Goal: Task Accomplishment & Management: Complete application form

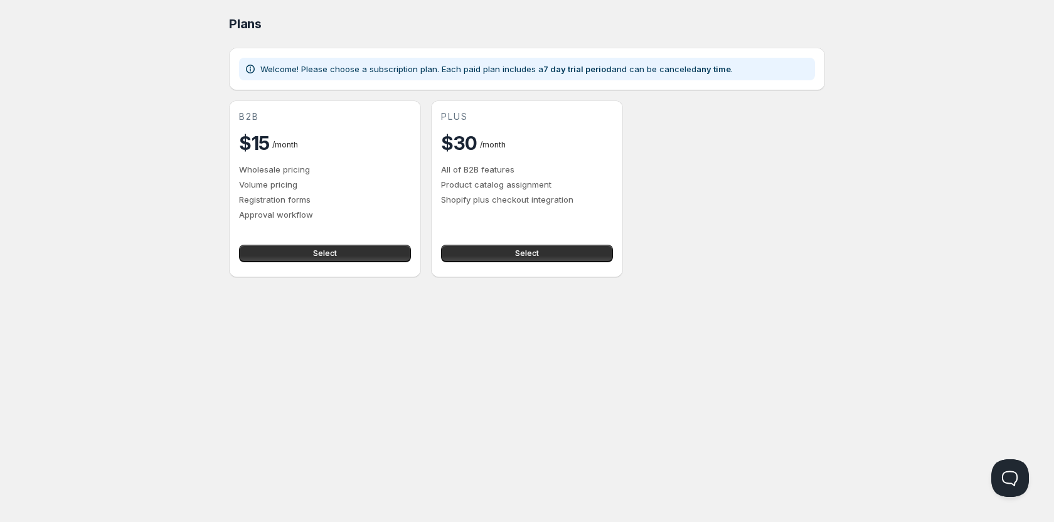
click at [484, 179] on p "Product catalog assignment" at bounding box center [527, 184] width 172 height 13
click at [548, 181] on p "Product catalog assignment" at bounding box center [527, 184] width 172 height 13
click at [358, 252] on button "Select" at bounding box center [325, 254] width 172 height 18
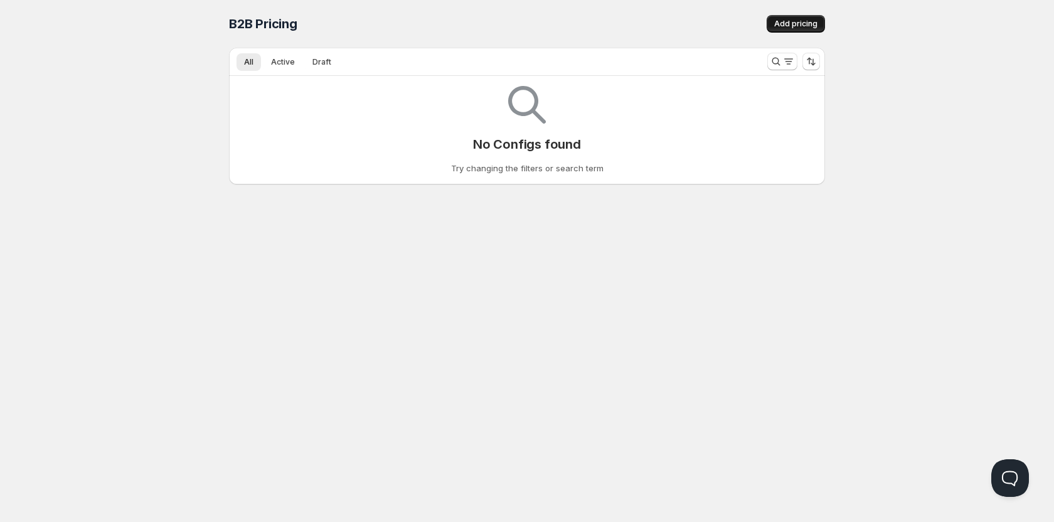
click at [794, 25] on span "Add pricing" at bounding box center [795, 24] width 43 height 10
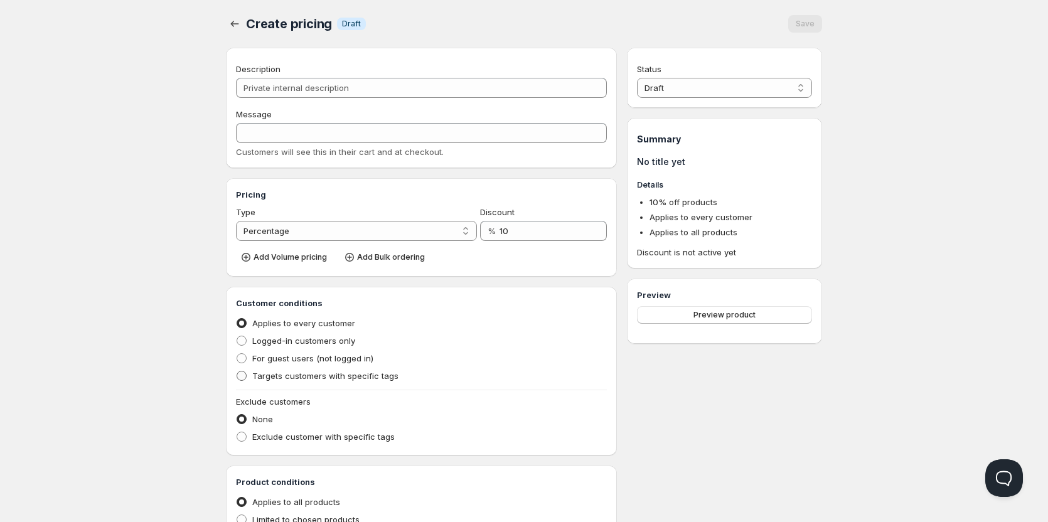
click at [336, 377] on span "Targets customers with specific tags" at bounding box center [325, 376] width 146 height 10
click at [237, 371] on input "Targets customers with specific tags" at bounding box center [237, 371] width 1 height 1
radio input "true"
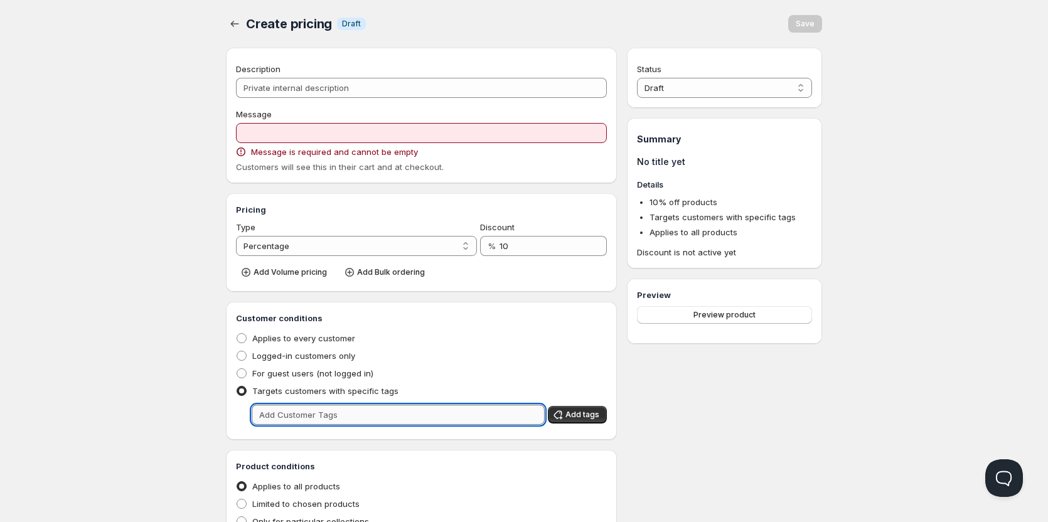
click at [341, 407] on input "text" at bounding box center [398, 415] width 293 height 20
type input "B2B"
click at [570, 417] on span "Add tags" at bounding box center [582, 415] width 34 height 10
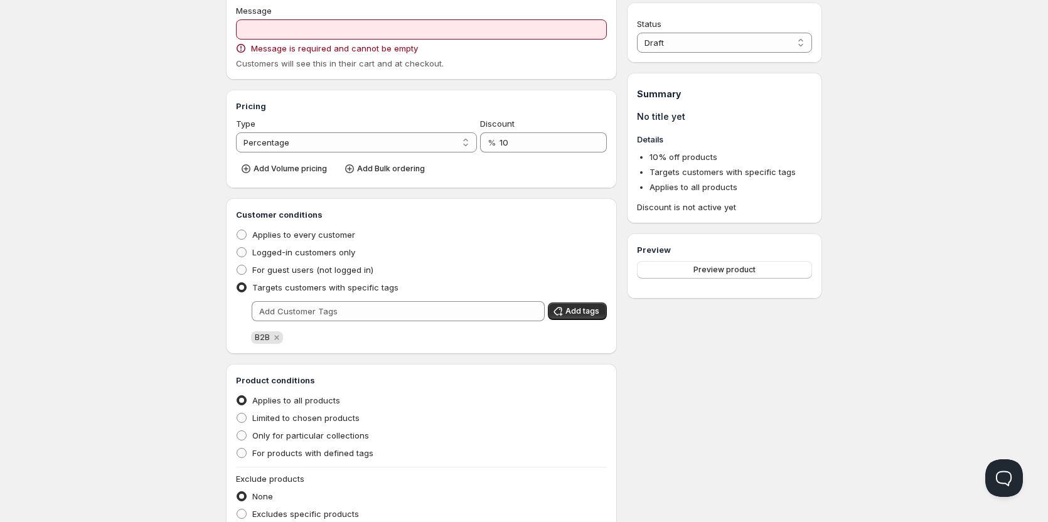
scroll to position [125, 0]
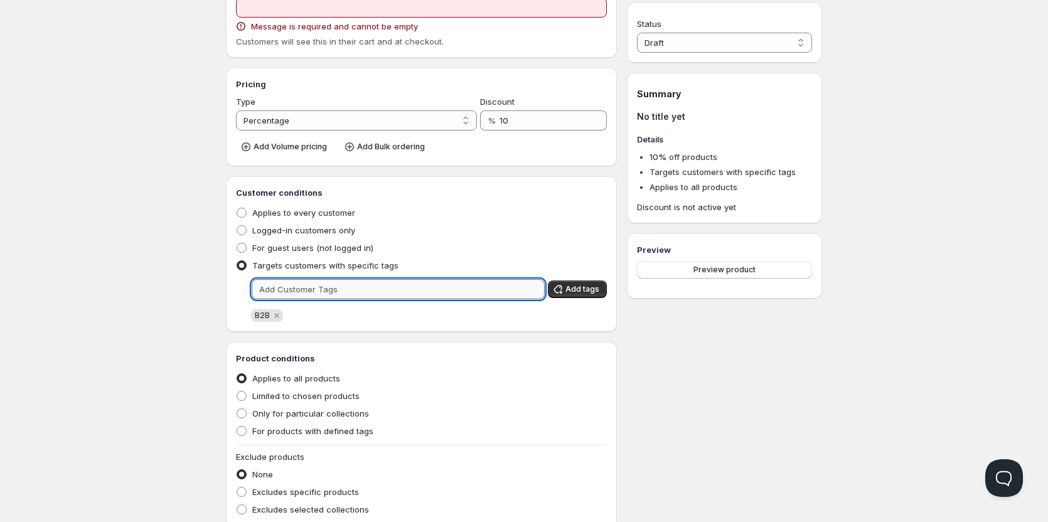
click at [304, 293] on input "text" at bounding box center [398, 289] width 293 height 20
click at [274, 317] on icon "Remove B2B" at bounding box center [276, 315] width 11 height 11
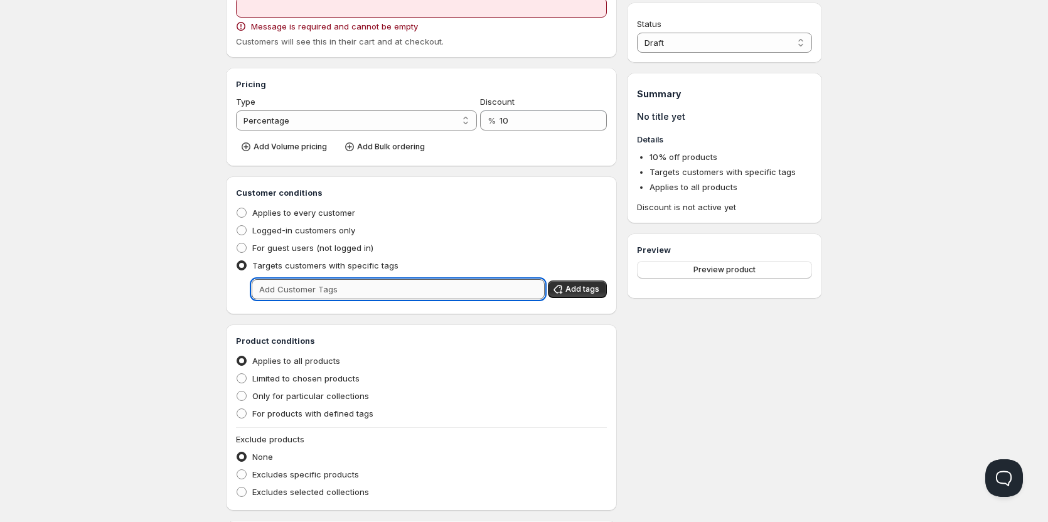
click at [304, 295] on input "text" at bounding box center [398, 289] width 293 height 20
type input "B2B Kumo"
click at [593, 292] on span "Add tags" at bounding box center [582, 289] width 34 height 10
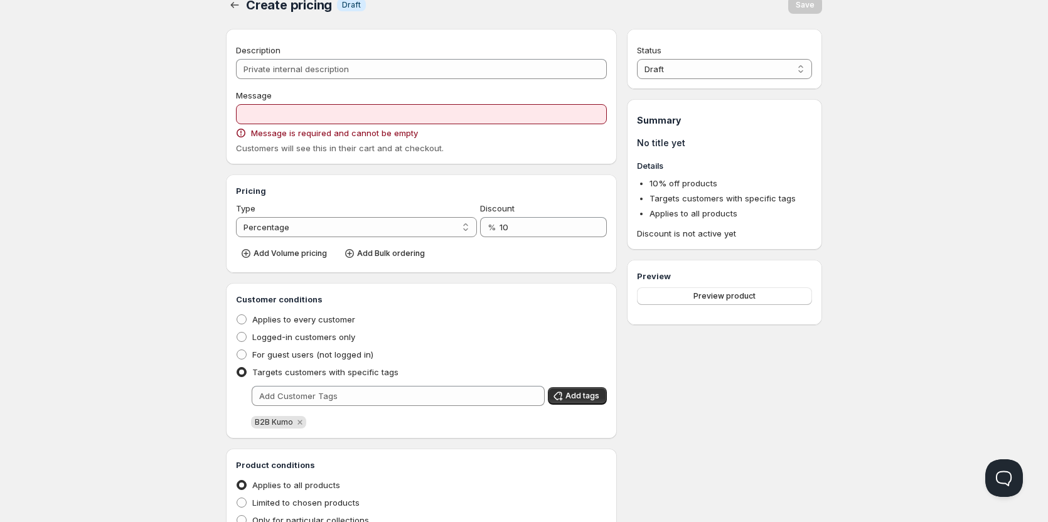
scroll to position [0, 0]
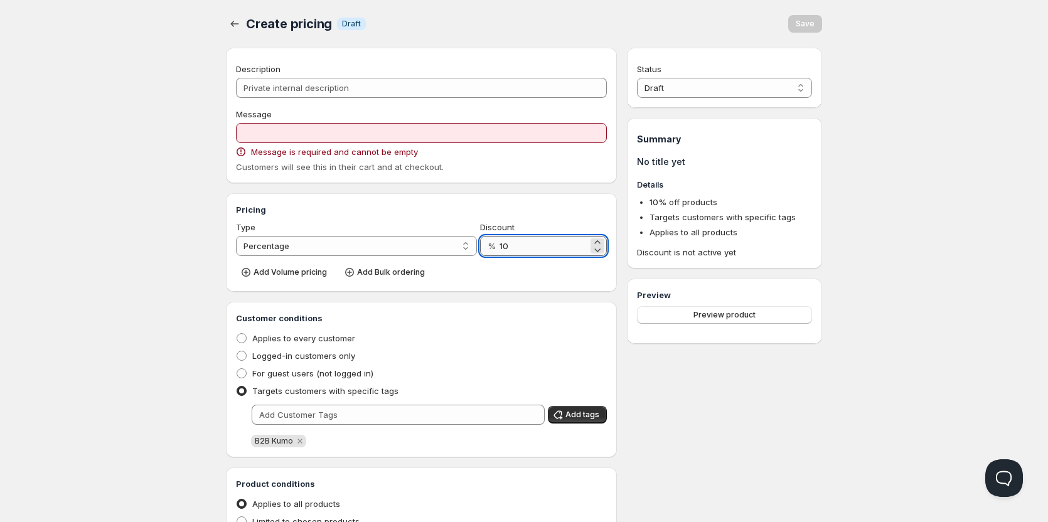
click at [509, 238] on input "10" at bounding box center [543, 246] width 88 height 20
drag, startPoint x: 471, startPoint y: 242, endPoint x: 513, endPoint y: 244, distance: 42.1
click at [474, 243] on div "Type Percentage Absolute Percentage Discount % 10" at bounding box center [421, 238] width 371 height 35
drag, startPoint x: 496, startPoint y: 245, endPoint x: 516, endPoint y: 245, distance: 20.7
click at [516, 245] on div "% 10" at bounding box center [543, 246] width 127 height 20
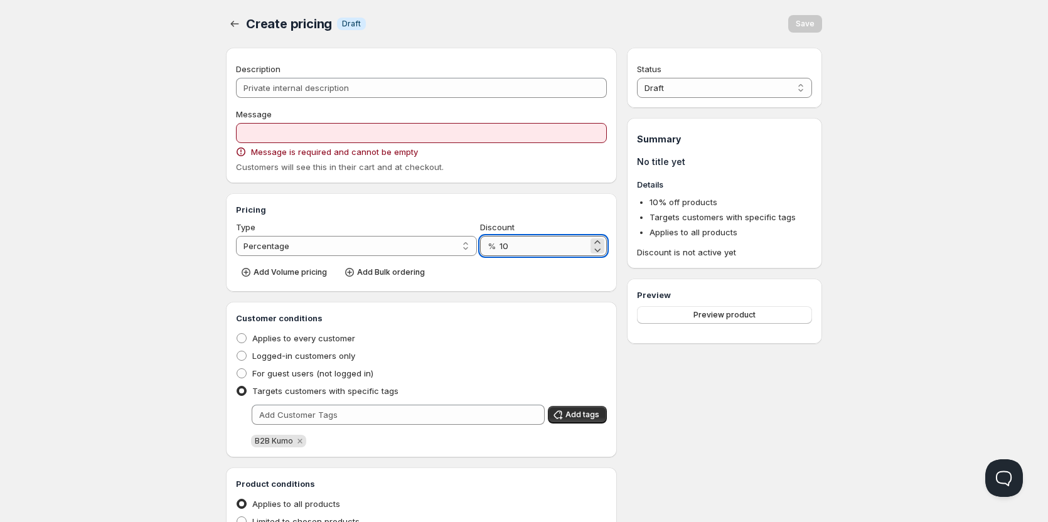
click at [516, 245] on input "10" at bounding box center [543, 246] width 88 height 20
click at [595, 242] on icon at bounding box center [597, 242] width 13 height 13
drag, startPoint x: 506, startPoint y: 252, endPoint x: 486, endPoint y: 254, distance: 20.8
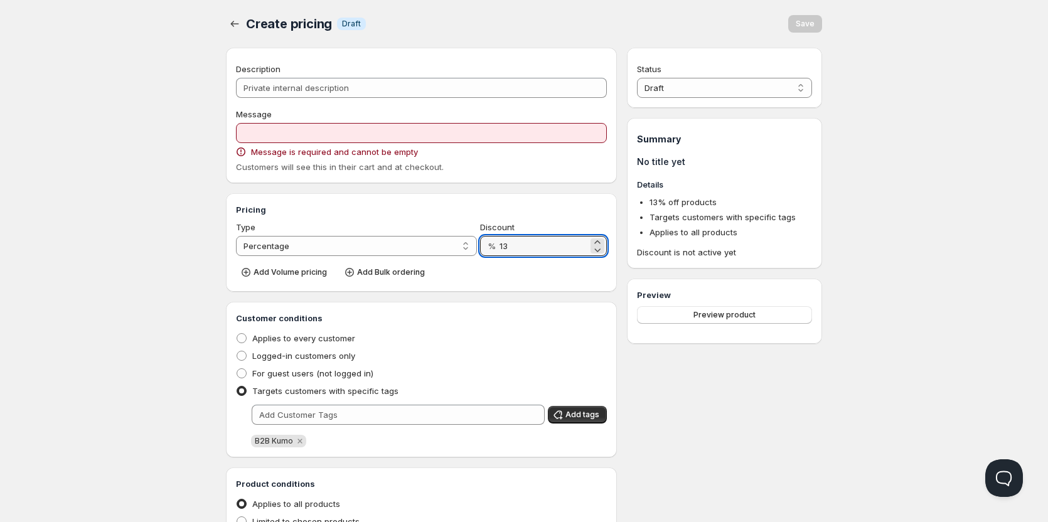
click at [486, 254] on div "% 13" at bounding box center [543, 246] width 127 height 20
click at [555, 240] on input "50" at bounding box center [543, 246] width 88 height 20
type input "50"
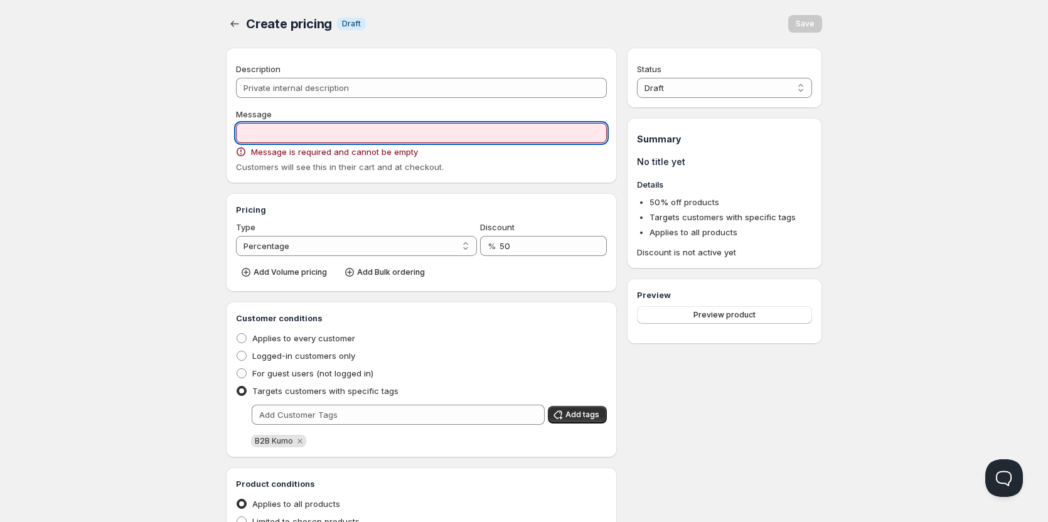
click at [348, 135] on input "Message" at bounding box center [421, 133] width 371 height 20
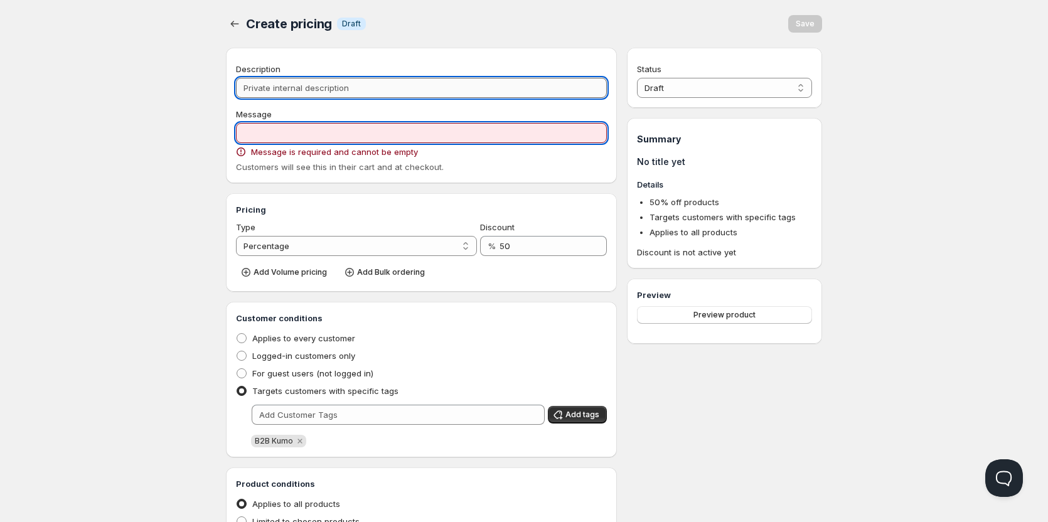
click at [356, 87] on input "Description" at bounding box center [421, 88] width 371 height 20
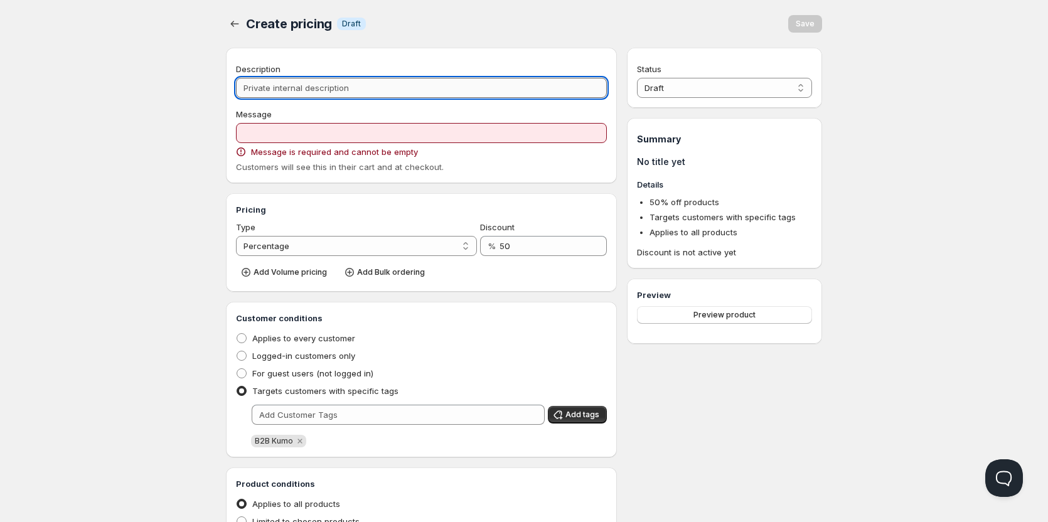
click at [358, 85] on input "Description" at bounding box center [421, 88] width 371 height 20
type input "M"
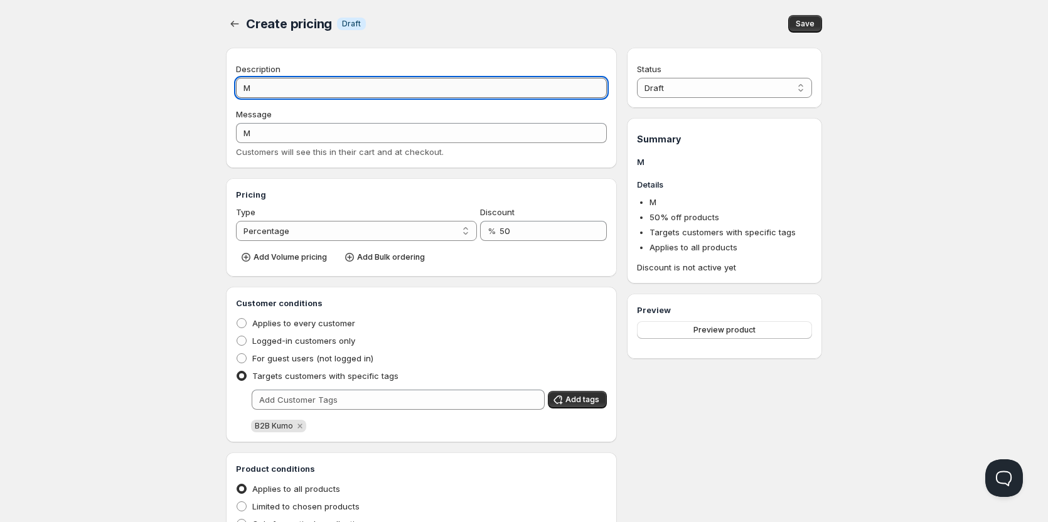
type input "Ma"
type input "MA"
type input "Mar"
type input "MAR"
type input "Marg"
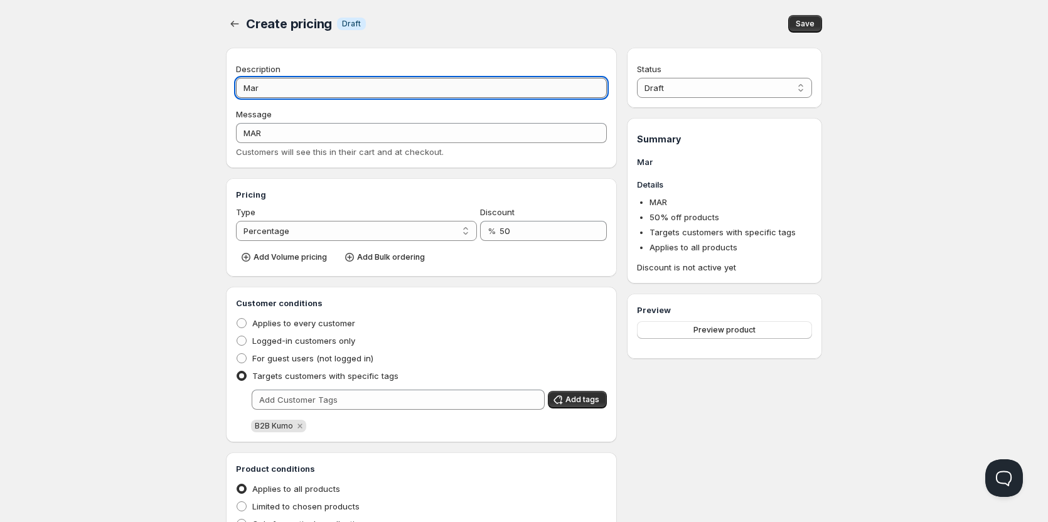
type input "MARG"
type input "Marge"
type input "MARGE"
type input "Marge d"
type input "MARGE_D"
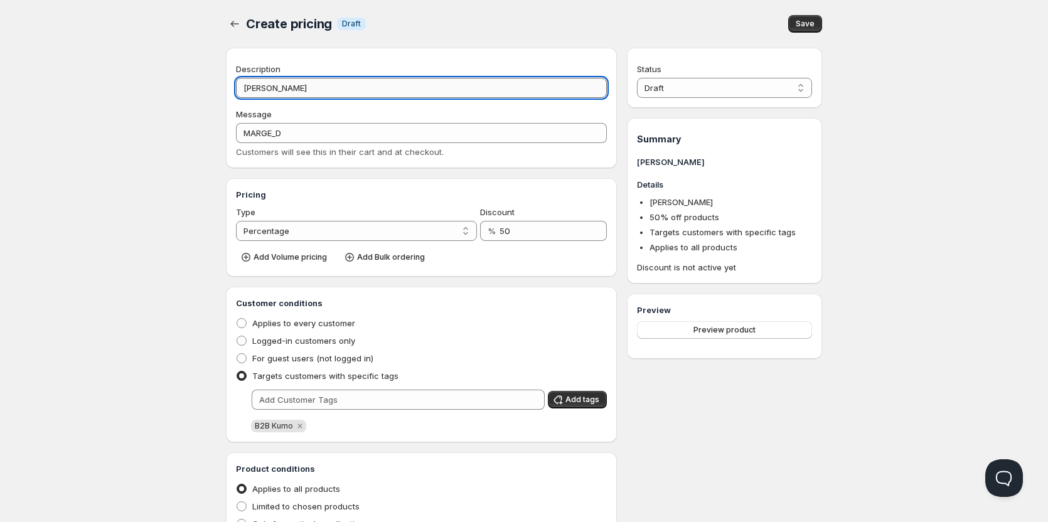
type input "Marge dé"
type input "MARGE_DÉ"
type input "Marge dét"
type input "MARGE_DÉT"
type input "Marge déta"
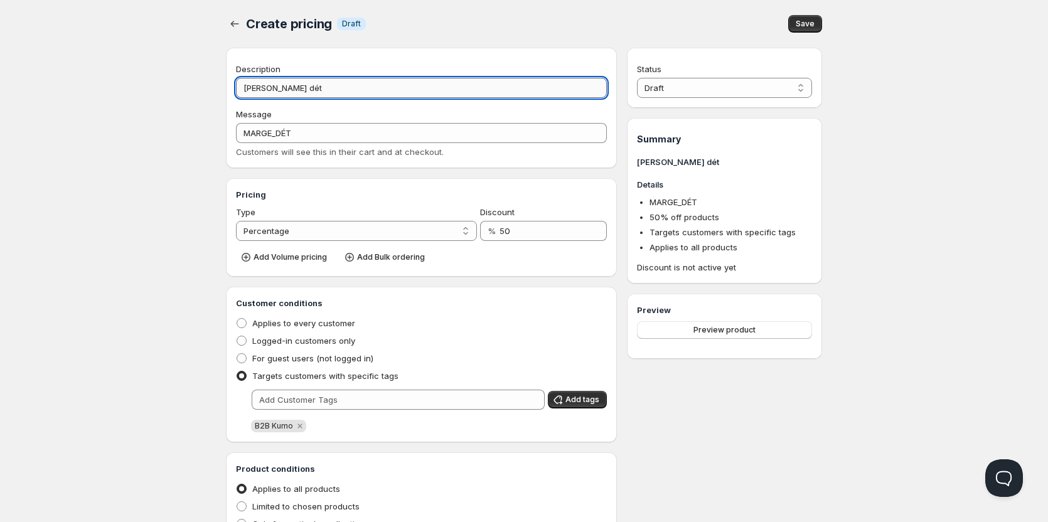
type input "MARGE_DÉTA"
type input "Marge détai"
type input "MARGE_DÉTAI"
type input "Marge détail"
type input "MARGE_DÉTAIL"
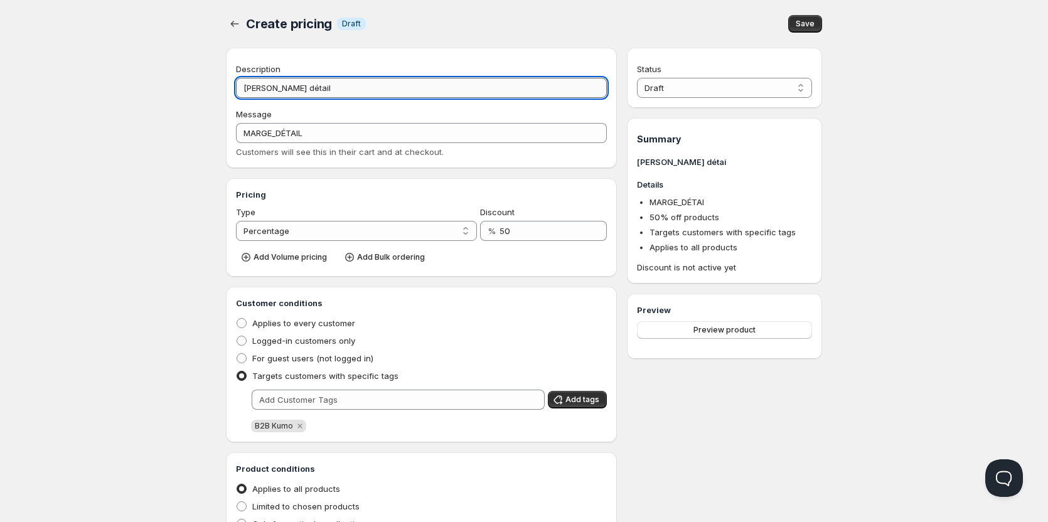
type input "Marge détaill"
type input "MARGE_DÉTAILL"
type input "Marge détailla"
type input "MARGE_DÉTAILLA"
type input "Marge détaillan"
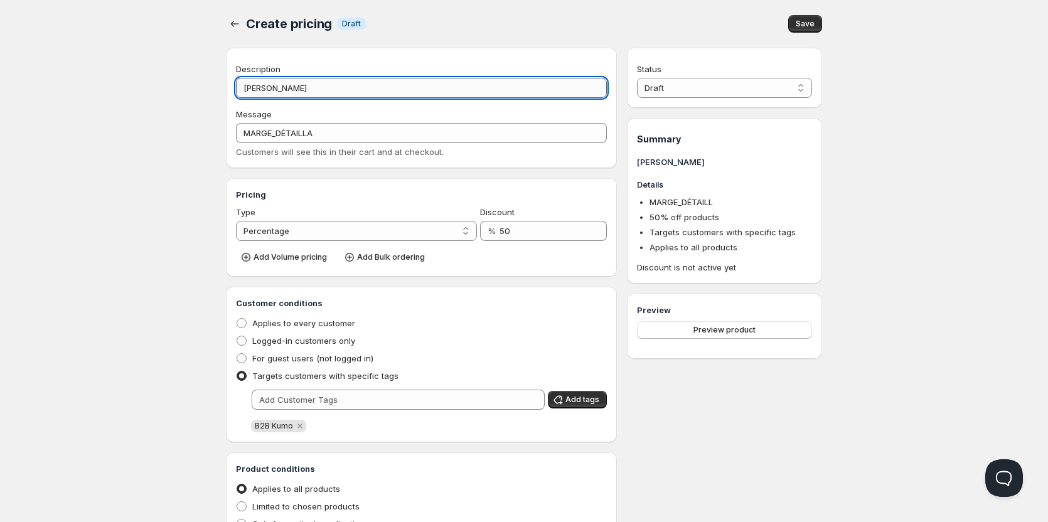
type input "MARGE_DÉTAILLAN"
type input "Marge détaillant"
type input "MARGE_DÉTAILLANT"
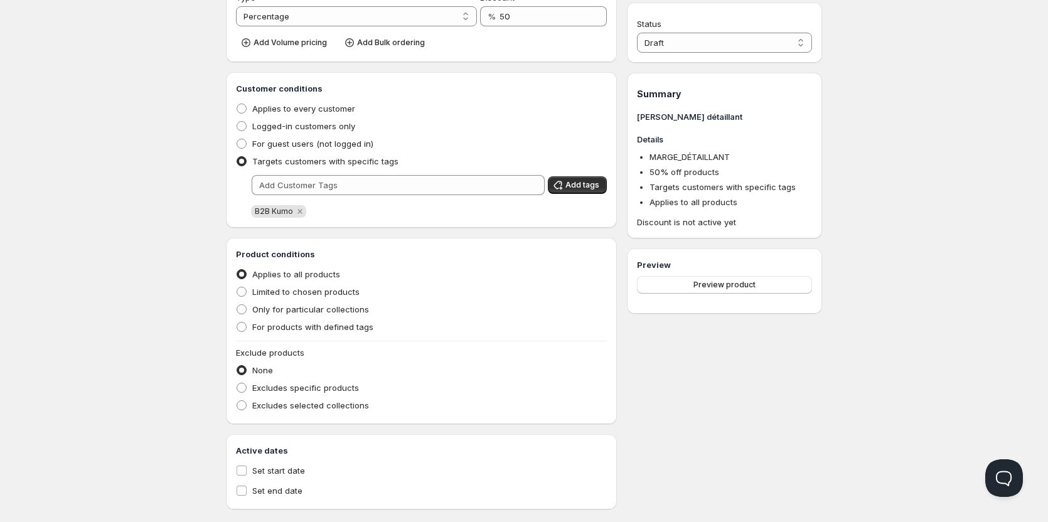
scroll to position [233, 0]
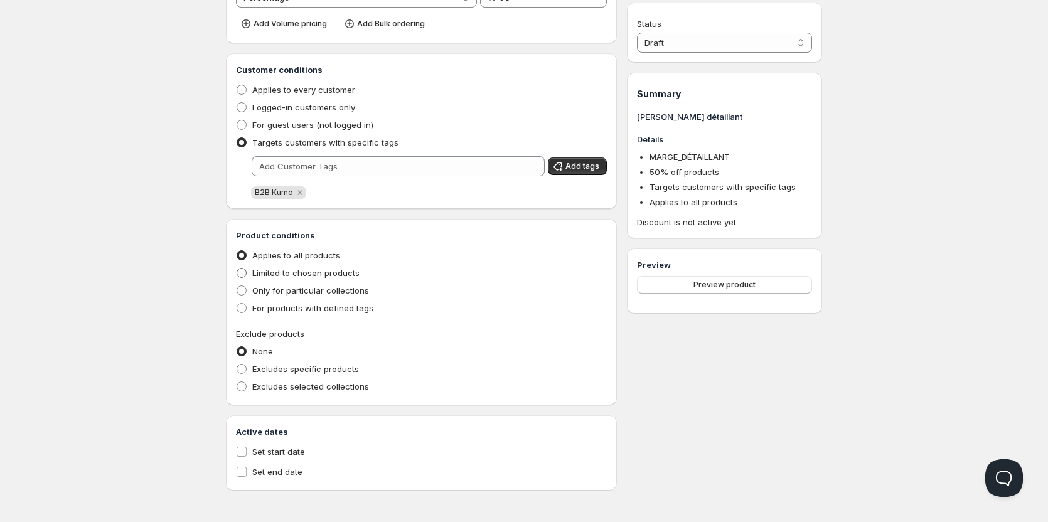
type input "Marge détaillant"
click at [346, 272] on span "Limited to chosen products" at bounding box center [305, 273] width 107 height 10
click at [237, 269] on input "Limited to chosen products" at bounding box center [237, 268] width 1 height 1
radio input "true"
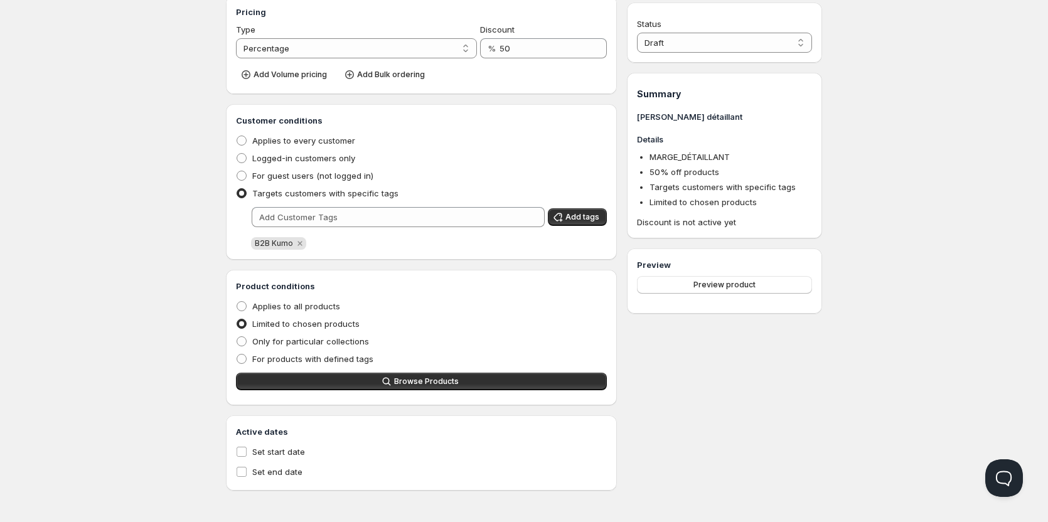
scroll to position [183, 0]
click at [433, 385] on span "Browse Products" at bounding box center [426, 381] width 65 height 10
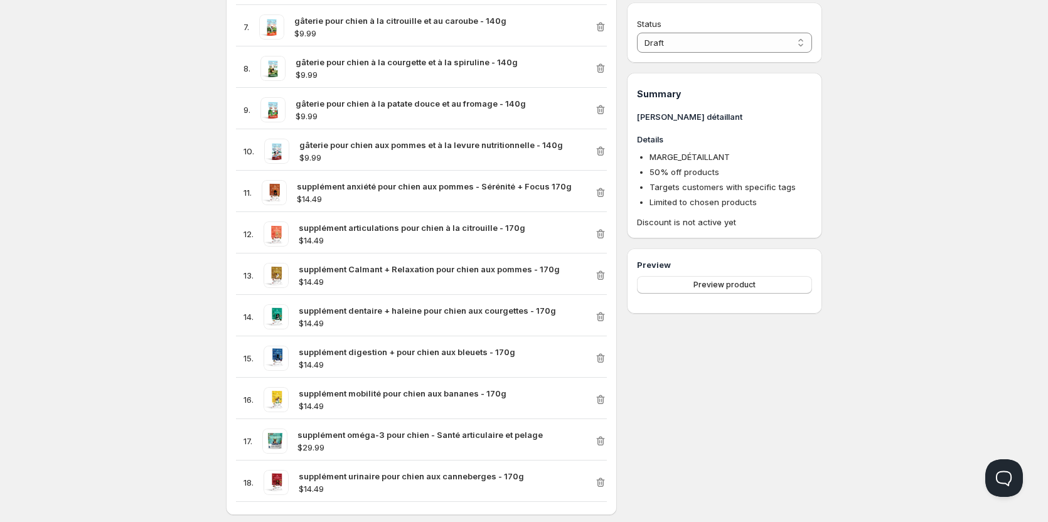
scroll to position [928, 0]
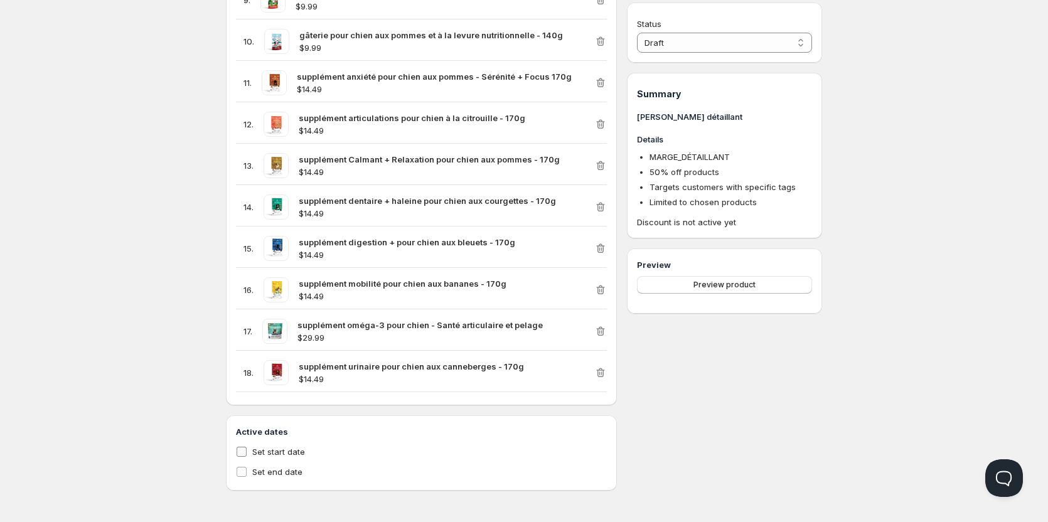
click at [299, 450] on span "Set start date" at bounding box center [278, 452] width 53 height 10
click at [247, 450] on input "Set start date" at bounding box center [242, 452] width 10 height 10
checkbox input "true"
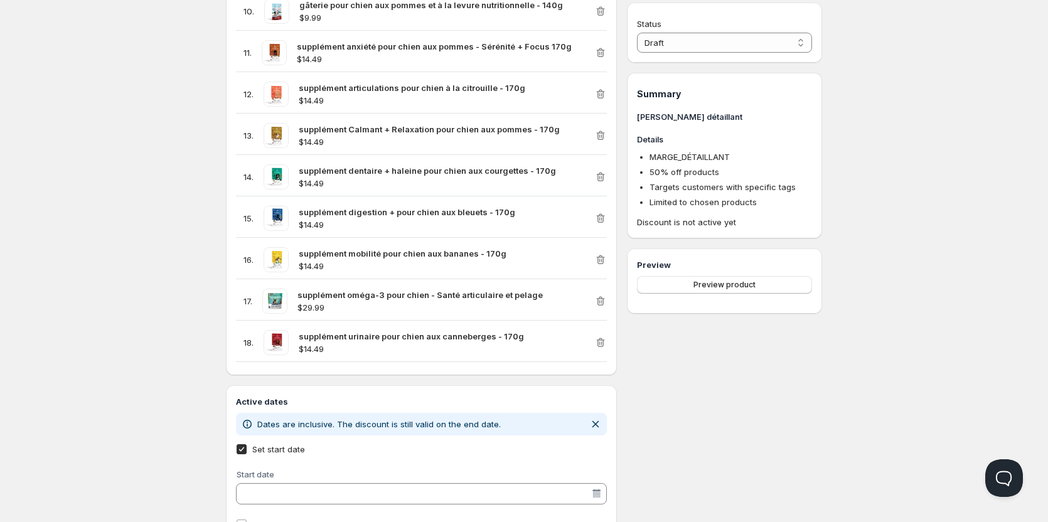
scroll to position [1011, 0]
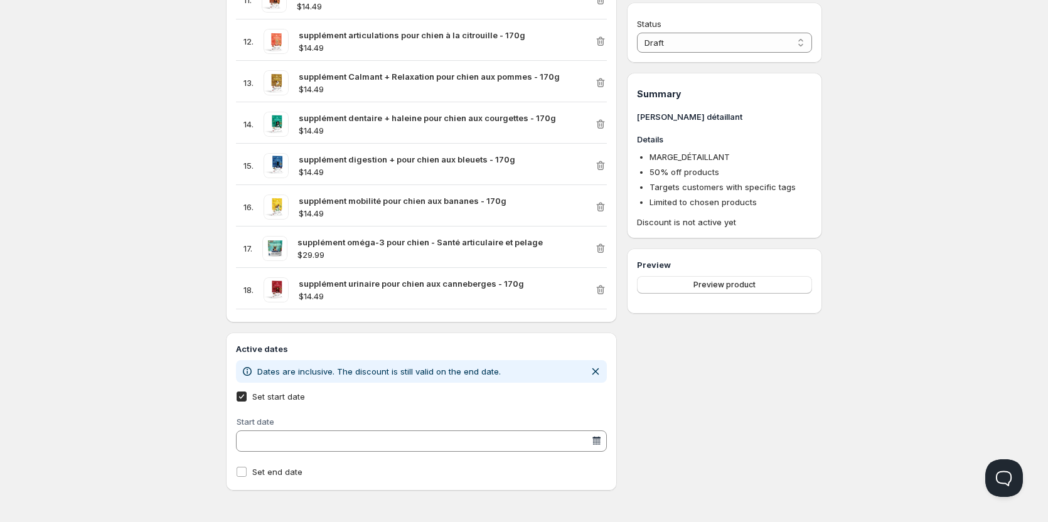
click at [596, 444] on div at bounding box center [596, 441] width 13 height 13
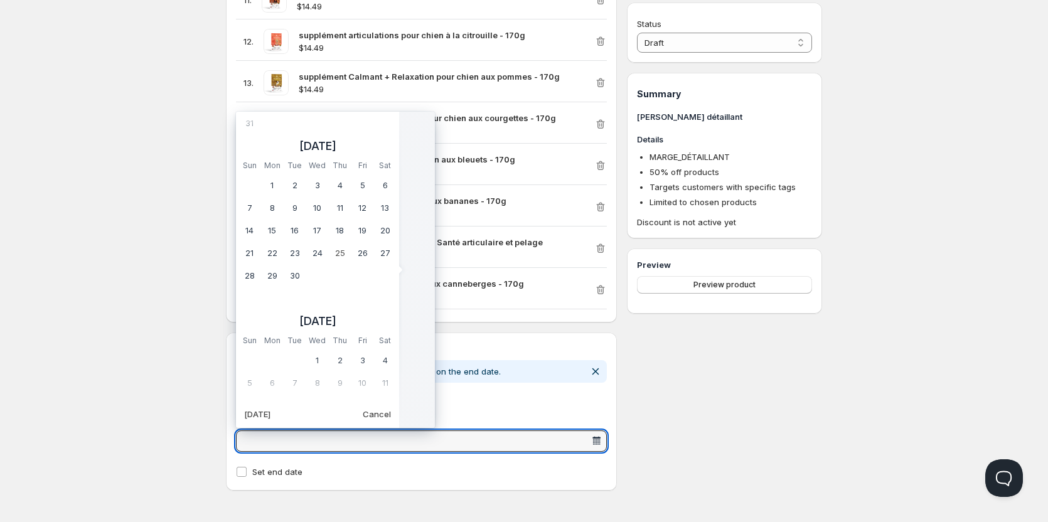
scroll to position [313719, 0]
click at [334, 255] on td "25" at bounding box center [340, 253] width 23 height 23
type vaadin-date-picker "2025-09-25"
type input "9/25/2025"
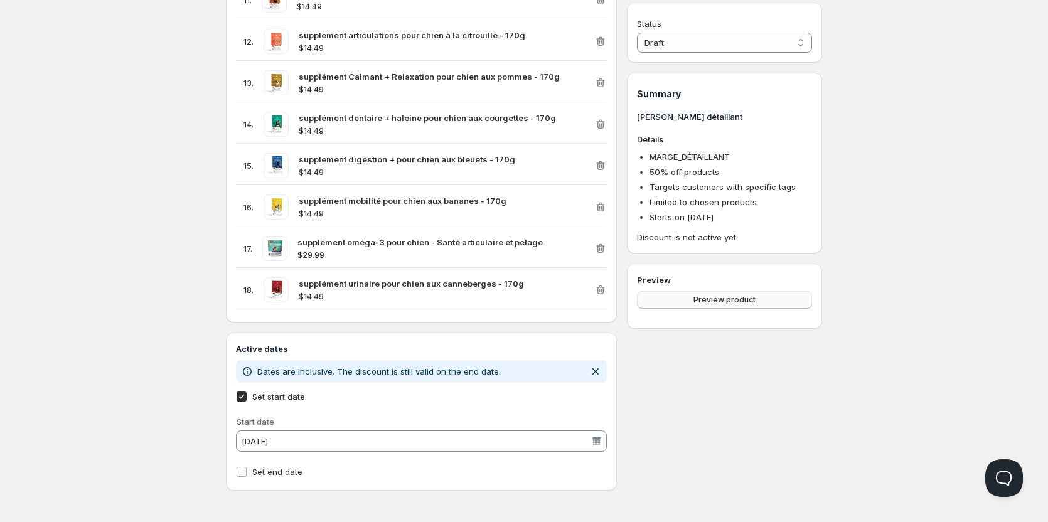
click at [724, 304] on span "Preview product" at bounding box center [724, 300] width 62 height 10
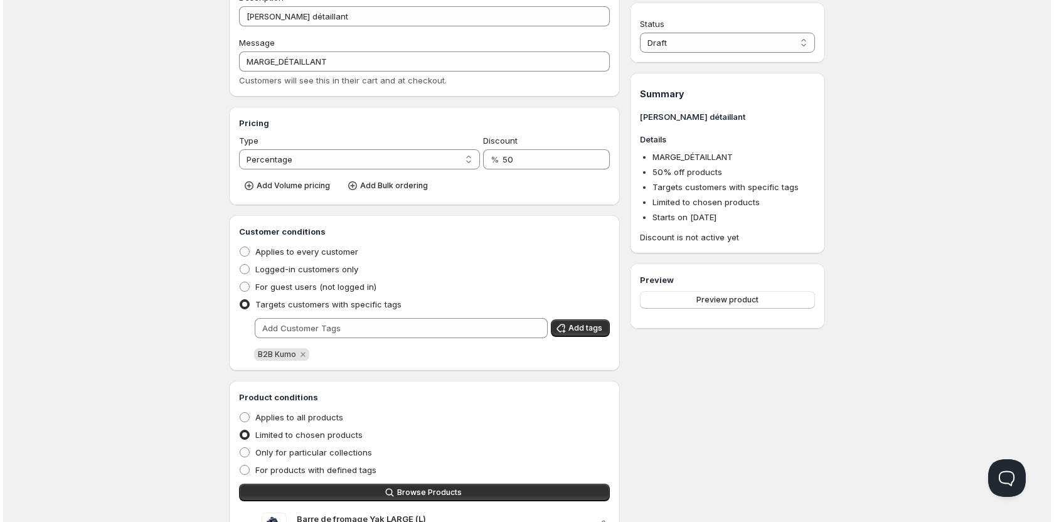
scroll to position [0, 0]
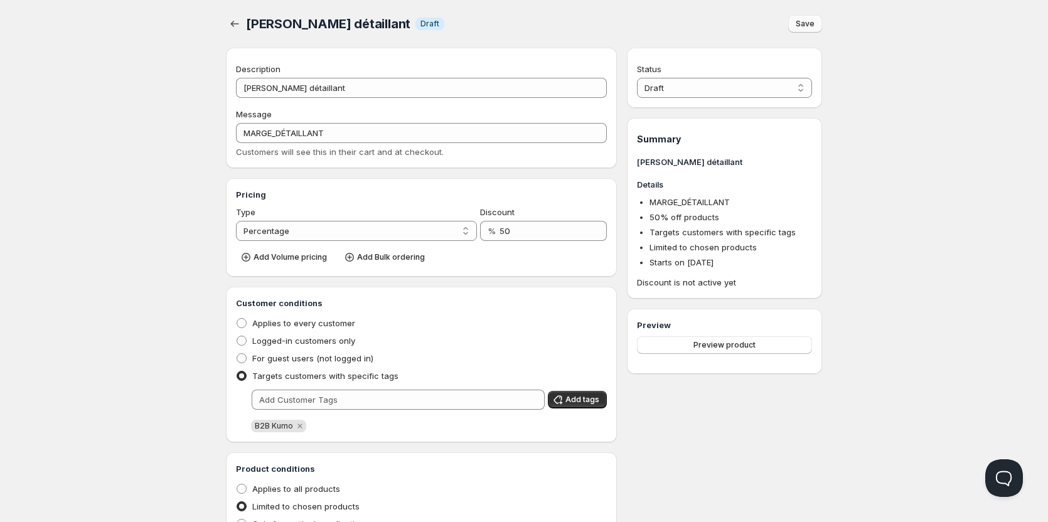
click at [818, 24] on button "Save" at bounding box center [805, 24] width 34 height 18
click at [818, 24] on div "Save" at bounding box center [805, 24] width 34 height 18
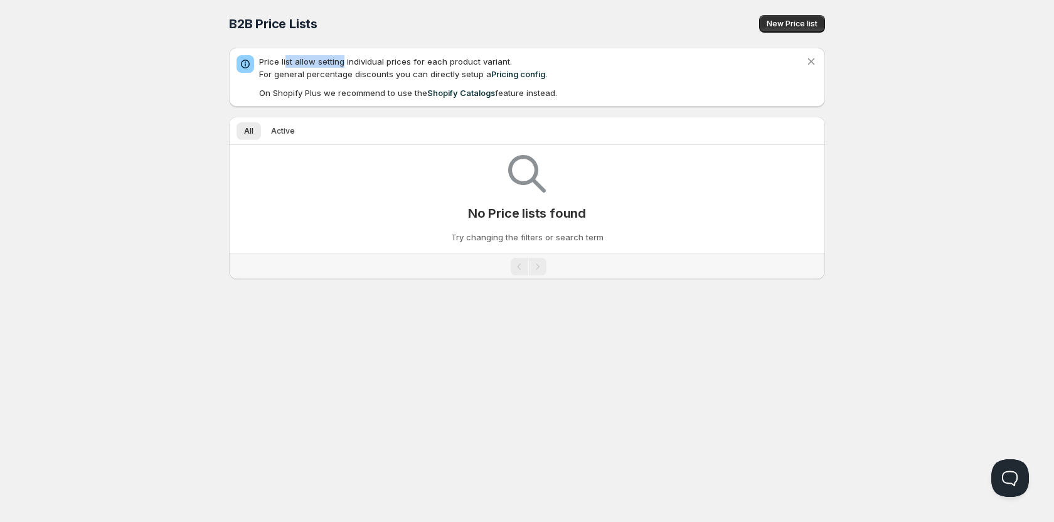
drag, startPoint x: 295, startPoint y: 60, endPoint x: 514, endPoint y: 60, distance: 219.0
click at [463, 60] on p "Price list allow setting individual prices for each product variant. For genera…" at bounding box center [532, 67] width 546 height 25
drag, startPoint x: 514, startPoint y: 60, endPoint x: 551, endPoint y: 63, distance: 36.5
click at [550, 62] on p "Price list allow setting individual prices for each product variant. For genera…" at bounding box center [532, 67] width 546 height 25
click at [556, 68] on p "Price list allow setting individual prices for each product variant. For genera…" at bounding box center [532, 67] width 546 height 25
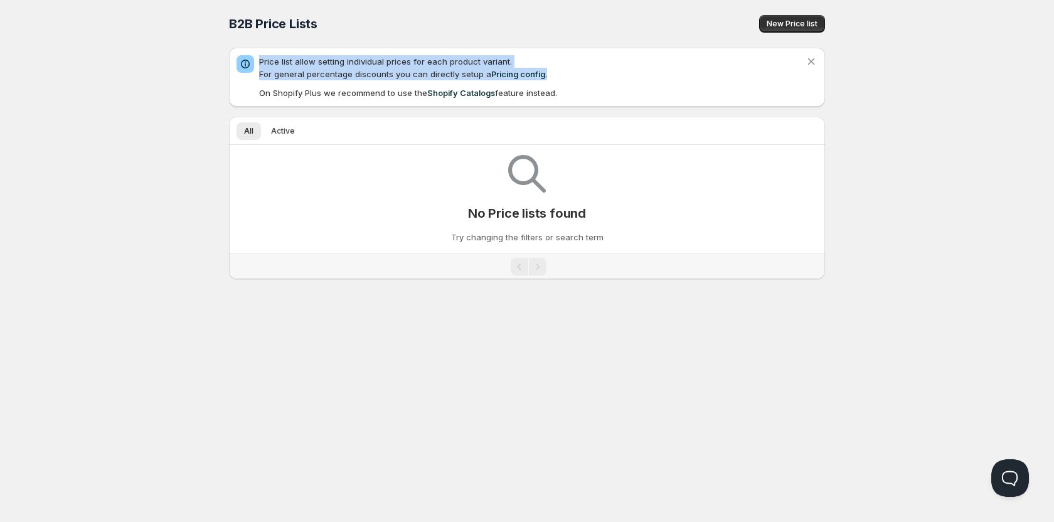
click at [563, 76] on p "Price list allow setting individual prices for each product variant. For genera…" at bounding box center [532, 67] width 546 height 25
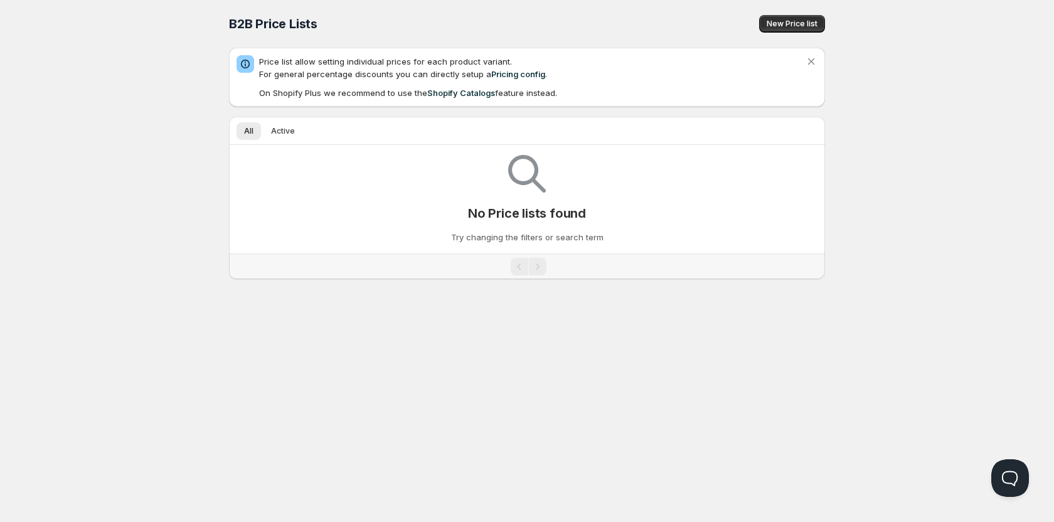
click at [567, 77] on p "Price list allow setting individual prices for each product variant. For genera…" at bounding box center [532, 67] width 546 height 25
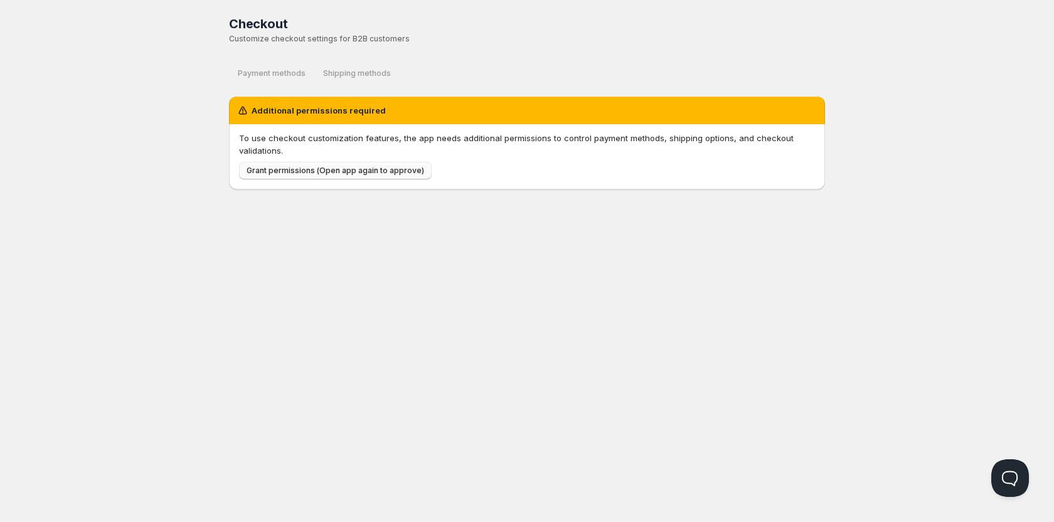
click at [343, 173] on span "Grant permissions (Open app again to approve)" at bounding box center [336, 171] width 178 height 10
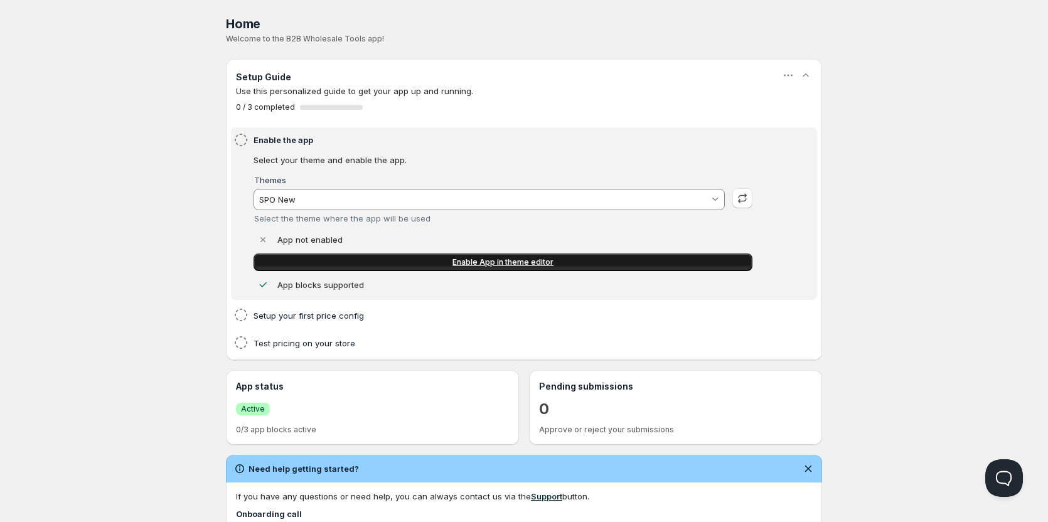
click at [513, 264] on span "Enable App in theme editor" at bounding box center [502, 262] width 101 height 10
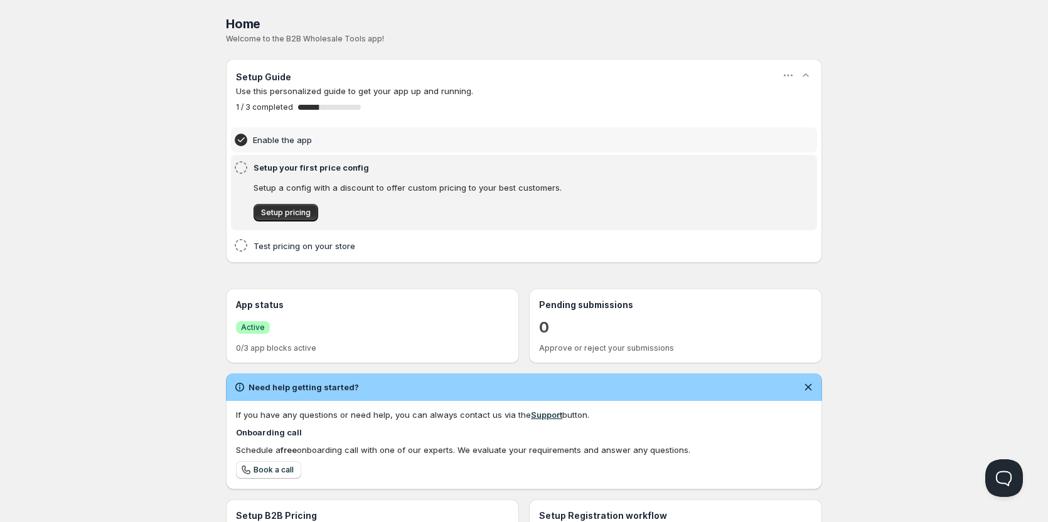
click at [238, 166] on icon at bounding box center [240, 167] width 15 height 15
click at [287, 212] on span "Setup pricing" at bounding box center [286, 213] width 50 height 10
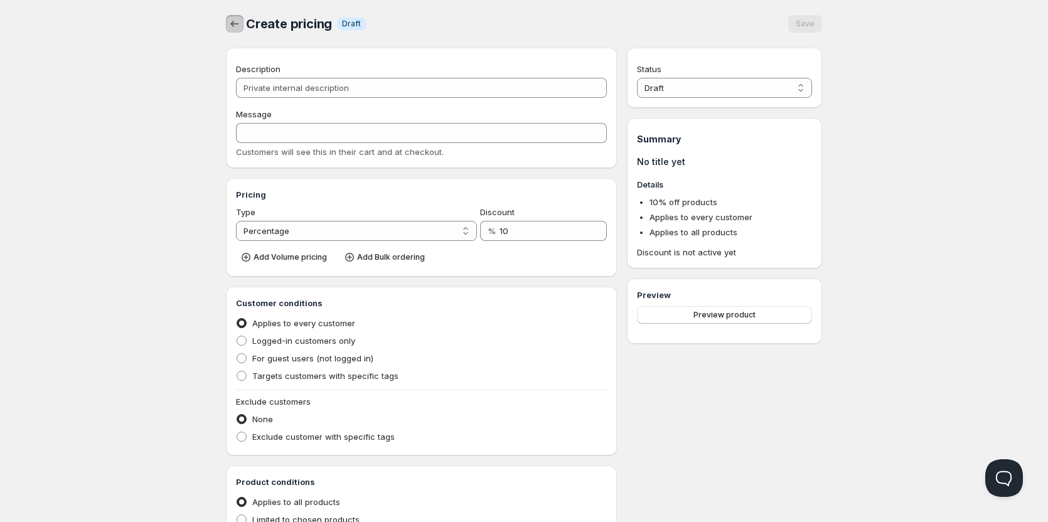
click at [232, 23] on icon "button" at bounding box center [234, 24] width 13 height 13
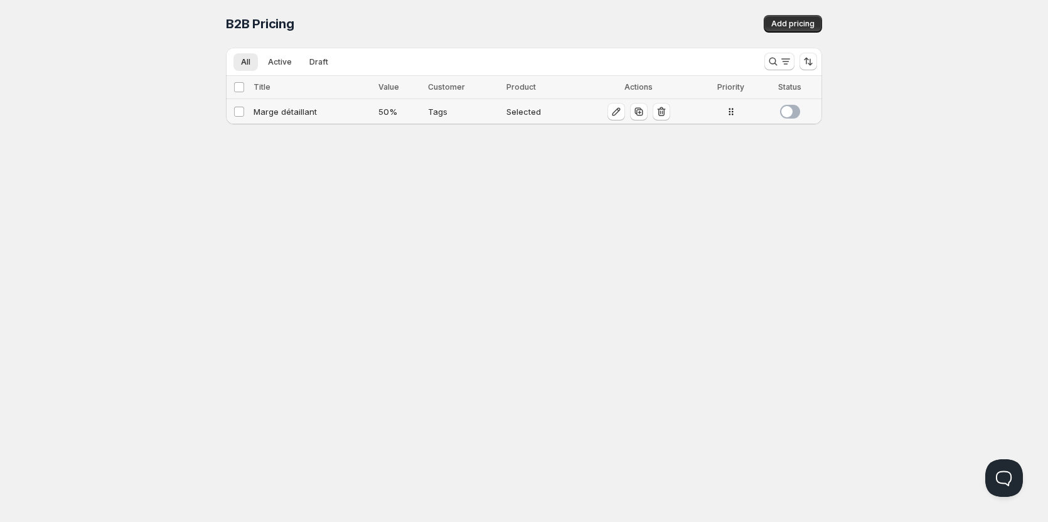
click at [792, 112] on span at bounding box center [790, 112] width 20 height 14
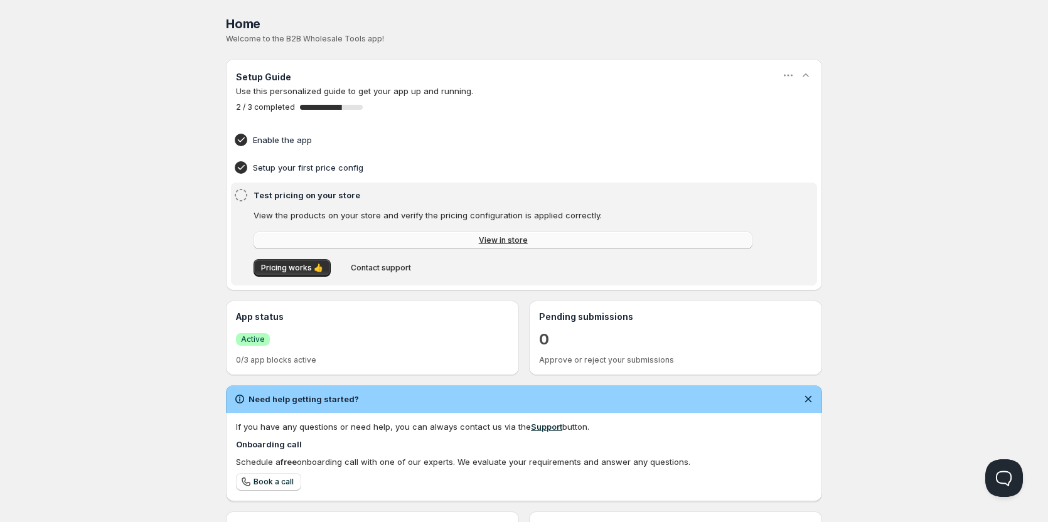
click at [511, 240] on span "View in store" at bounding box center [503, 240] width 49 height 10
click at [319, 267] on span "Pricing works 👍" at bounding box center [292, 268] width 62 height 10
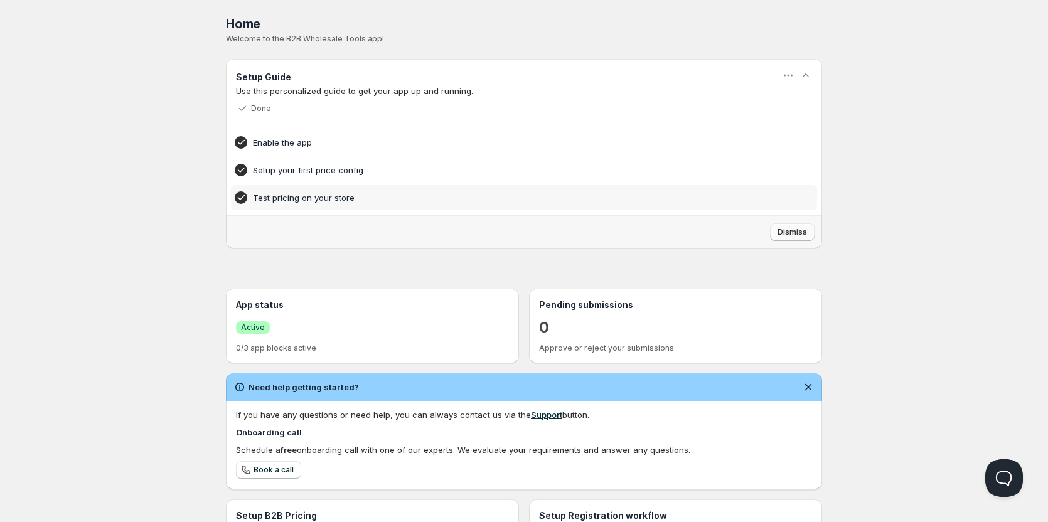
click at [802, 230] on span "Dismiss" at bounding box center [791, 232] width 29 height 10
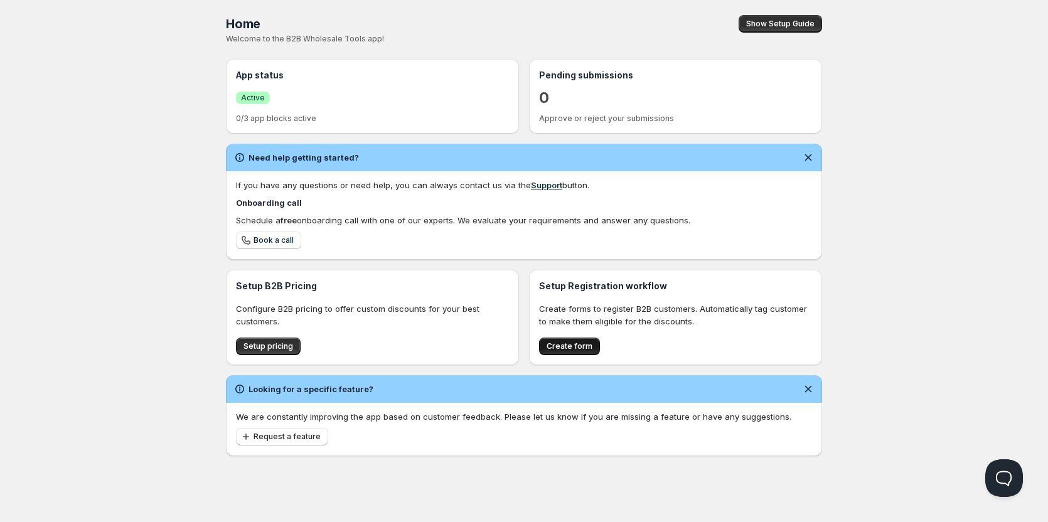
click at [581, 346] on span "Create form" at bounding box center [569, 346] width 46 height 10
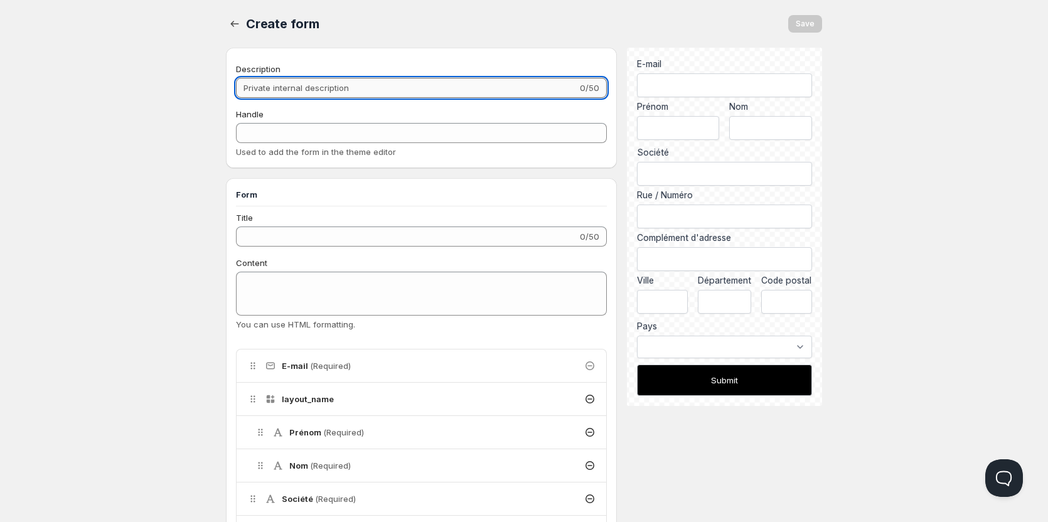
click at [386, 87] on input "Description" at bounding box center [406, 88] width 341 height 20
click at [321, 91] on input "Description" at bounding box center [406, 88] width 341 height 20
type input "A"
type input "a"
type input "Ap"
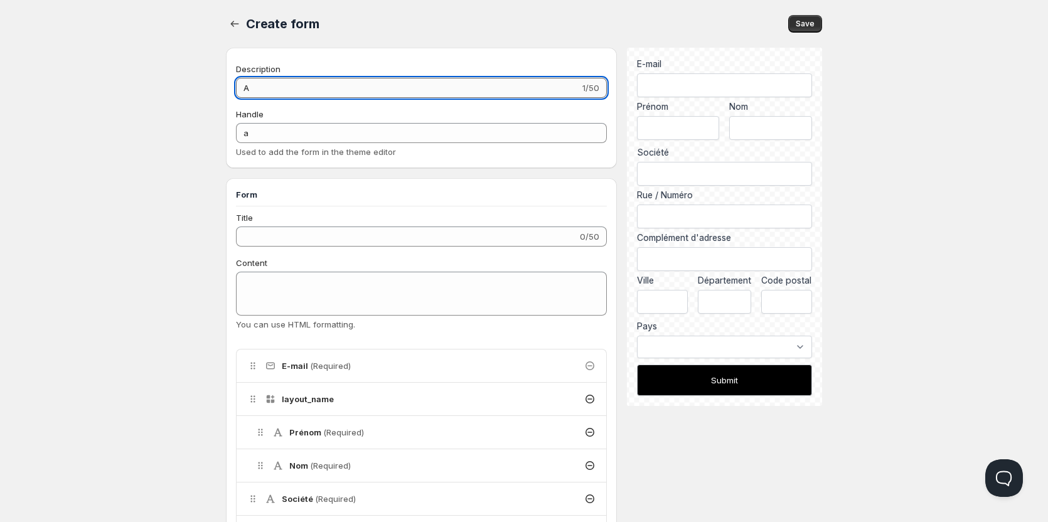
type input "ap"
type input "App"
type input "app"
type input "Appl"
type input "appl"
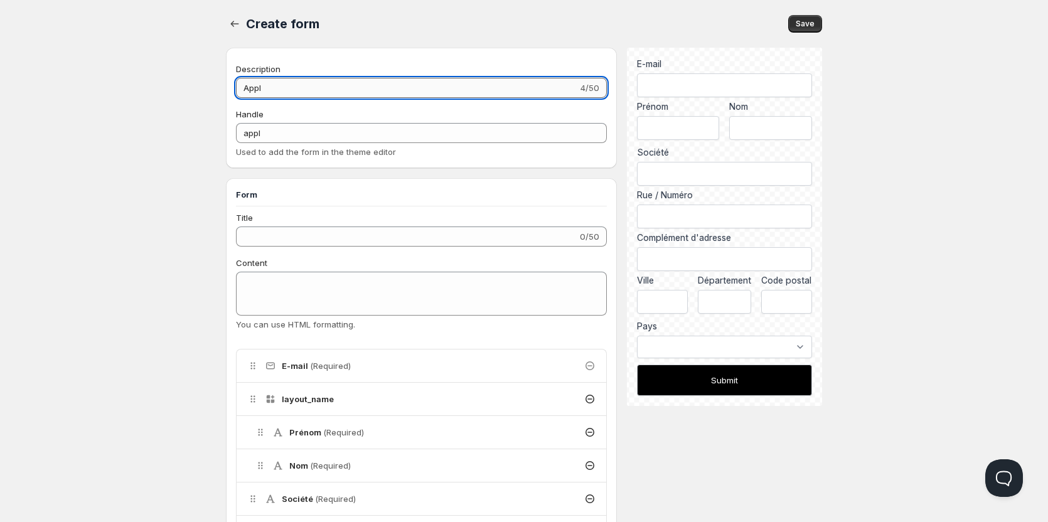
type input "Appli"
type input "appli"
type input "Appliva"
type input "appliva"
type input "Applivati"
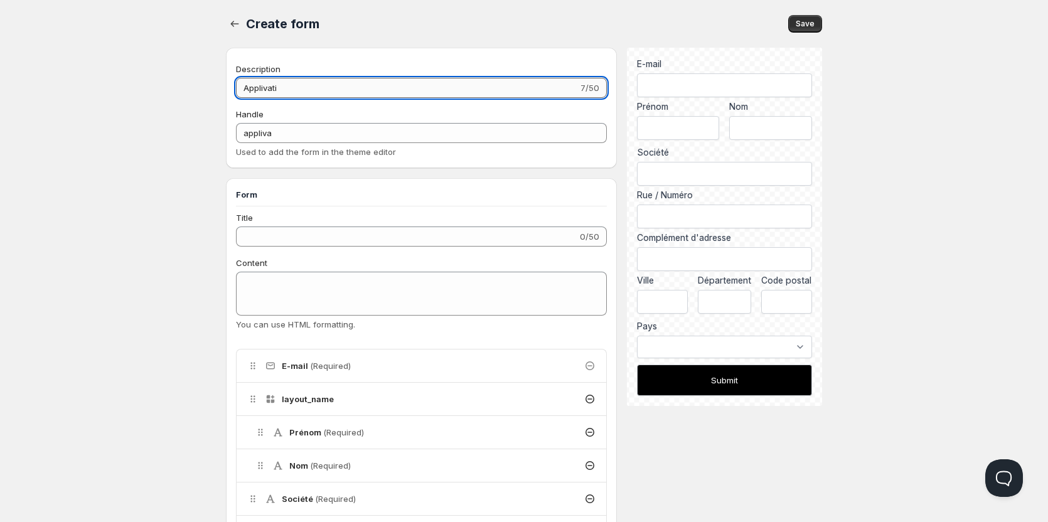
type input "applivati"
type input "Applivat"
type input "applivat"
type input "Appliv"
type input "appliv"
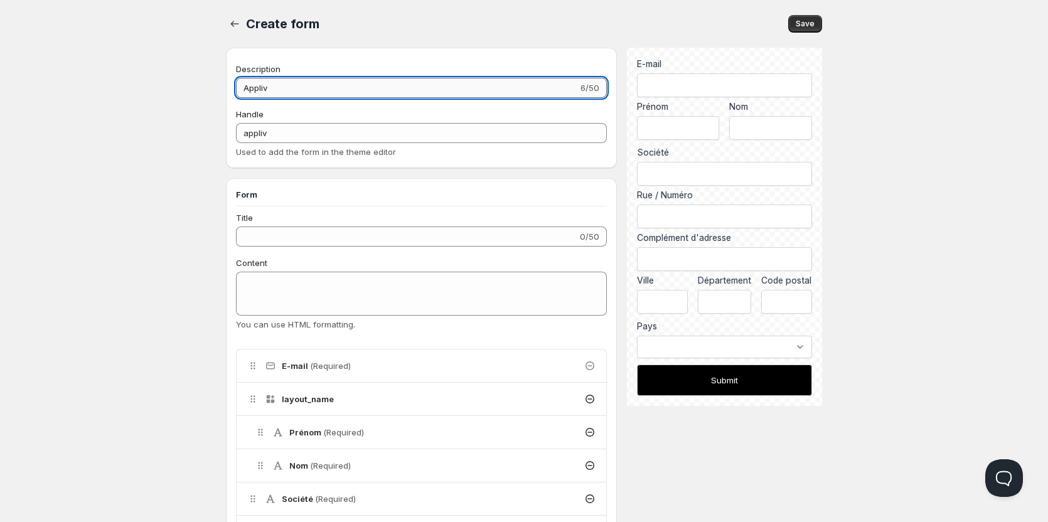
type input "Appli"
type input "appli"
type input "Applica"
type input "applica"
type input "Applicat"
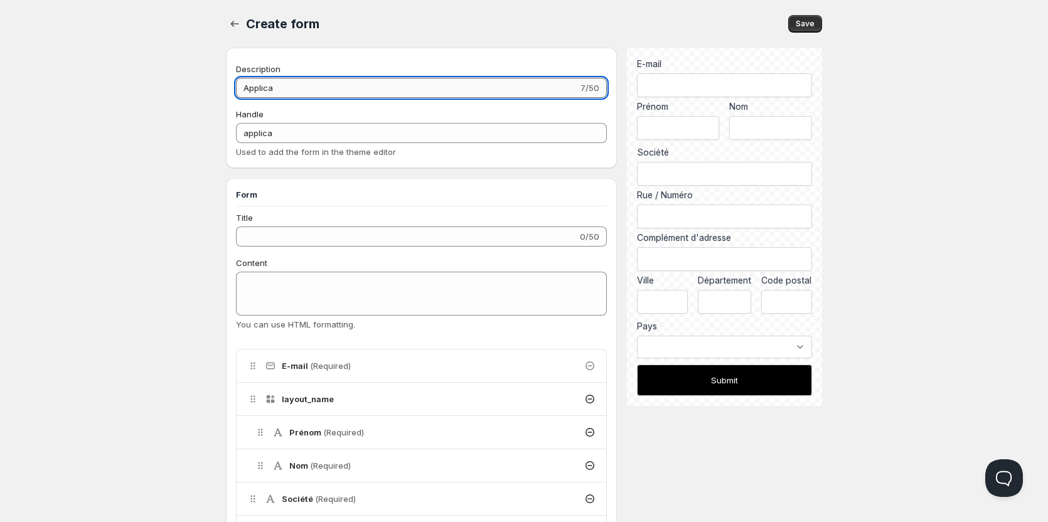
type input "applicat"
type input "Applicati"
type input "applicati"
type input "Applicatio"
type input "applicatio"
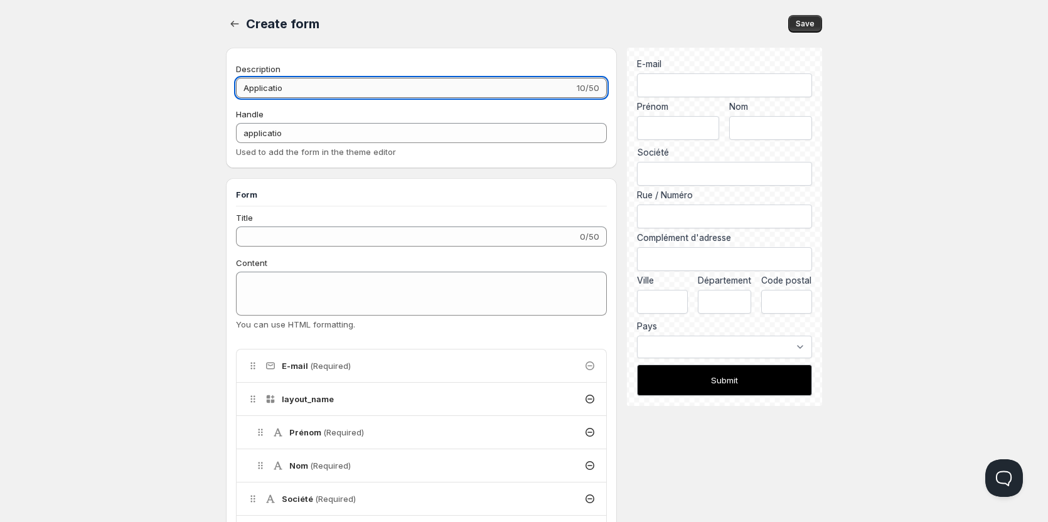
type input "Application"
type input "application"
type input "Application"
type input "application-"
type input "Application ve"
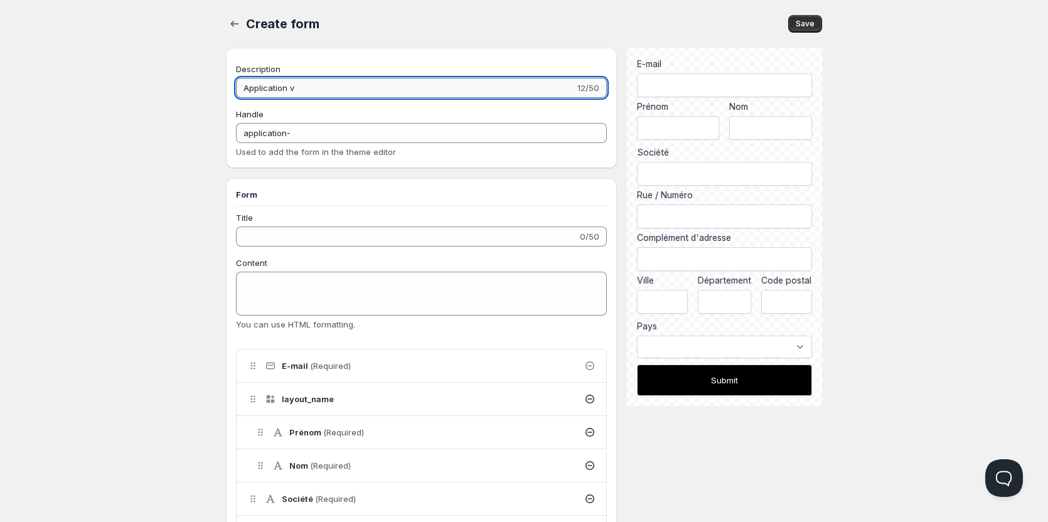
type input "application-ve"
type input "Application ven"
type input "application-ven"
type input "Application vente"
type input "application-vente"
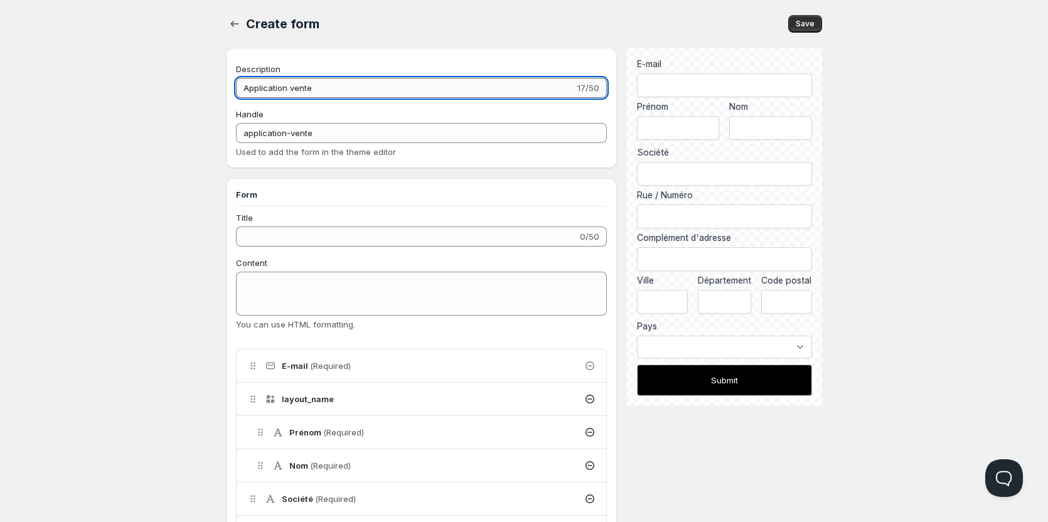
type input "Application vente"
type input "application-vente-"
type input "Application vente a"
type input "application-vente-a"
type input "Application vente au"
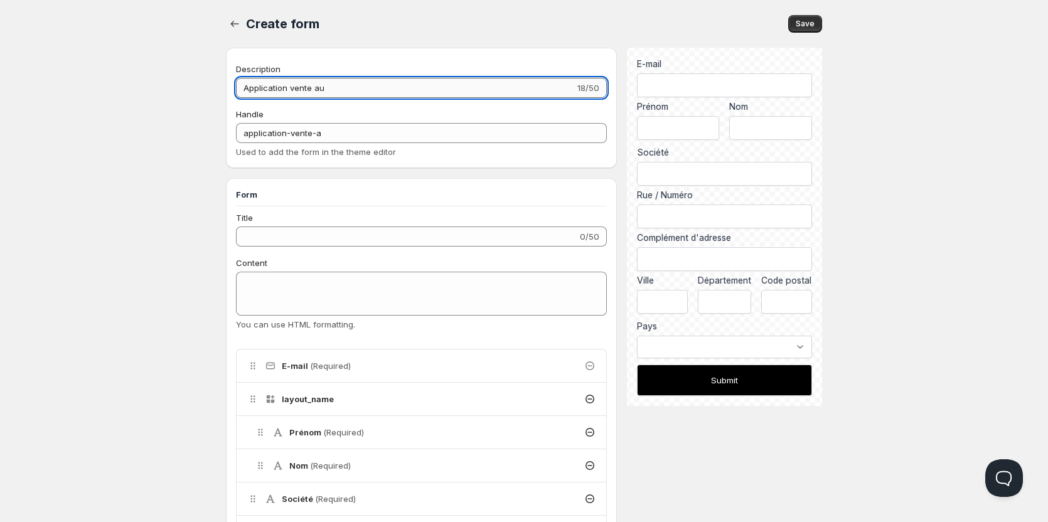
type input "application-vente-au"
type input "Application vente au"
type input "application-vente-au-"
type input "Application vente au d"
type input "application-vente-au-d"
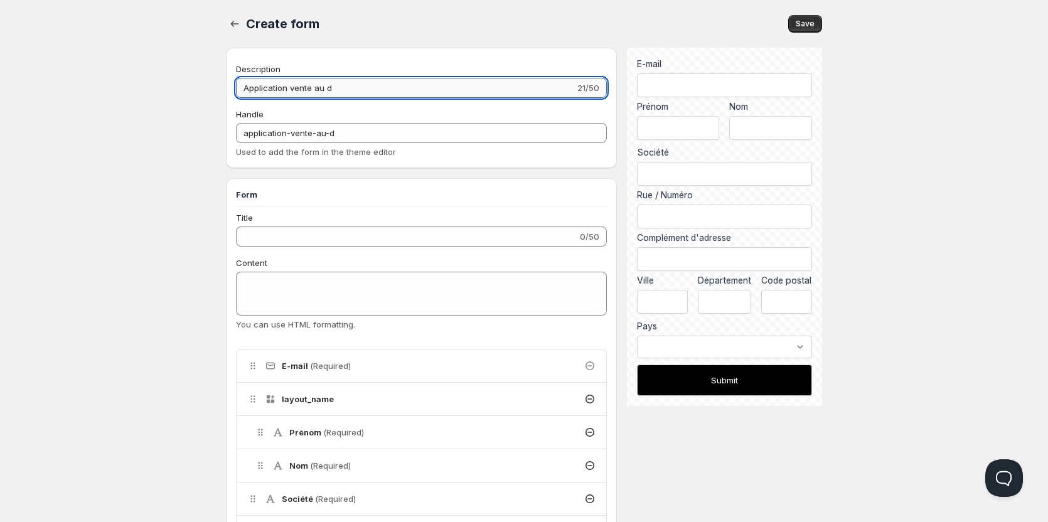
type input "Application vente au dé"
type input "application-vente-au-d-"
type input "Application vente au dét"
type input "application-vente-au-d-t"
type input "Application vente au détai"
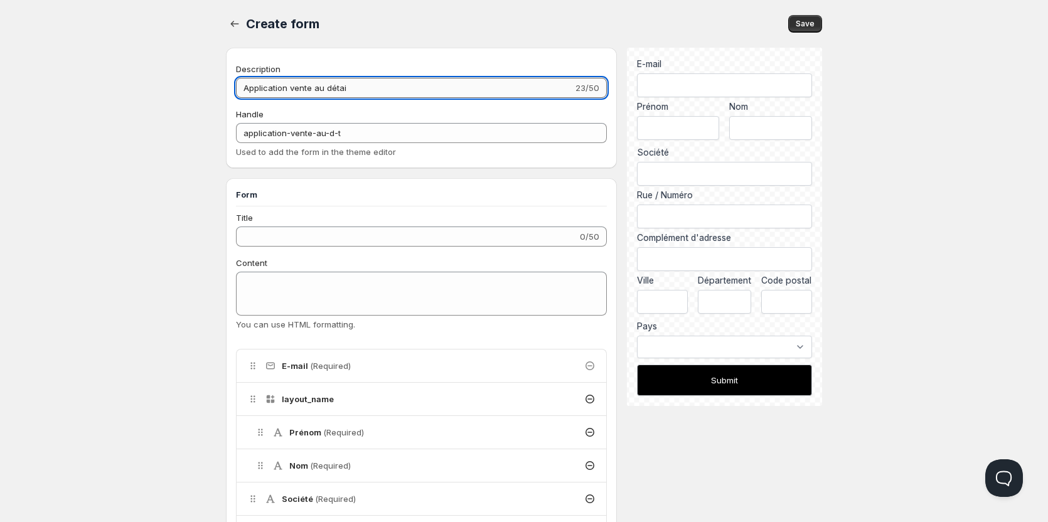
type input "application-vente-au-d-tai"
type input "Application vente au détail"
type input "application-vente-au-d-tail"
type input "Application vente au détail"
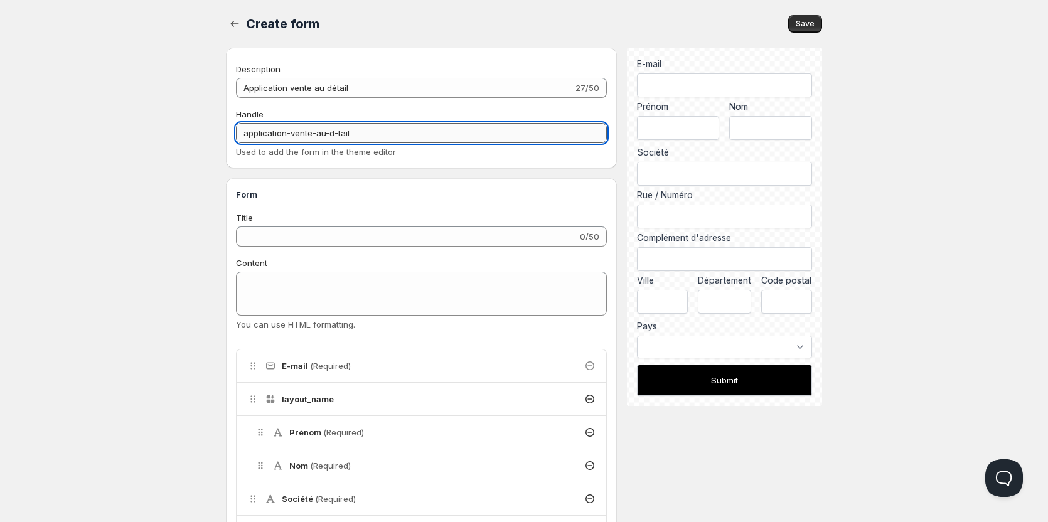
drag, startPoint x: 297, startPoint y: 134, endPoint x: 288, endPoint y: 134, distance: 9.4
click at [288, 134] on input "application-vente-au-d-tail" at bounding box center [421, 133] width 371 height 20
click at [353, 134] on input "application-vente-au-d-tail" at bounding box center [421, 133] width 371 height 20
drag, startPoint x: 311, startPoint y: 135, endPoint x: 295, endPoint y: 135, distance: 15.7
click at [295, 135] on input "application-vente-au-d-tail" at bounding box center [421, 133] width 371 height 20
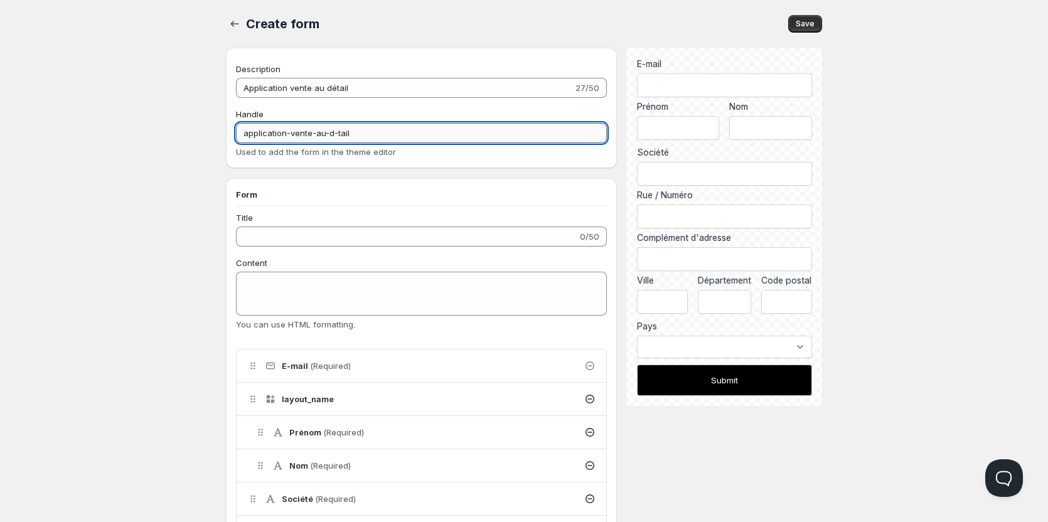
click at [365, 132] on input "application-vente-au-d-tail" at bounding box center [421, 133] width 371 height 20
drag, startPoint x: 326, startPoint y: 132, endPoint x: 289, endPoint y: 134, distance: 37.7
click at [289, 134] on input "application-vente-au-d-tail" at bounding box center [421, 133] width 371 height 20
type input "application-detail"
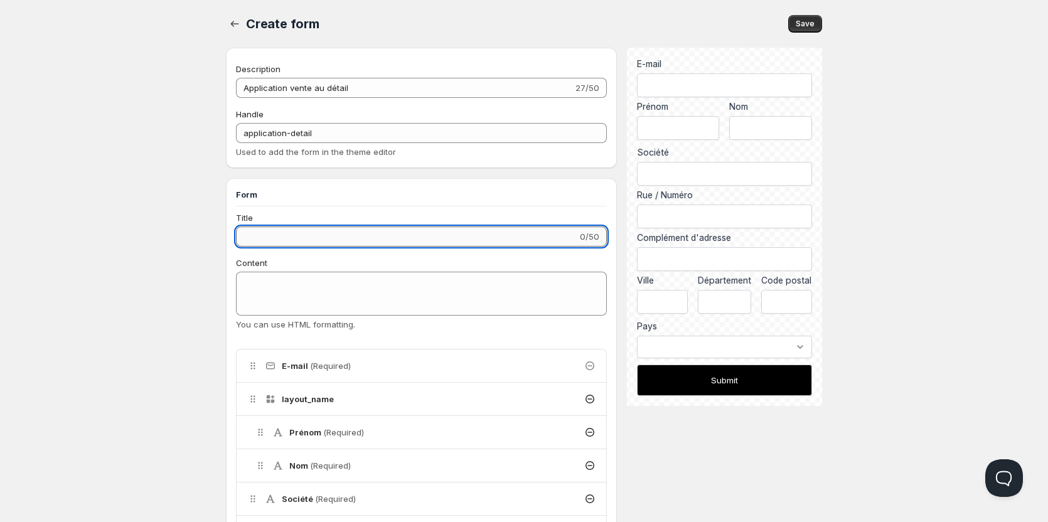
click at [396, 241] on input "Title" at bounding box center [406, 236] width 341 height 20
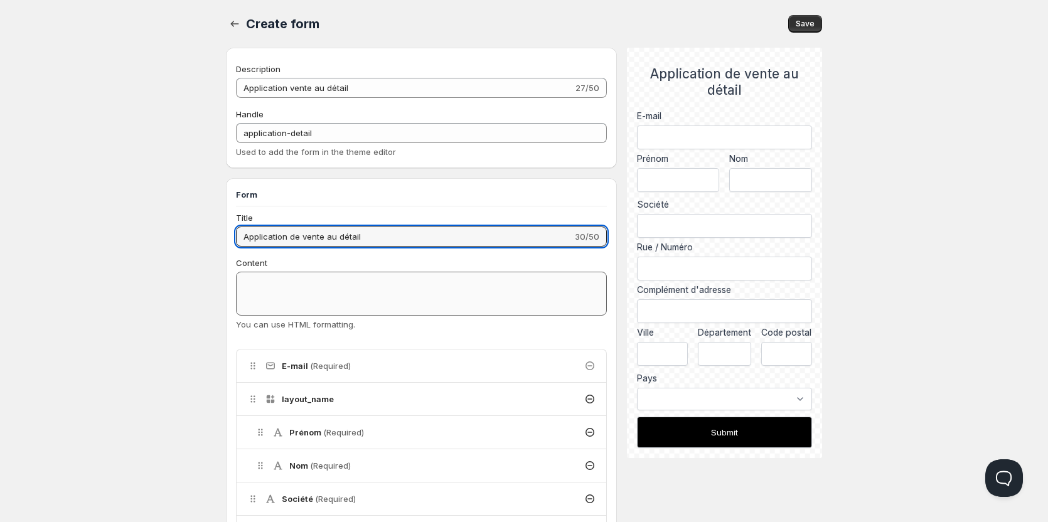
type input "Application de vente au détail"
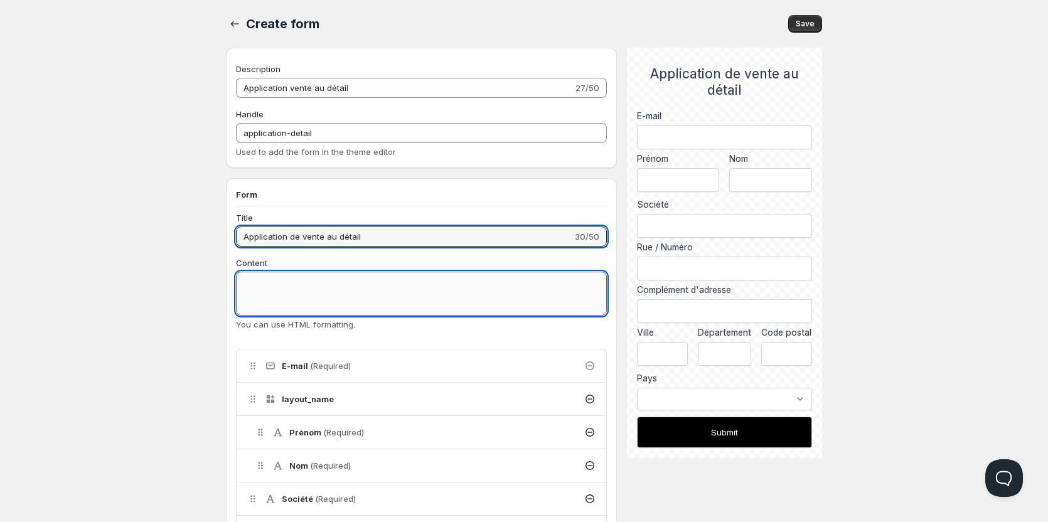
click at [374, 292] on textarea "Content" at bounding box center [421, 294] width 371 height 44
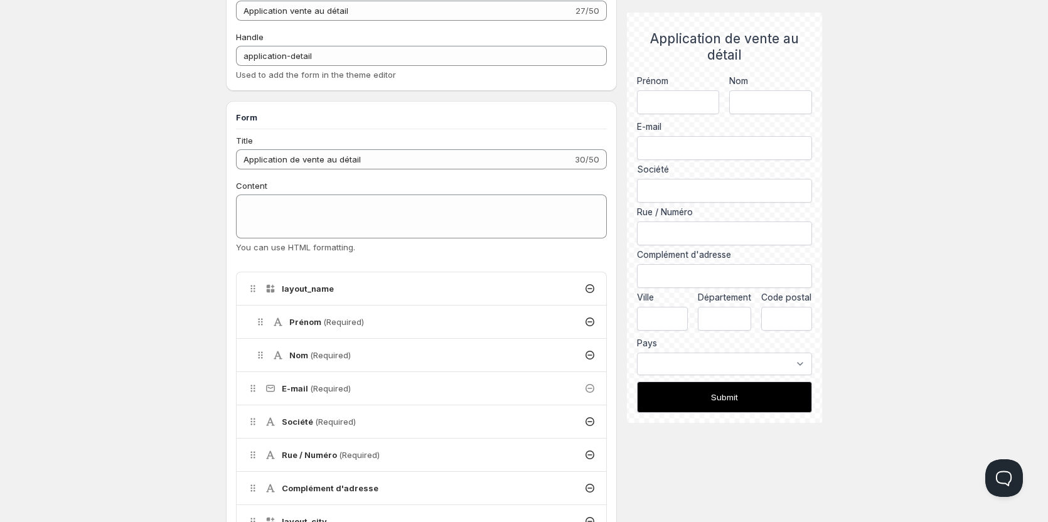
scroll to position [125, 0]
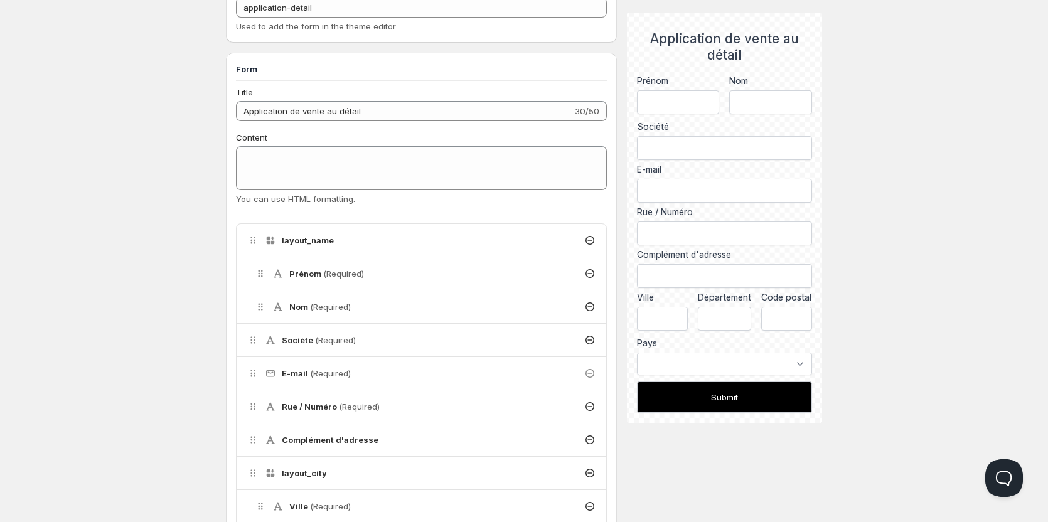
click at [327, 344] on span "(Required)" at bounding box center [335, 340] width 41 height 10
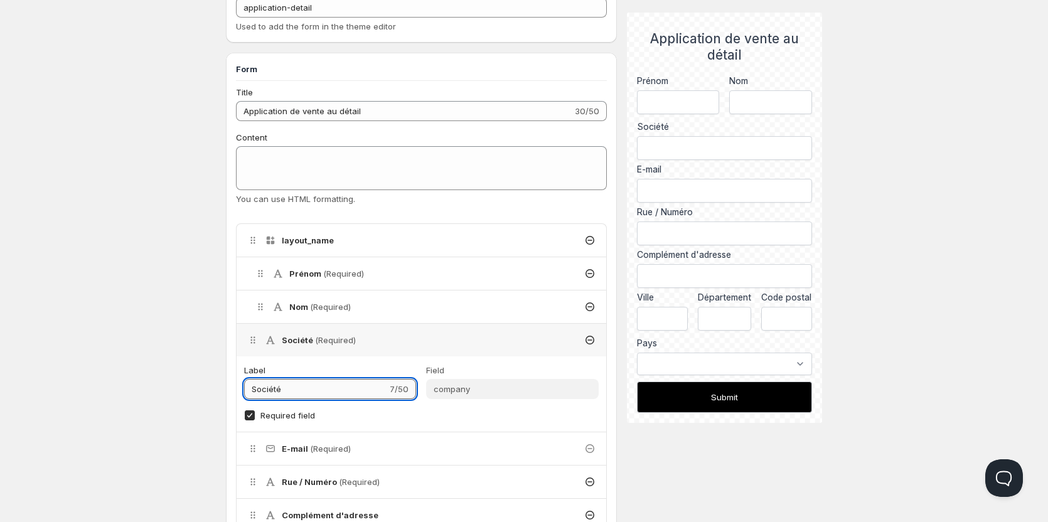
drag, startPoint x: 313, startPoint y: 392, endPoint x: 222, endPoint y: 379, distance: 91.9
click at [308, 390] on input "Société" at bounding box center [315, 389] width 143 height 20
click at [222, 379] on div "Create form. This page is ready Create form Save Description Application vente …" at bounding box center [524, 525] width 626 height 1300
click at [222, 378] on div "Create form. This page is ready Create form Save Description Application vente …" at bounding box center [524, 525] width 626 height 1300
click at [319, 393] on input "Société" at bounding box center [315, 389] width 143 height 20
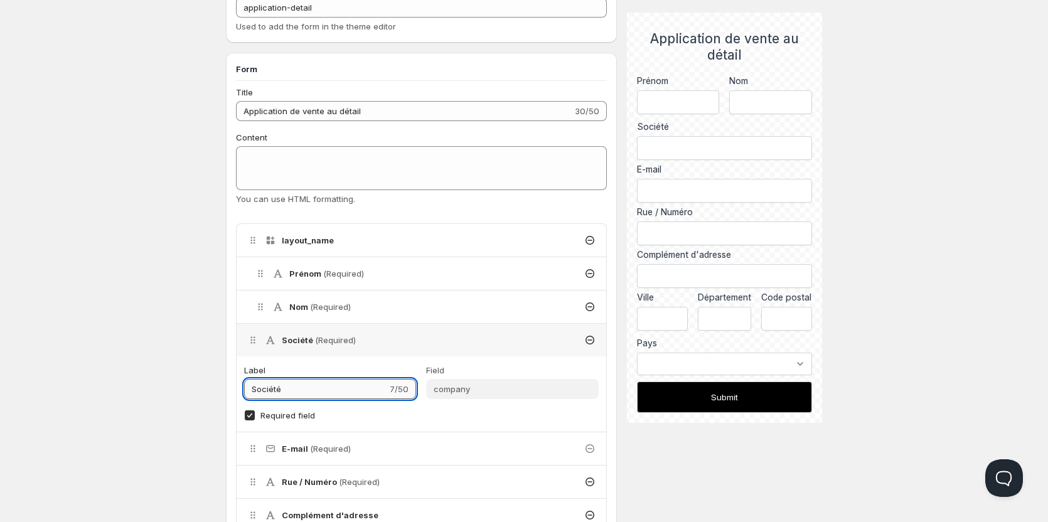
click at [319, 393] on input "Société" at bounding box center [315, 389] width 143 height 20
type input "Compagnie"
click at [491, 364] on div "Field" at bounding box center [512, 370] width 172 height 13
click at [592, 338] on icon at bounding box center [589, 340] width 13 height 13
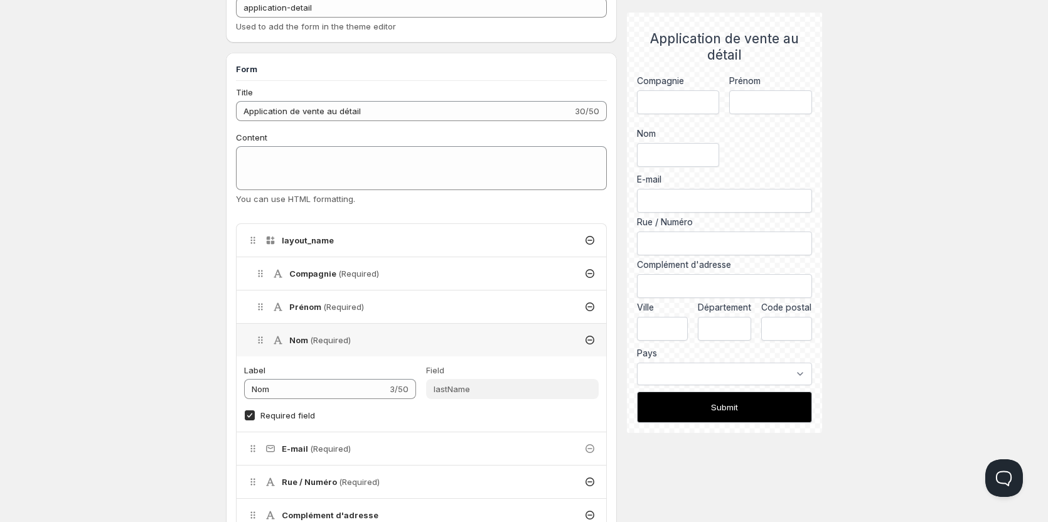
click at [329, 272] on h4 "Compagnie (Required)" at bounding box center [334, 273] width 90 height 13
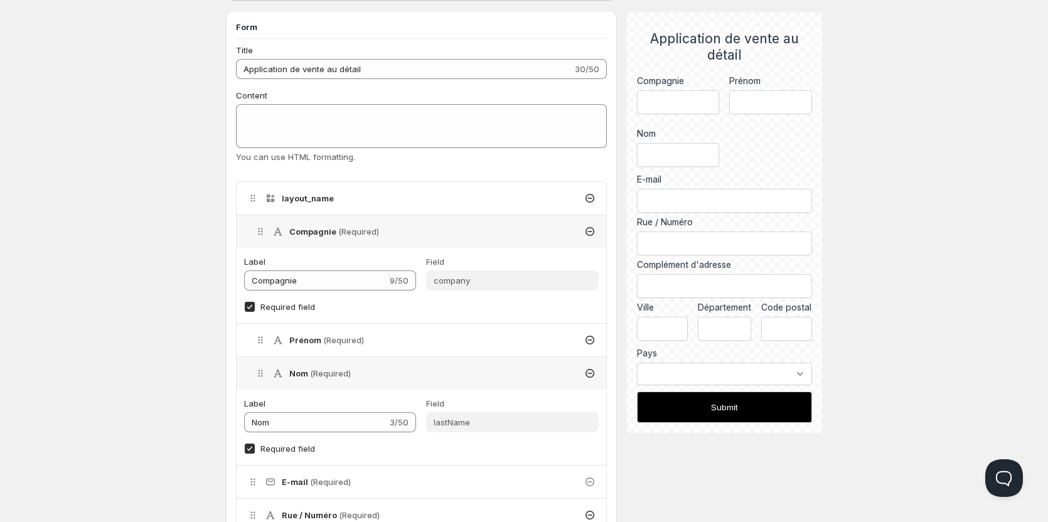
scroll to position [251, 0]
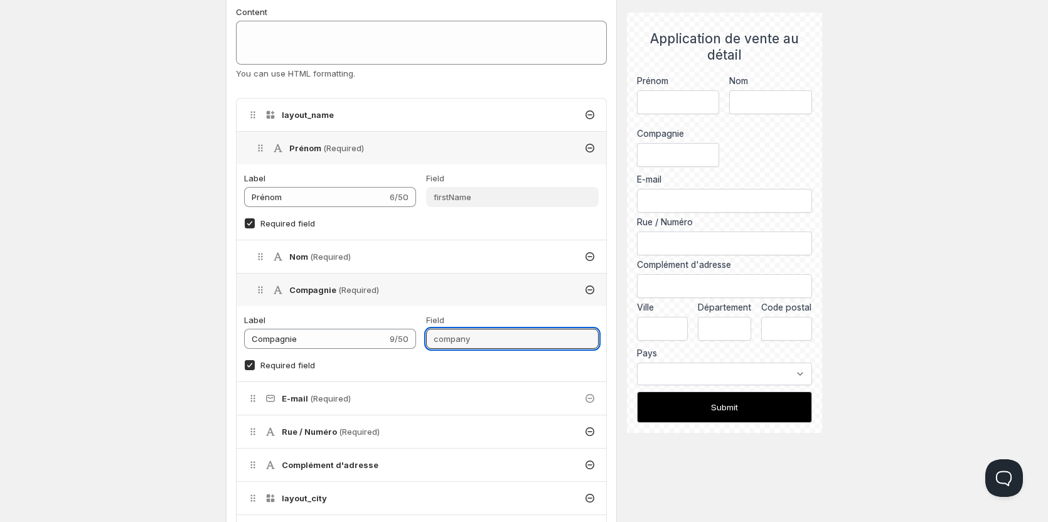
click at [494, 337] on input "company" at bounding box center [512, 339] width 172 height 20
click at [192, 178] on div "Home Pricing Price lists Checkout Forms Submissions Settings Features Plans Cre…" at bounding box center [524, 452] width 1048 height 1407
click at [299, 109] on h4 "layout_name" at bounding box center [308, 115] width 52 height 13
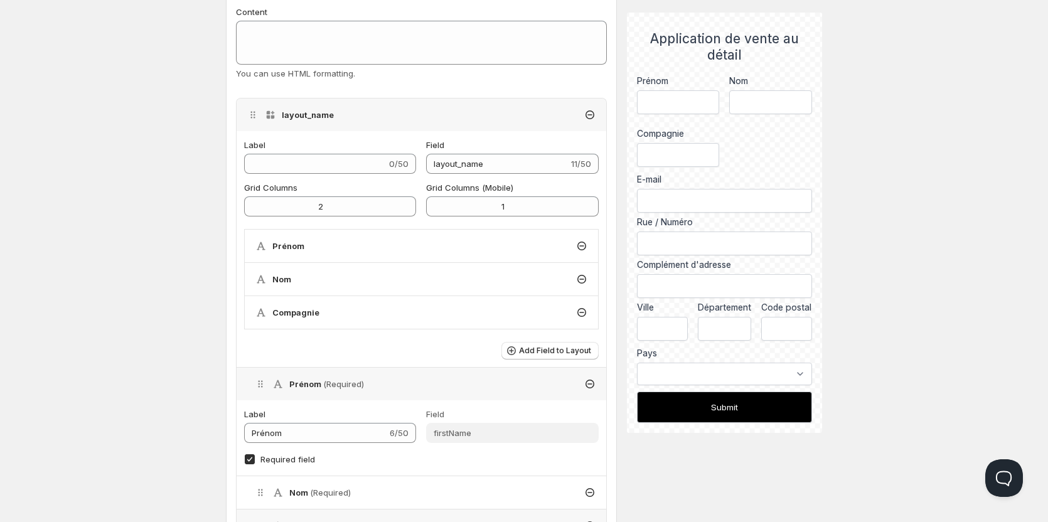
click at [581, 312] on icon at bounding box center [581, 312] width 5 height 1
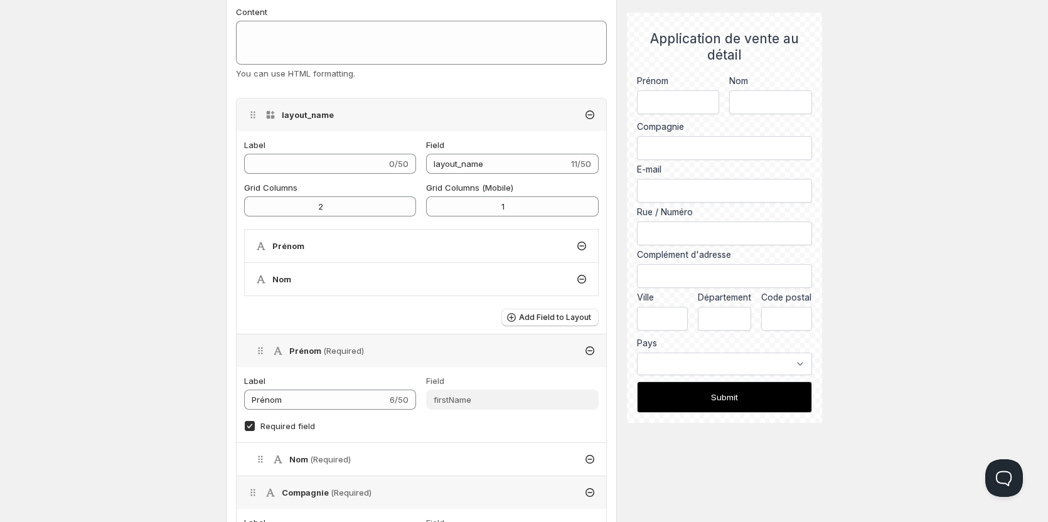
click at [247, 115] on icon at bounding box center [253, 115] width 13 height 13
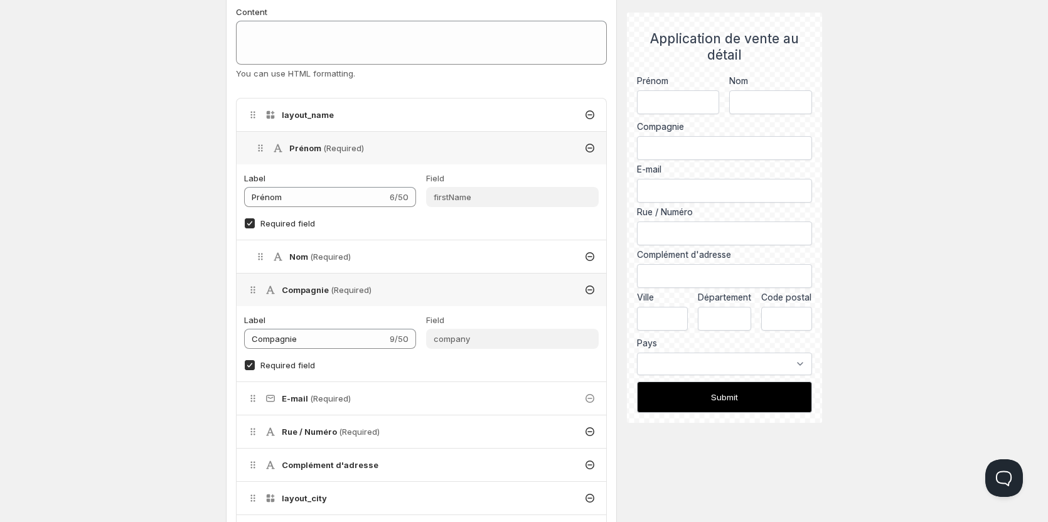
click at [257, 146] on icon at bounding box center [260, 148] width 13 height 13
click at [257, 144] on icon at bounding box center [260, 148] width 13 height 13
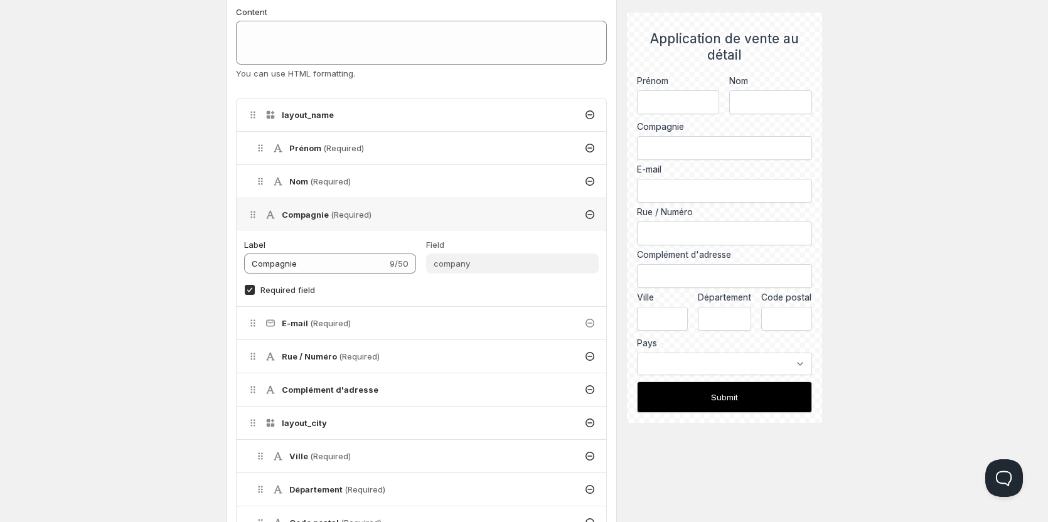
click at [255, 213] on icon at bounding box center [253, 214] width 13 height 13
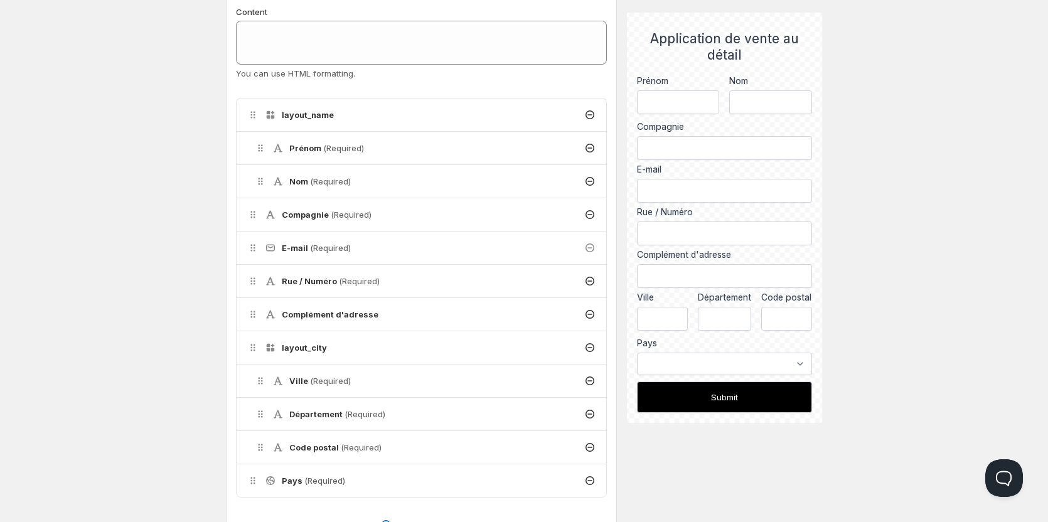
click at [256, 282] on icon at bounding box center [253, 281] width 13 height 13
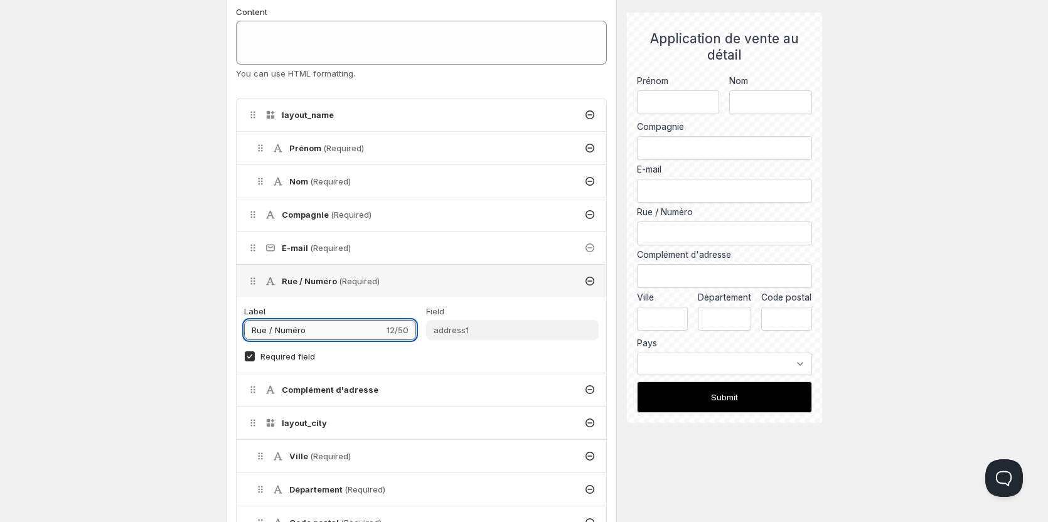
drag, startPoint x: 311, startPoint y: 331, endPoint x: 254, endPoint y: 329, distance: 56.5
click at [310, 329] on input "Rue / Numéro" at bounding box center [314, 330] width 140 height 20
click at [253, 329] on input "Rue / Numéro" at bounding box center [314, 330] width 140 height 20
click at [302, 332] on input "Rue / Numéro" at bounding box center [314, 330] width 140 height 20
drag, startPoint x: 243, startPoint y: 322, endPoint x: 230, endPoint y: 318, distance: 14.3
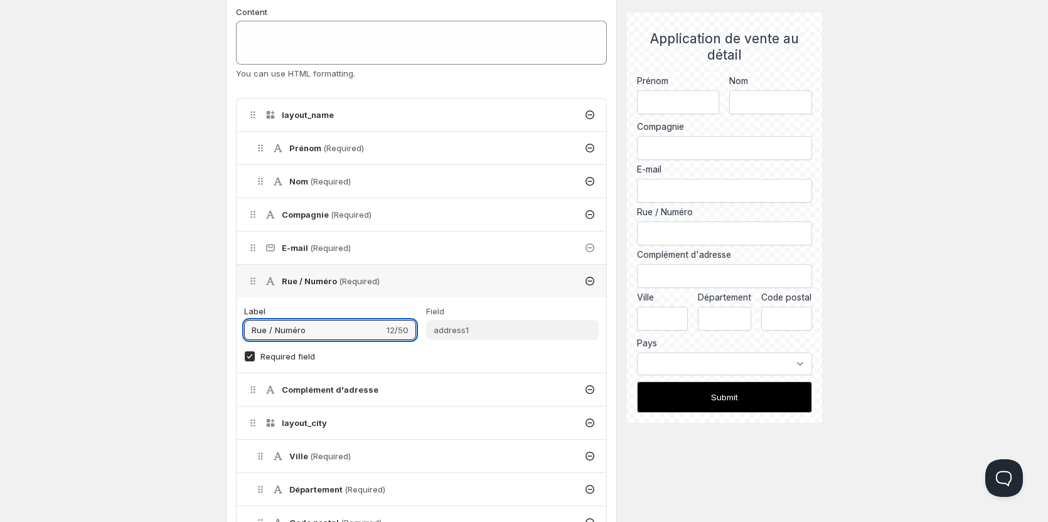
click at [230, 318] on div "layout_name Prénom (Required) Nom (Required) Compagnie (Required) E-mail (Requi…" at bounding box center [416, 330] width 381 height 501
type input "Adresse"
click at [251, 280] on icon at bounding box center [252, 281] width 2 height 2
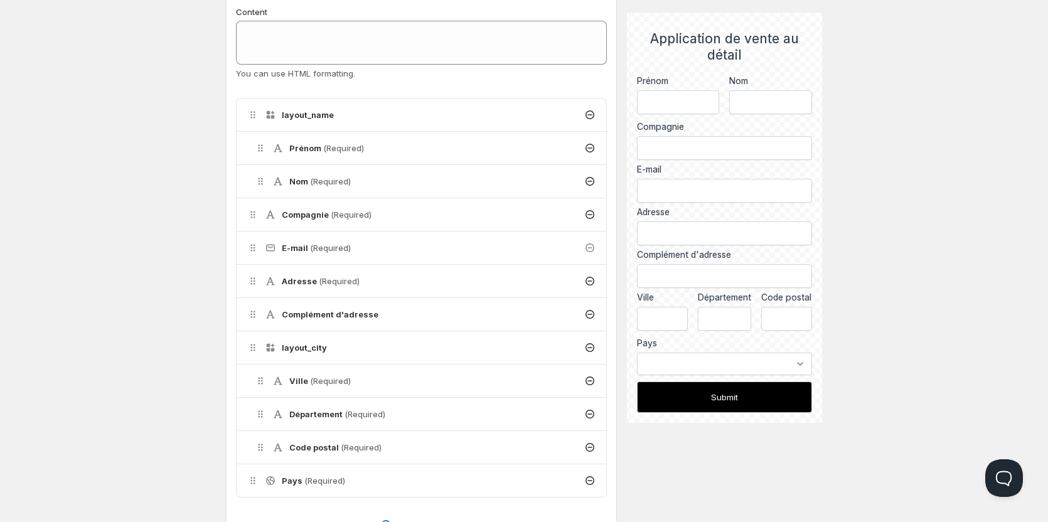
click at [588, 314] on icon at bounding box center [589, 314] width 13 height 13
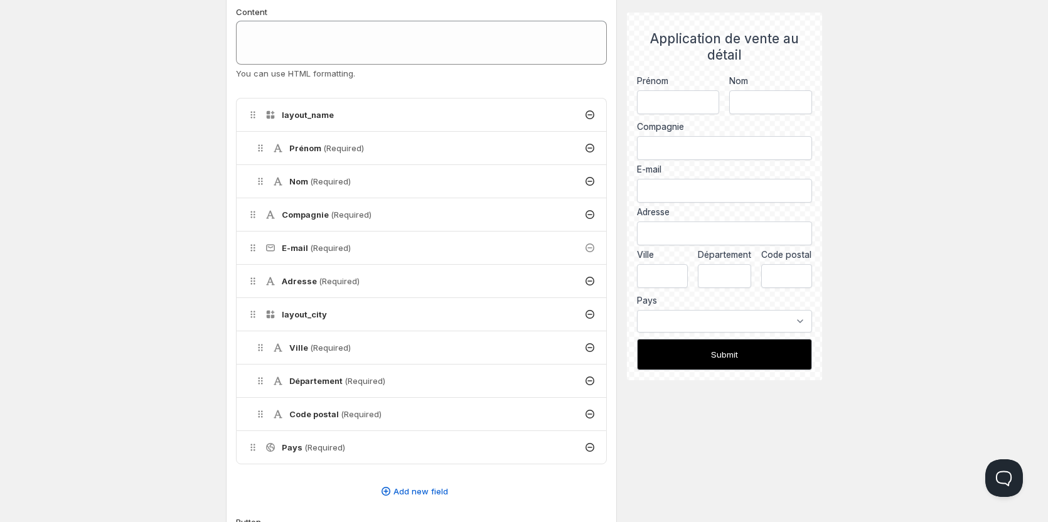
click at [243, 333] on div "Ville (Required)" at bounding box center [422, 347] width 370 height 33
drag, startPoint x: 225, startPoint y: 339, endPoint x: 271, endPoint y: 344, distance: 46.1
click at [272, 343] on div "layout_name Prénom (Required) Nom (Required) Compagnie (Required) E-mail (Requi…" at bounding box center [416, 276] width 381 height 393
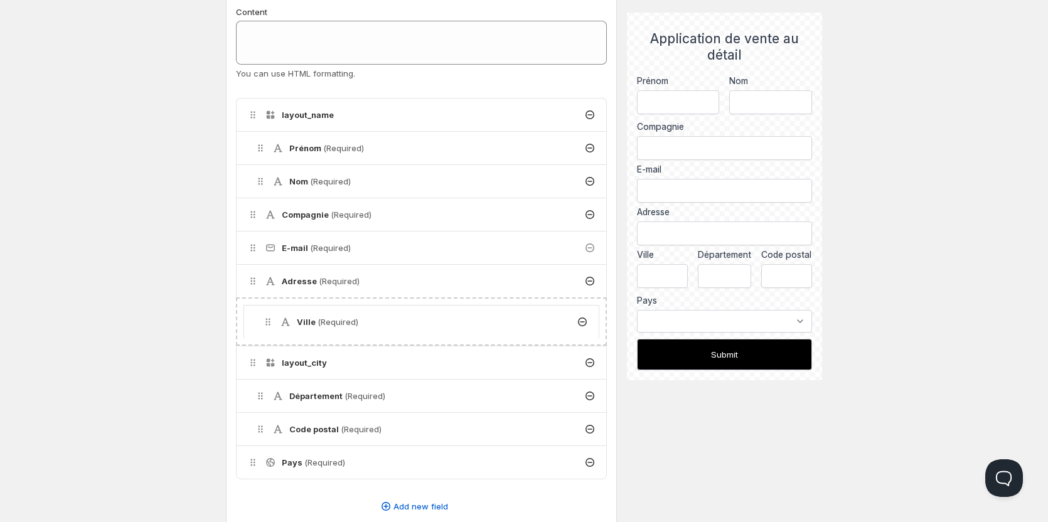
click at [262, 316] on icon at bounding box center [268, 322] width 13 height 13
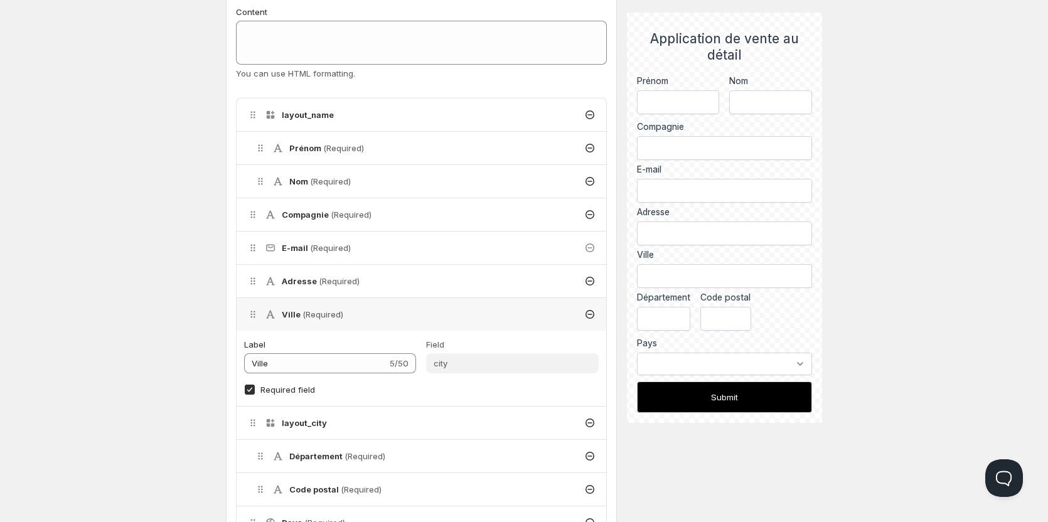
click at [252, 317] on icon at bounding box center [252, 317] width 2 height 2
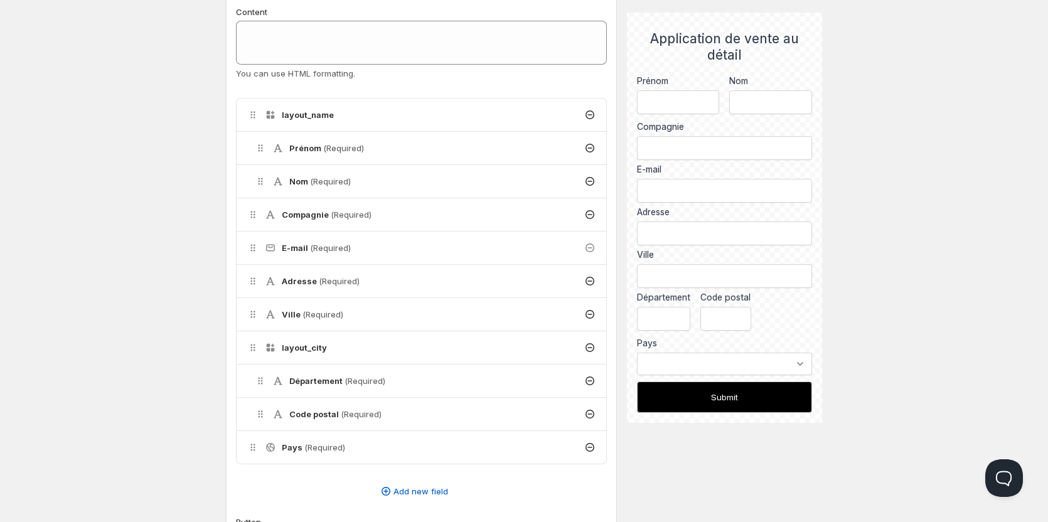
click at [587, 381] on icon at bounding box center [589, 381] width 13 height 13
click at [327, 408] on h4 "Département (Required)" at bounding box center [337, 414] width 96 height 13
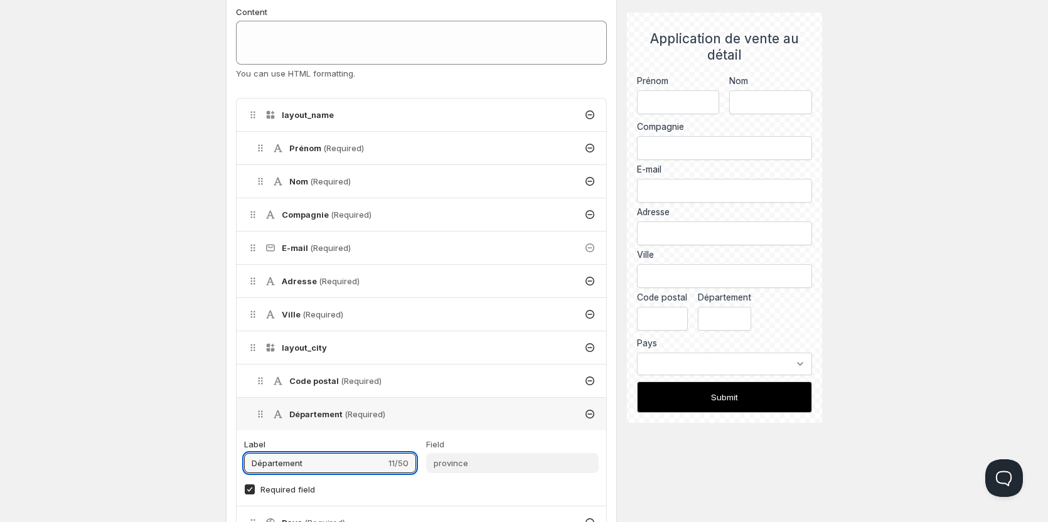
drag, startPoint x: 263, startPoint y: 454, endPoint x: 243, endPoint y: 454, distance: 19.5
click at [243, 454] on div "Label Département 11/50 Field province Required field" at bounding box center [422, 472] width 370 height 68
drag, startPoint x: 331, startPoint y: 460, endPoint x: 219, endPoint y: 459, distance: 112.3
click at [219, 459] on div "Create form. This page is ready Create form Save Description Application vente …" at bounding box center [524, 382] width 626 height 1267
type input "Province"
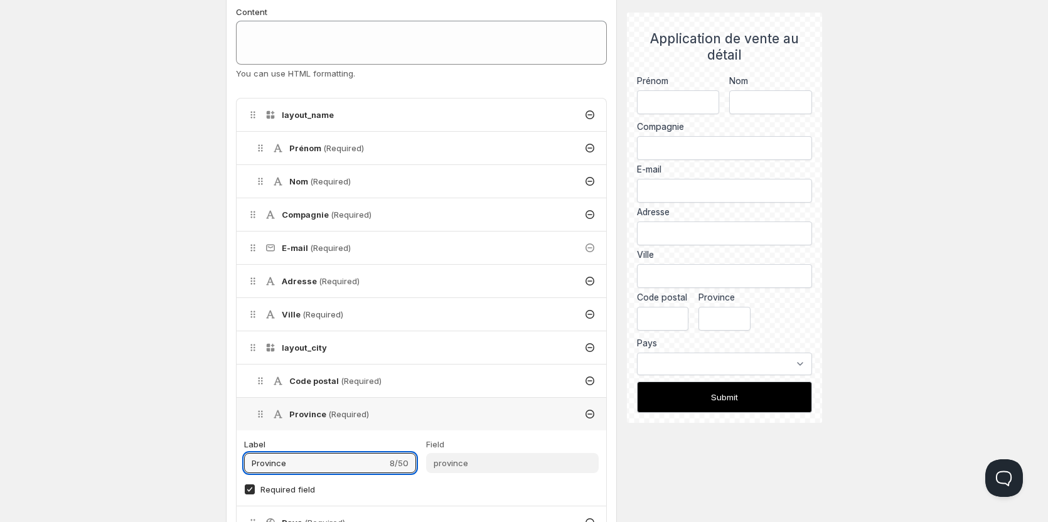
click at [250, 410] on div "Province (Required)" at bounding box center [425, 414] width 362 height 33
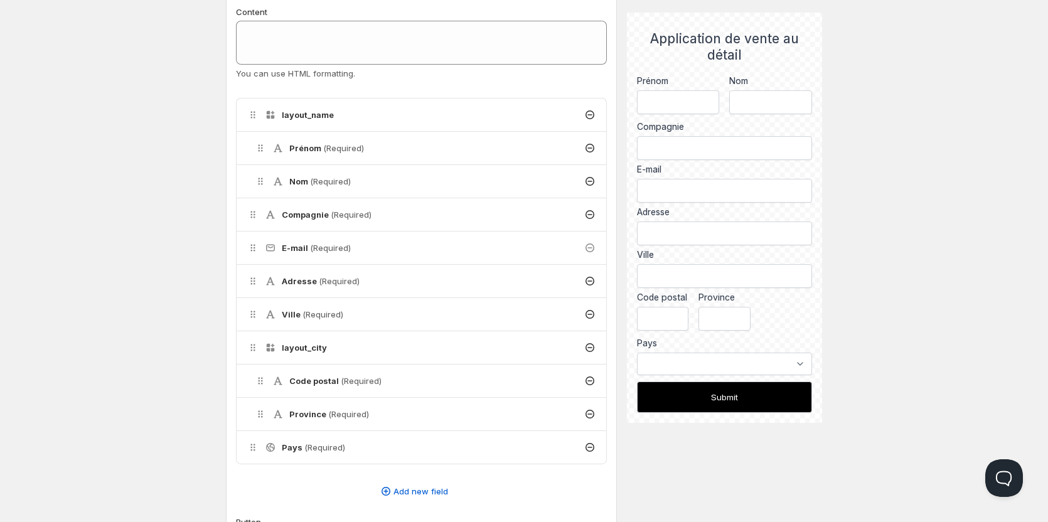
click at [587, 445] on icon at bounding box center [589, 447] width 13 height 13
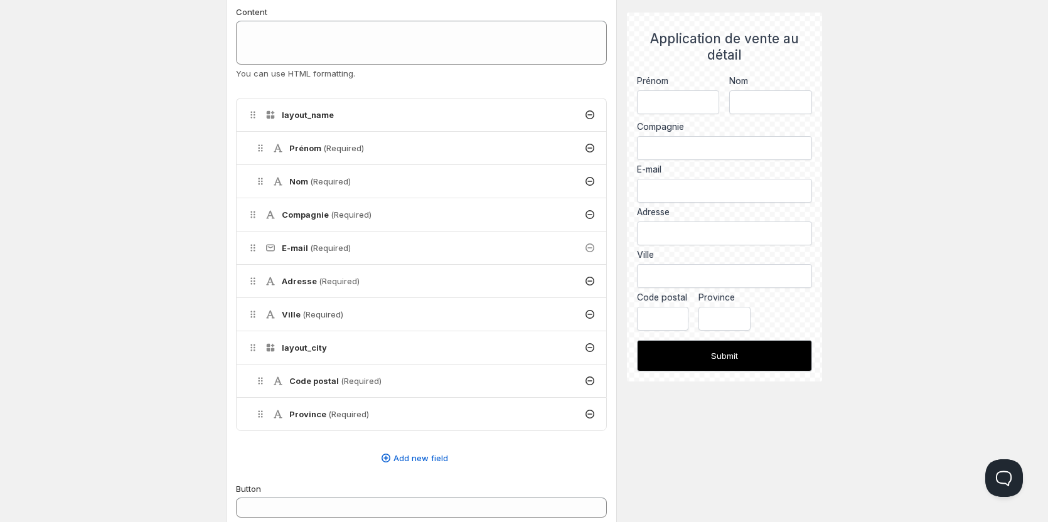
click at [386, 378] on div "Code postal (Required)" at bounding box center [425, 381] width 362 height 33
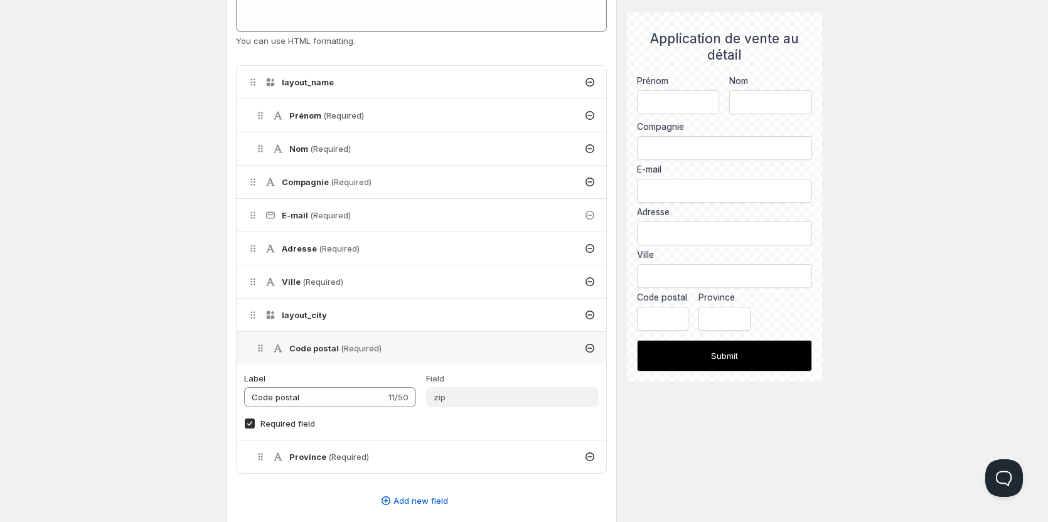
scroll to position [314, 0]
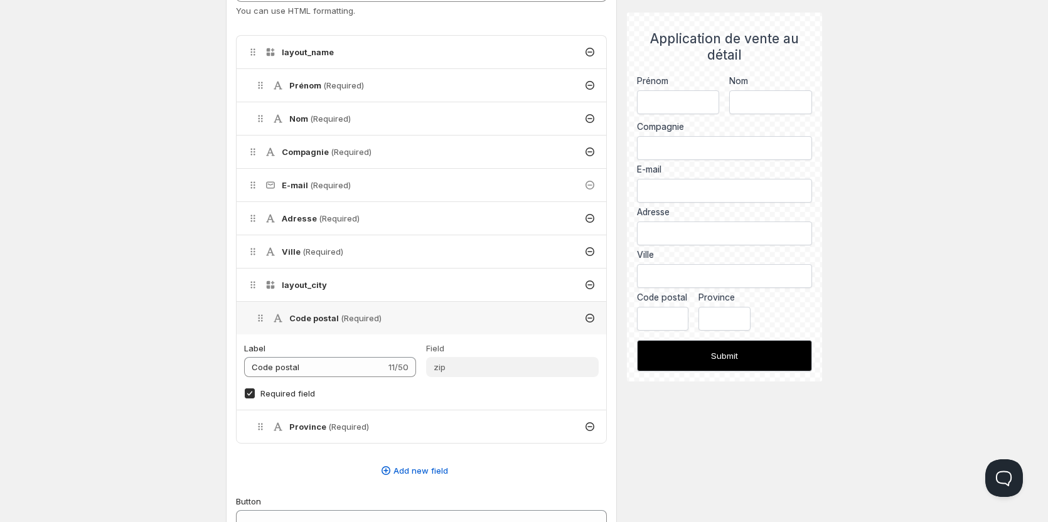
click at [393, 314] on div "Code postal (Required)" at bounding box center [425, 318] width 362 height 33
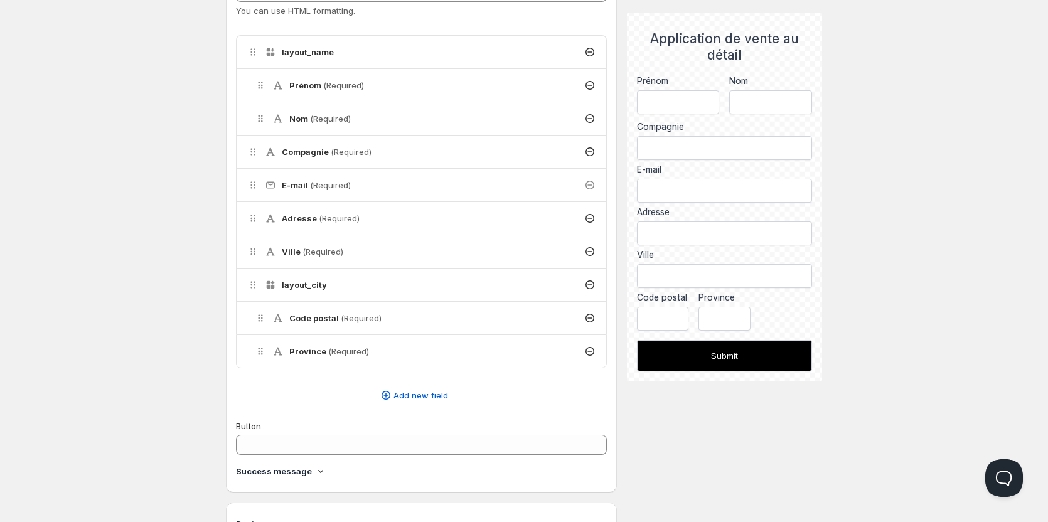
click at [344, 353] on span "(Required)" at bounding box center [348, 351] width 41 height 10
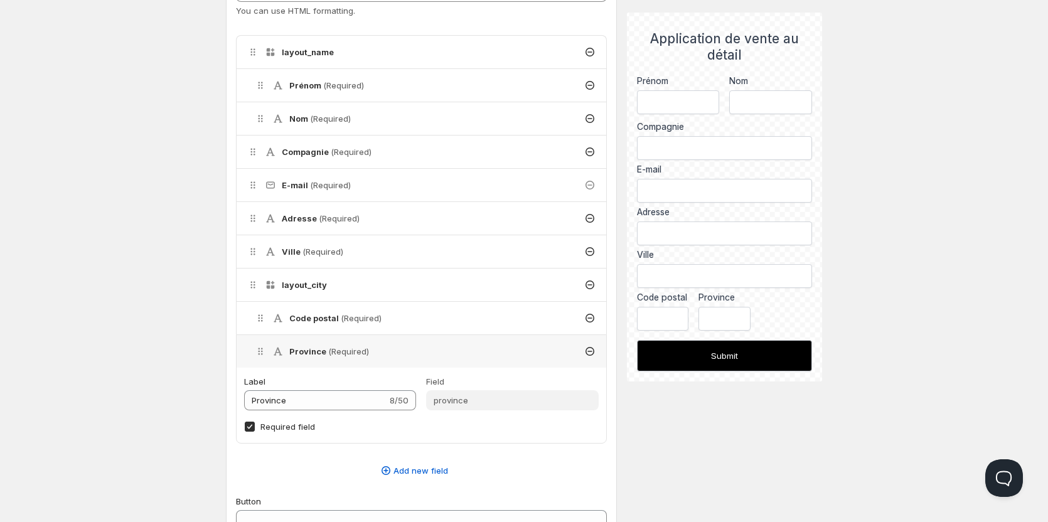
click at [344, 353] on span "(Required)" at bounding box center [348, 351] width 41 height 10
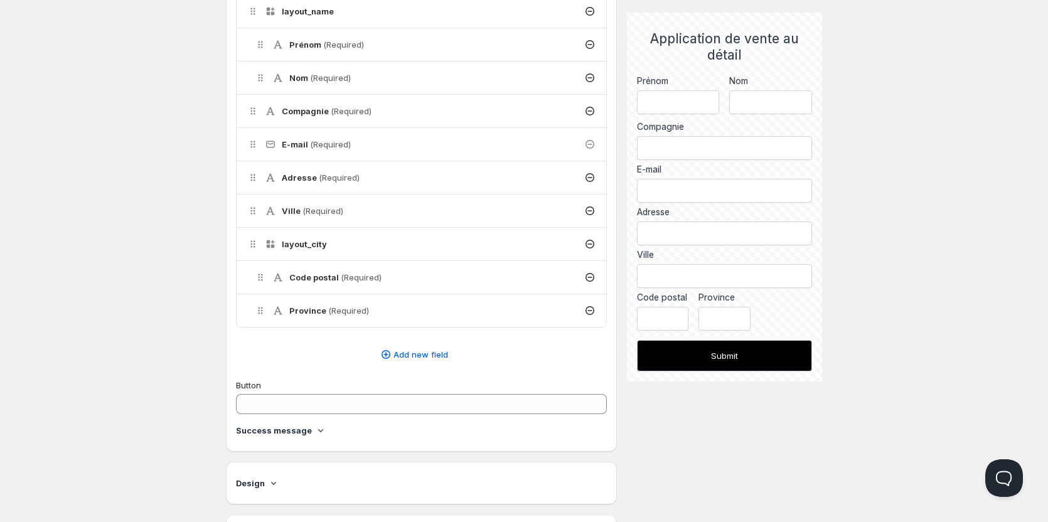
scroll to position [376, 0]
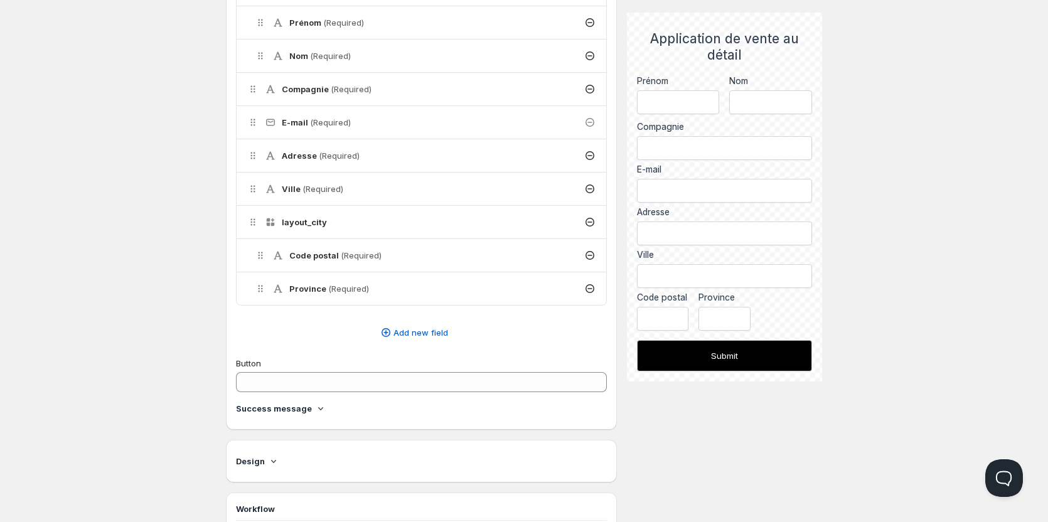
click at [318, 409] on icon at bounding box center [320, 408] width 5 height 3
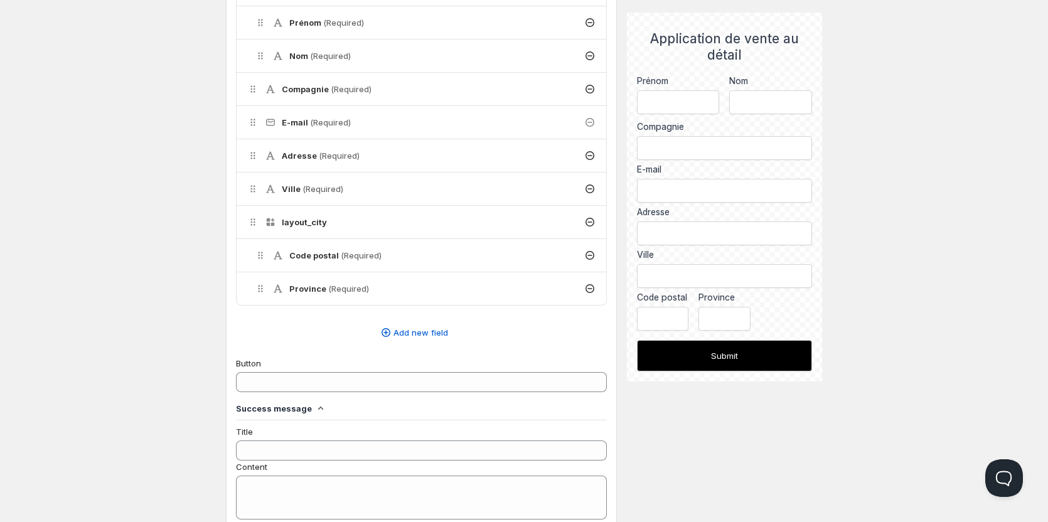
click at [316, 409] on icon at bounding box center [320, 408] width 13 height 13
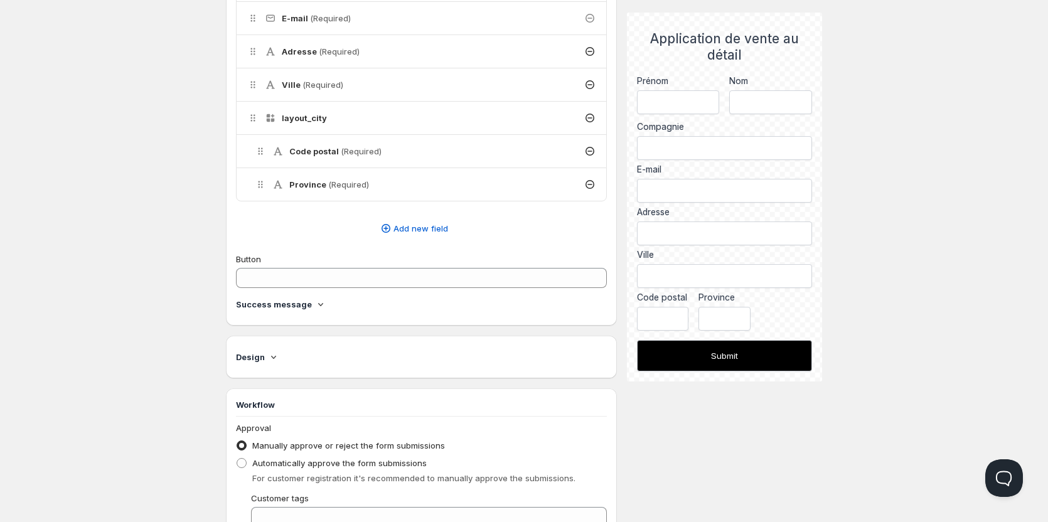
scroll to position [502, 0]
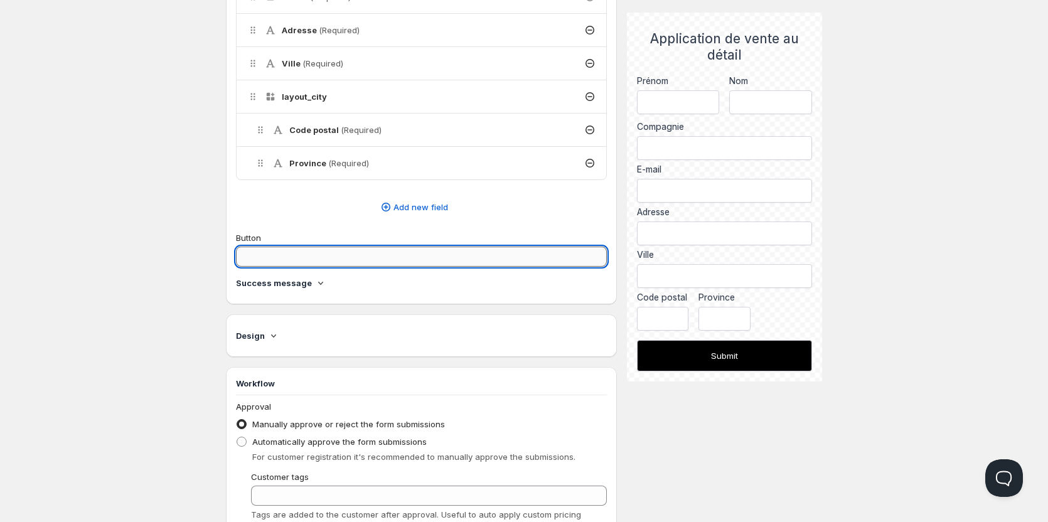
click at [376, 260] on input "Button" at bounding box center [421, 257] width 371 height 20
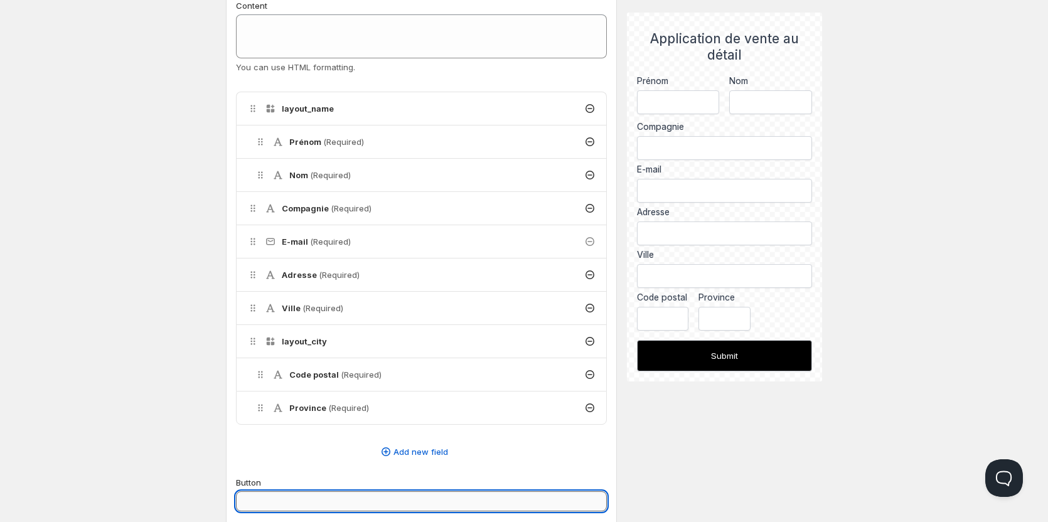
scroll to position [376, 0]
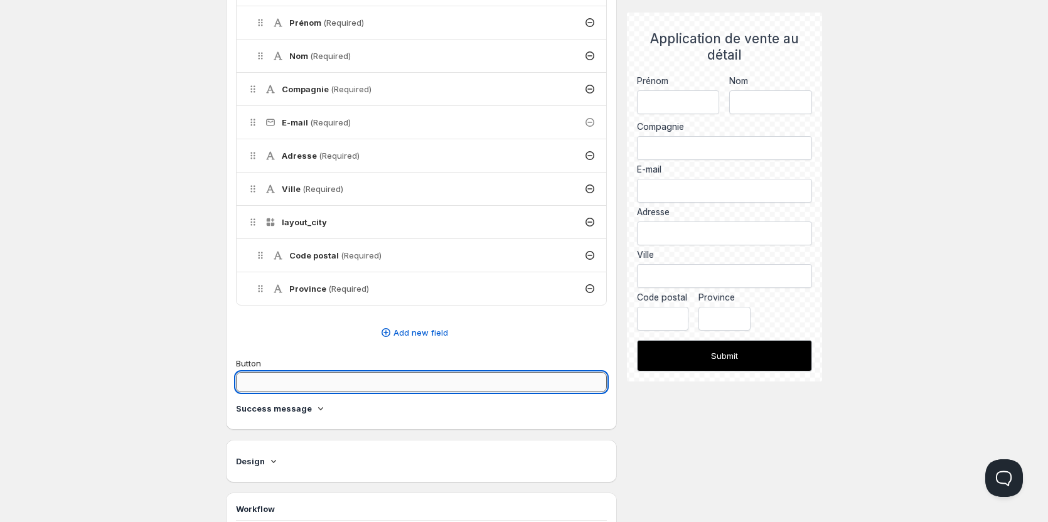
type input "S"
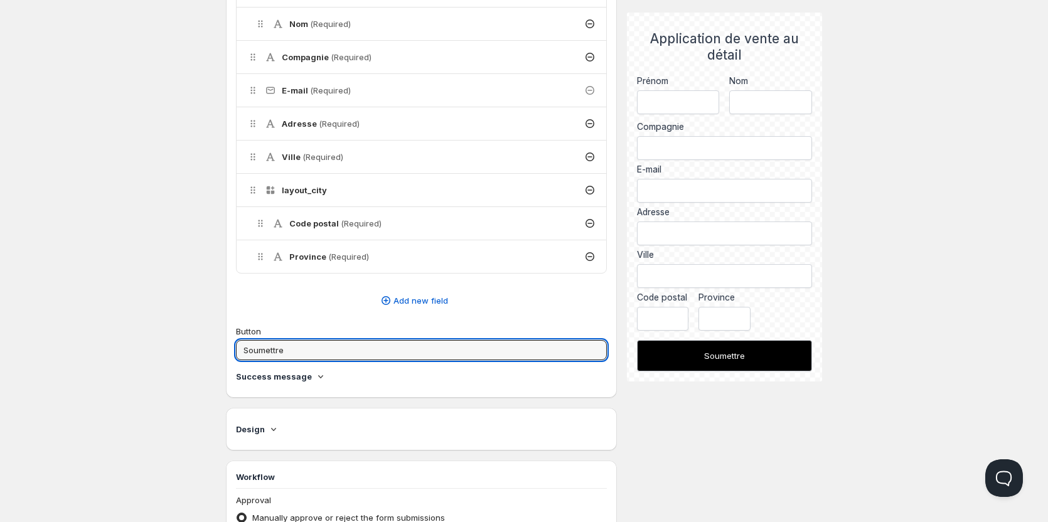
scroll to position [439, 0]
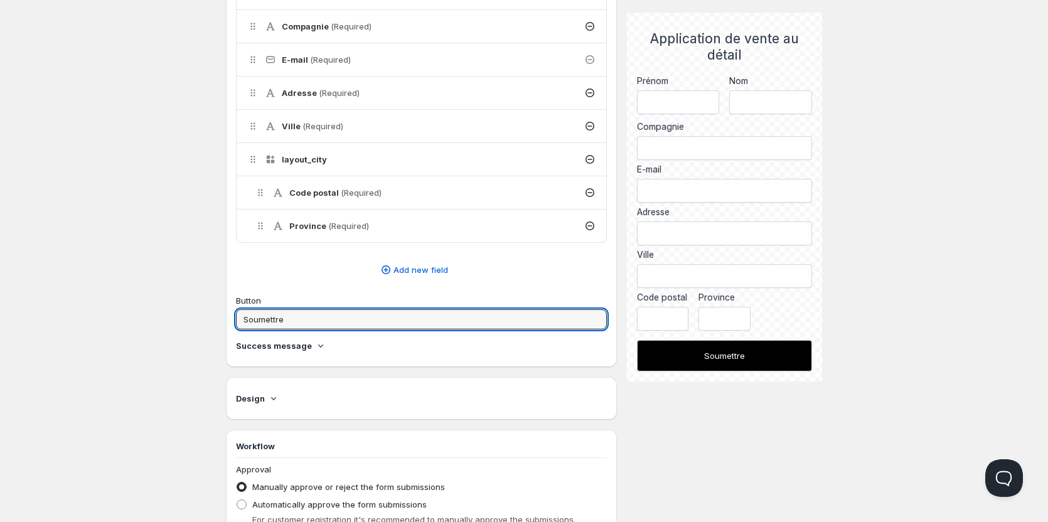
type input "Soumettre"
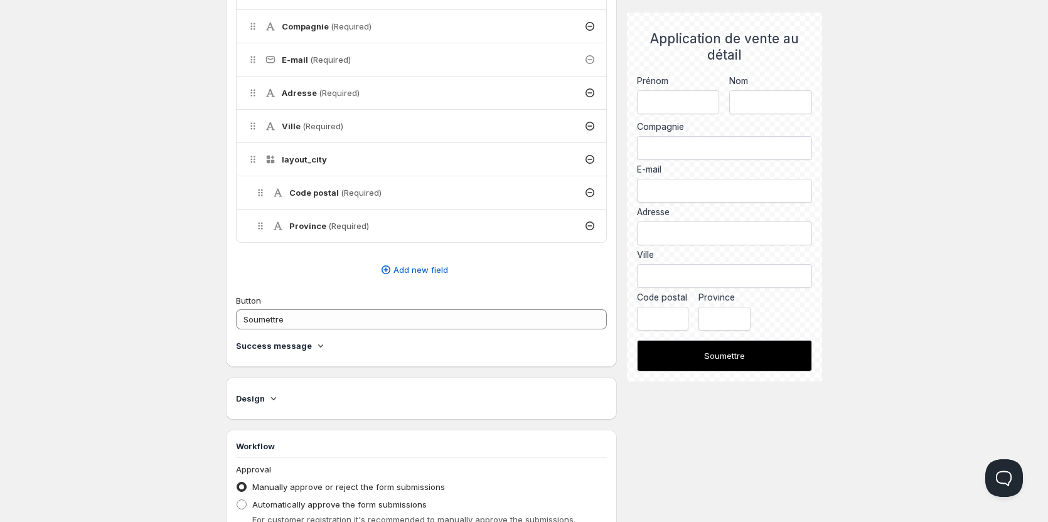
click at [314, 348] on icon at bounding box center [320, 345] width 13 height 13
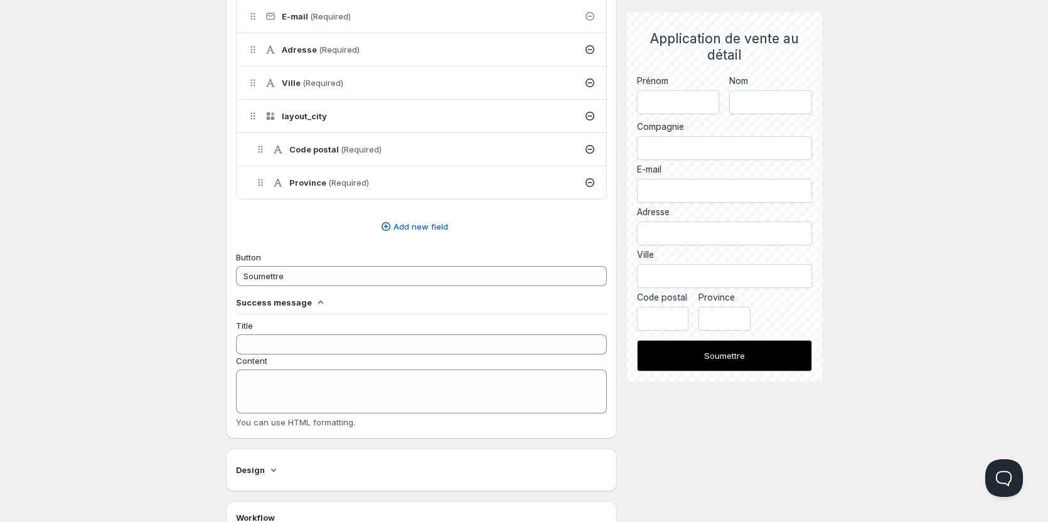
scroll to position [502, 0]
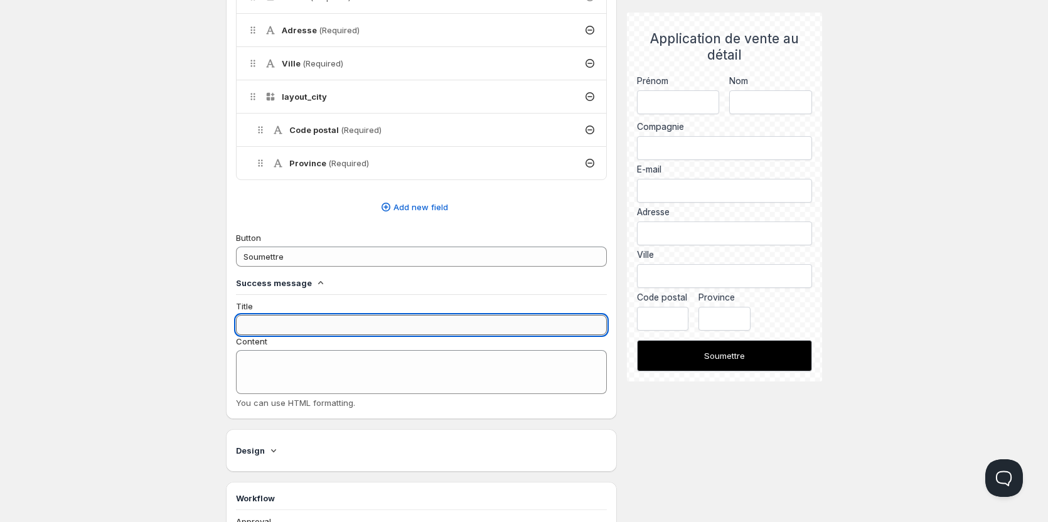
click at [376, 328] on input "Title" at bounding box center [421, 325] width 371 height 20
type input "mes biscuits maison"
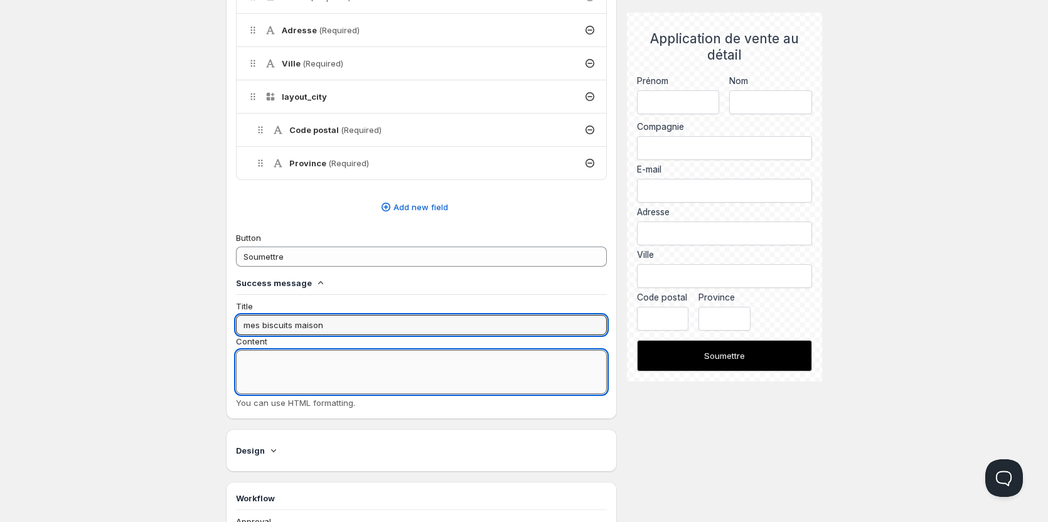
click at [317, 363] on textarea "Content" at bounding box center [421, 372] width 371 height 44
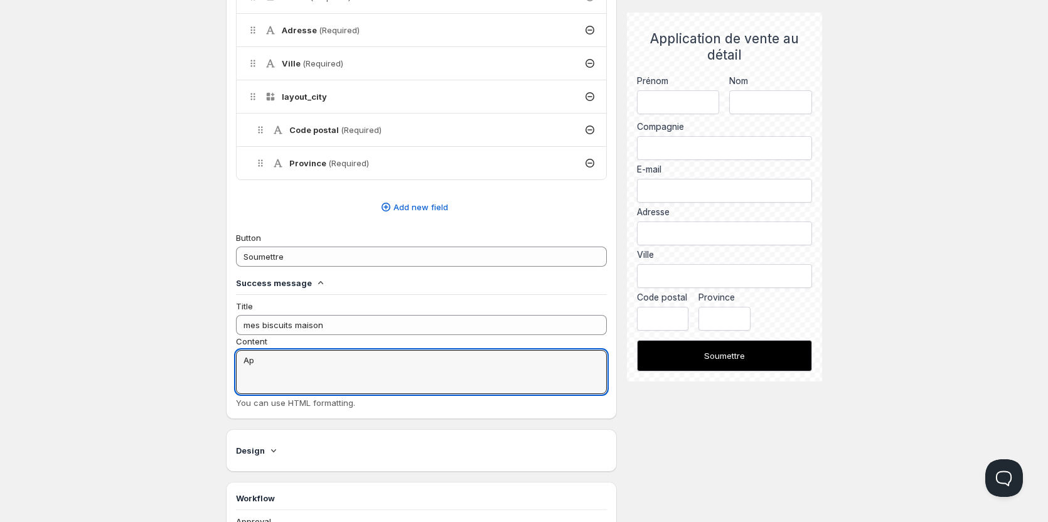
type textarea "A"
click at [398, 360] on textarea "Nous avons bien reçu votre application de vente au détail" at bounding box center [421, 372] width 371 height 44
click at [509, 353] on textarea "Nous avons bien reçu votre application pour la vente au détail" at bounding box center [421, 372] width 371 height 44
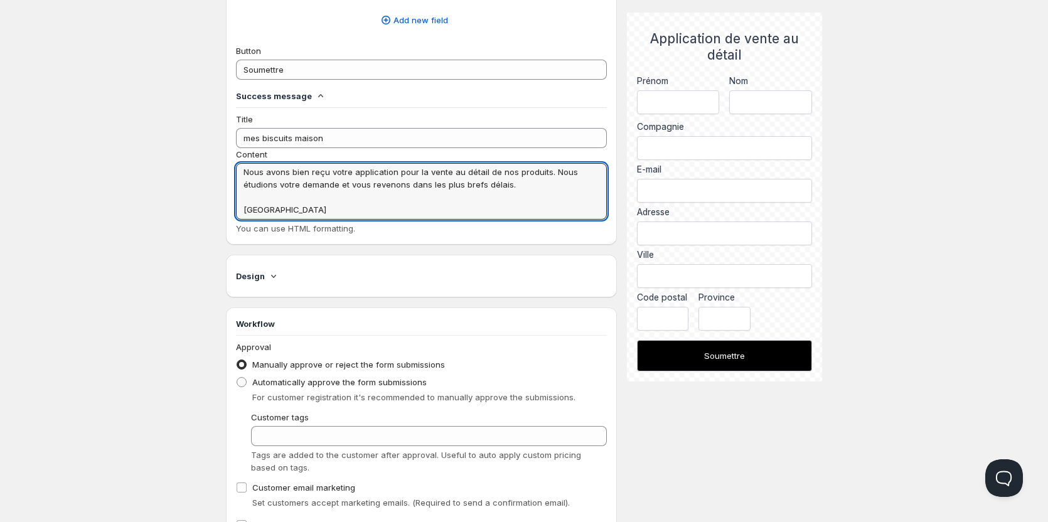
scroll to position [690, 0]
type textarea "Nous avons bien reçu votre application pour la vente au détail de nos produits.…"
click at [276, 271] on icon at bounding box center [273, 275] width 13 height 13
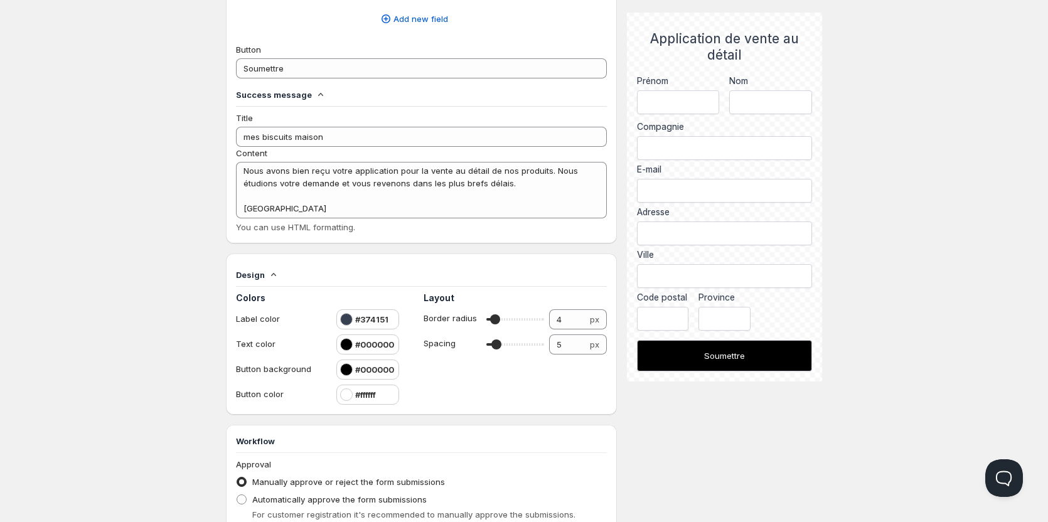
click at [276, 270] on icon at bounding box center [273, 275] width 13 height 13
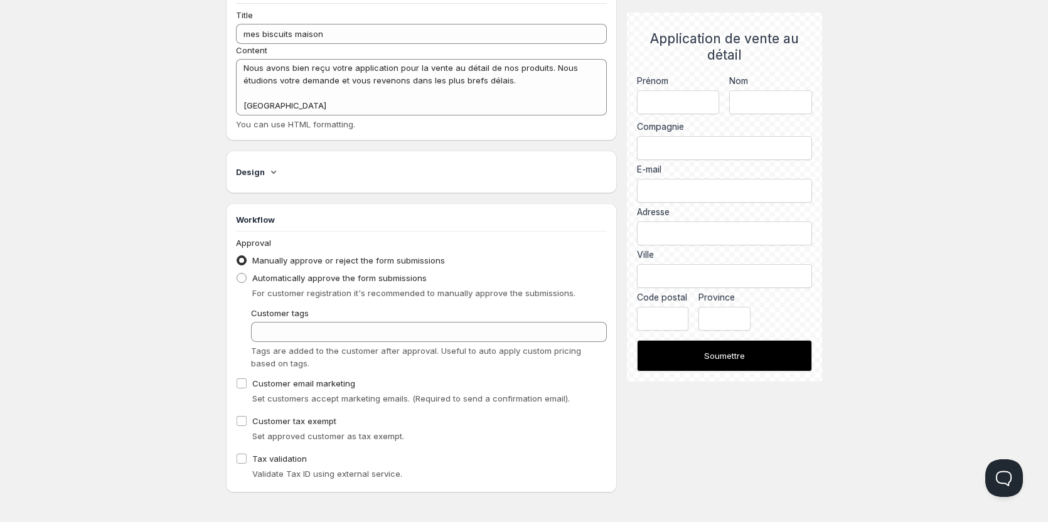
scroll to position [796, 0]
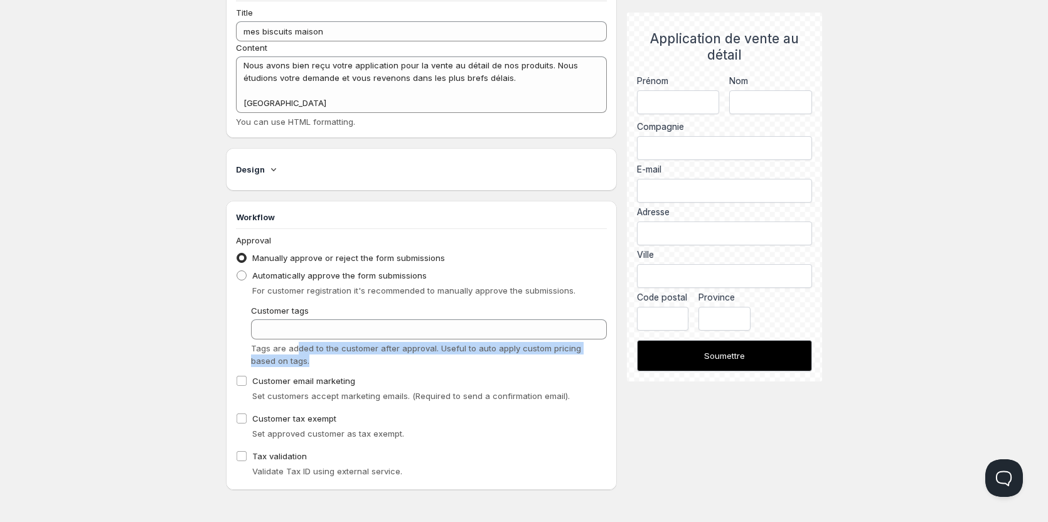
drag, startPoint x: 278, startPoint y: 348, endPoint x: 341, endPoint y: 370, distance: 67.1
click at [341, 370] on div "Approval Manually approve or reject the form submissions Automatically approve …" at bounding box center [421, 357] width 371 height 246
click at [347, 370] on div "Approval Manually approve or reject the form submissions Automatically approve …" at bounding box center [421, 357] width 371 height 246
click at [269, 169] on icon at bounding box center [273, 169] width 13 height 13
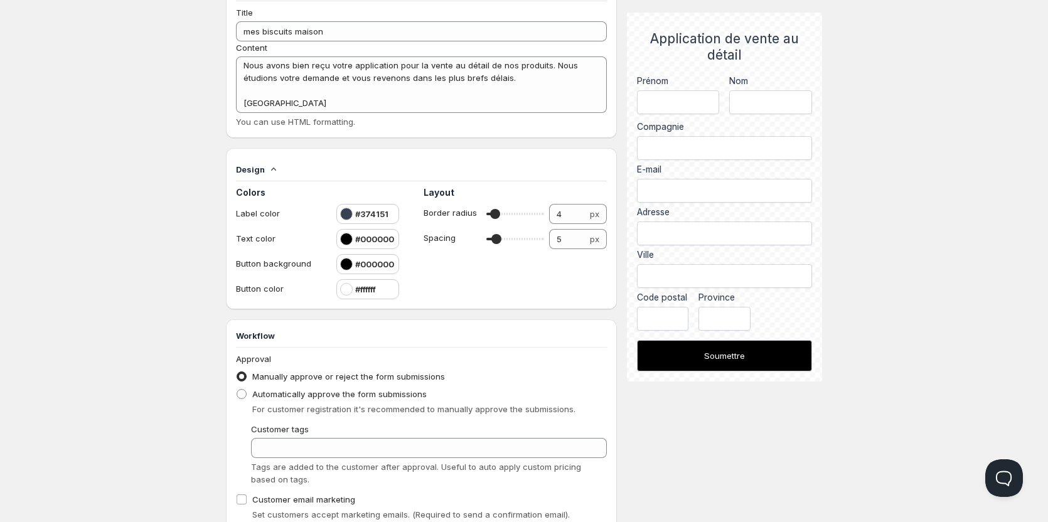
click at [269, 169] on icon at bounding box center [273, 169] width 13 height 13
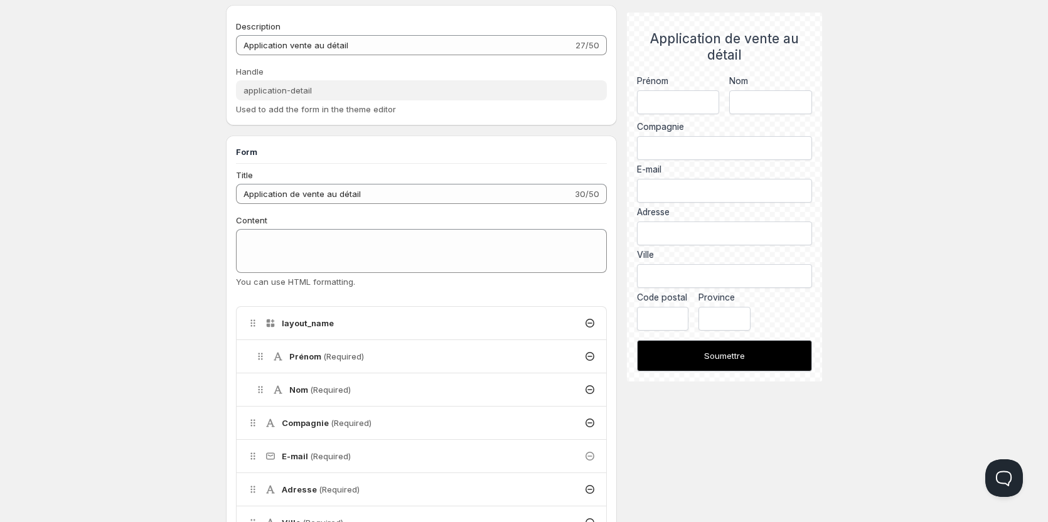
scroll to position [0, 0]
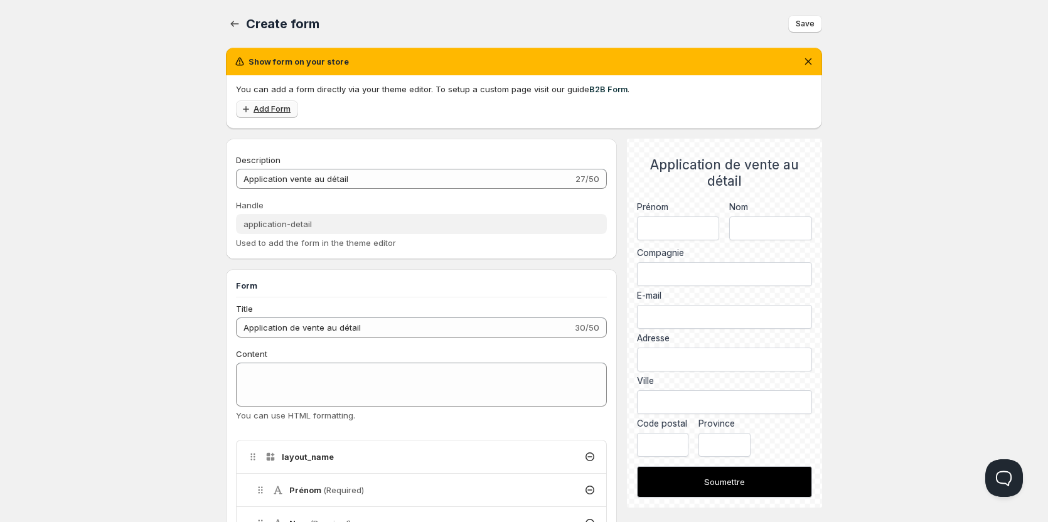
click at [279, 109] on span "Add Form" at bounding box center [271, 109] width 37 height 10
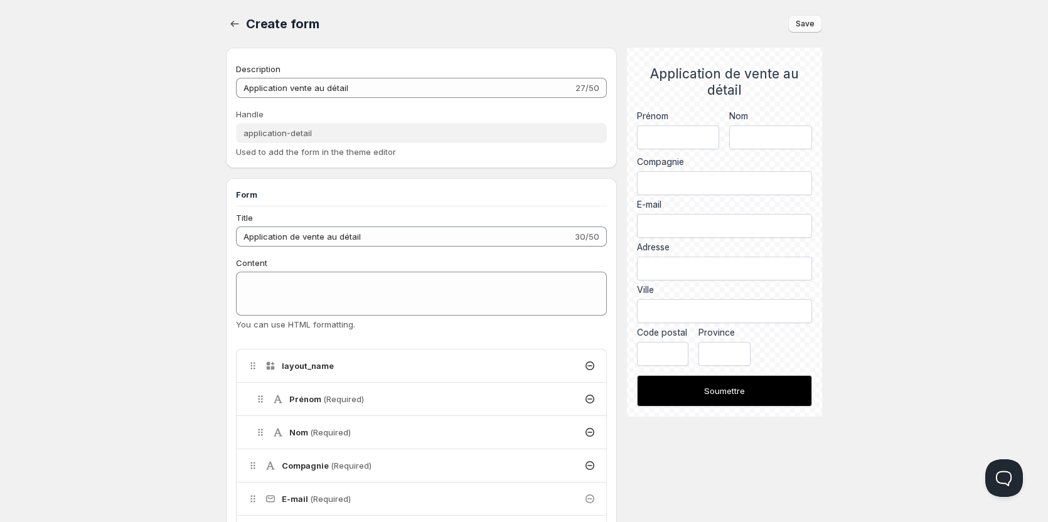
click at [800, 24] on span "Save" at bounding box center [805, 24] width 19 height 10
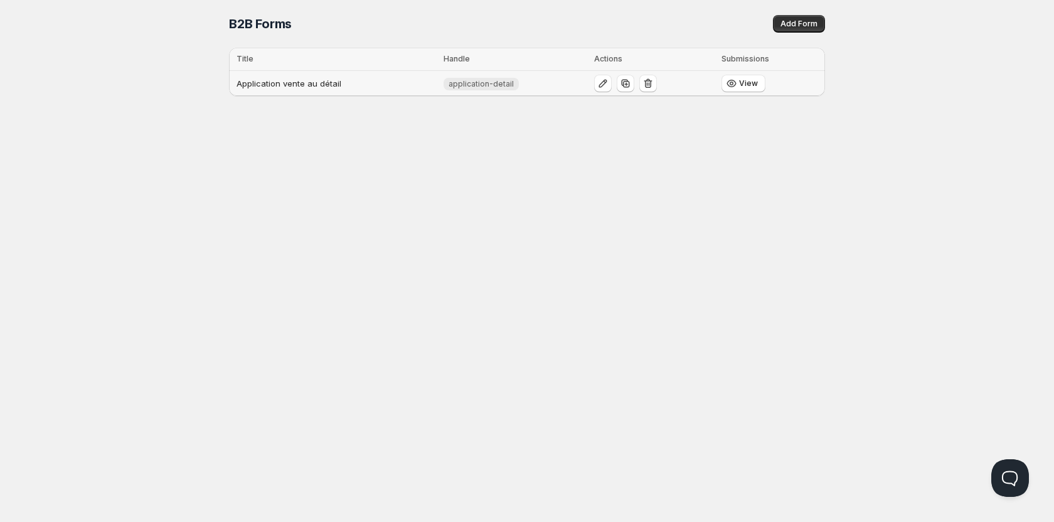
click at [319, 86] on td "Application vente au détail" at bounding box center [334, 84] width 211 height 26
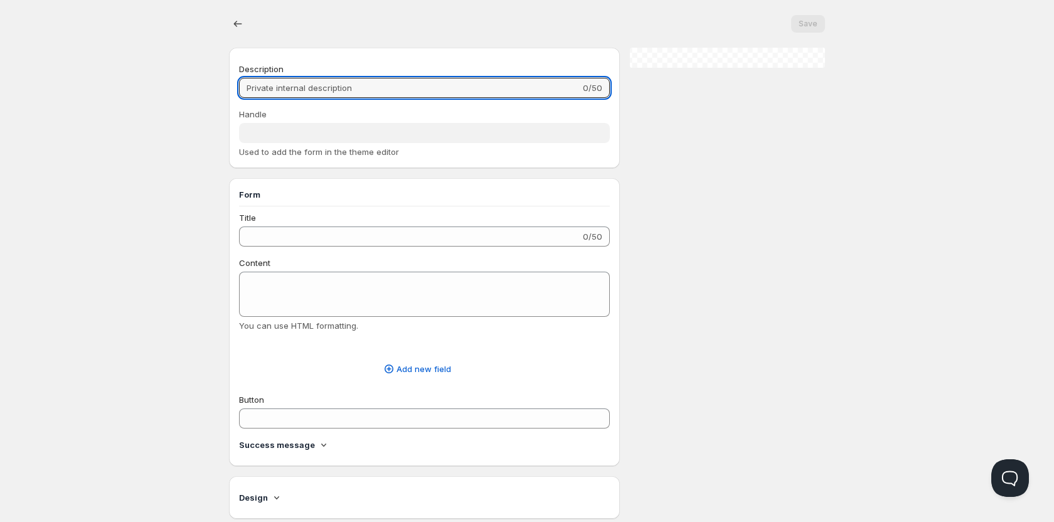
type input "Application vente au détail"
type input "application-detail"
type input "Application de vente au détail"
type input "Soumettre"
radio input "true"
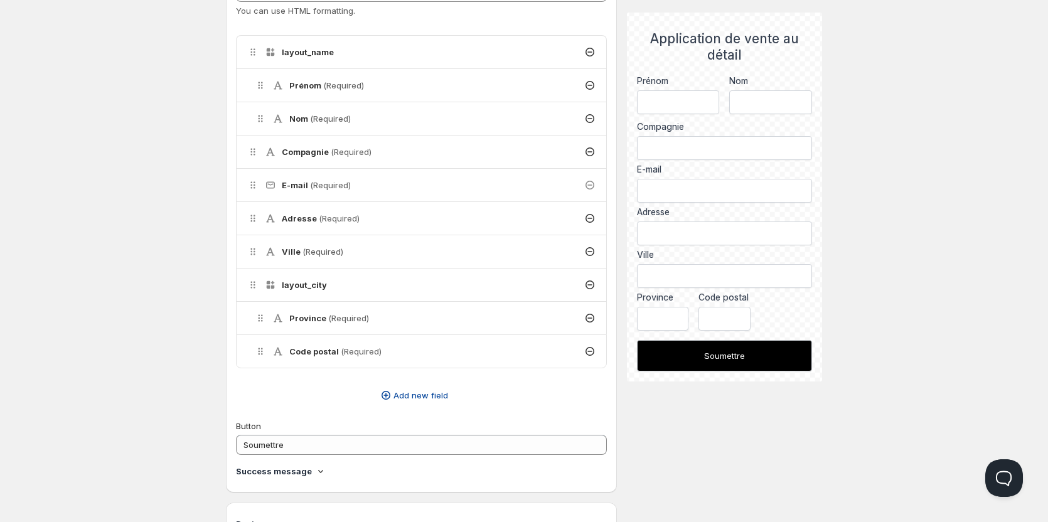
scroll to position [502, 0]
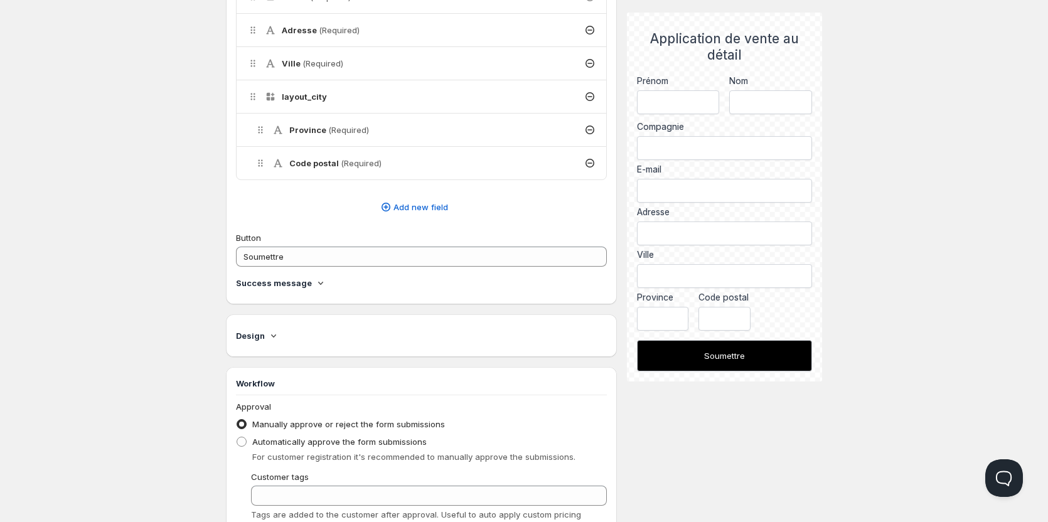
click at [318, 284] on icon at bounding box center [320, 283] width 5 height 3
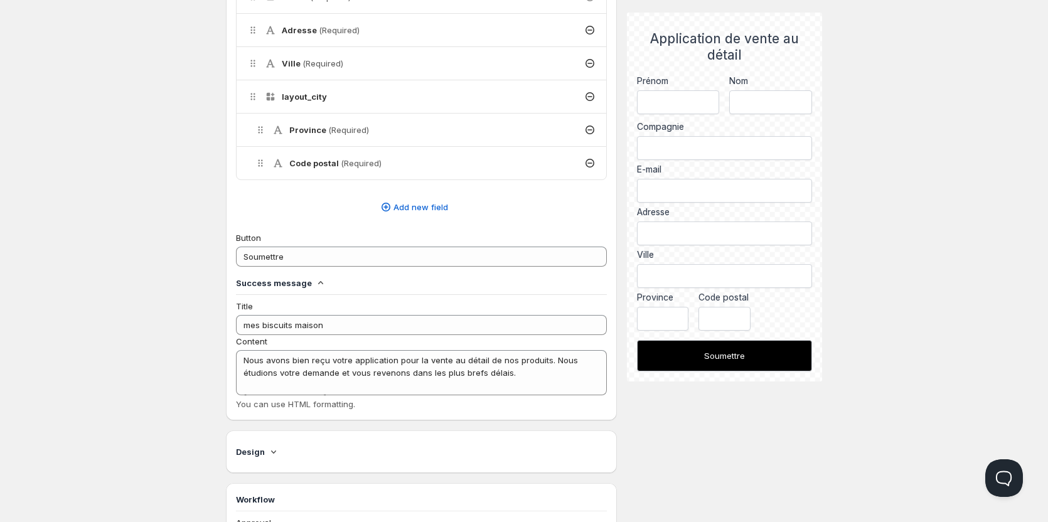
click at [317, 284] on icon at bounding box center [320, 283] width 13 height 13
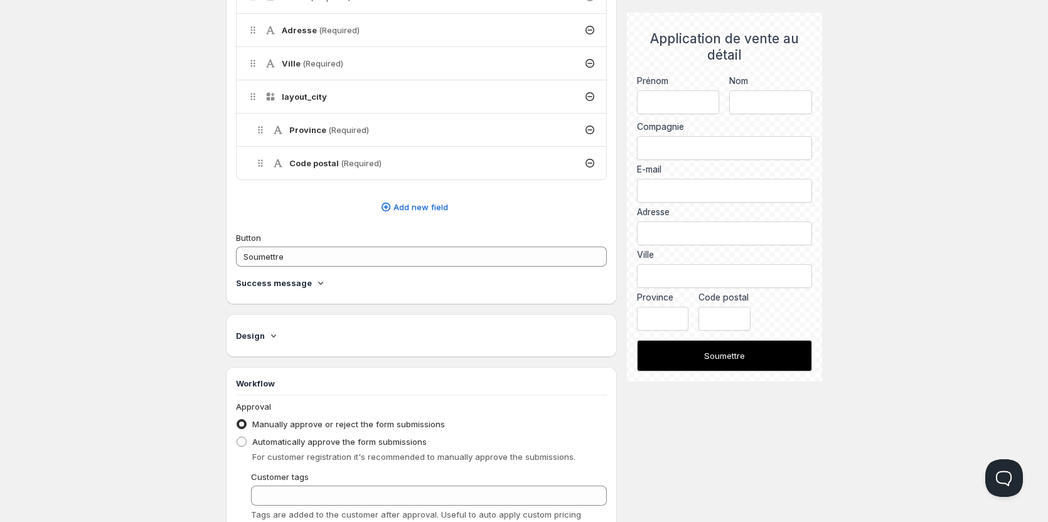
click at [318, 284] on icon at bounding box center [320, 283] width 5 height 3
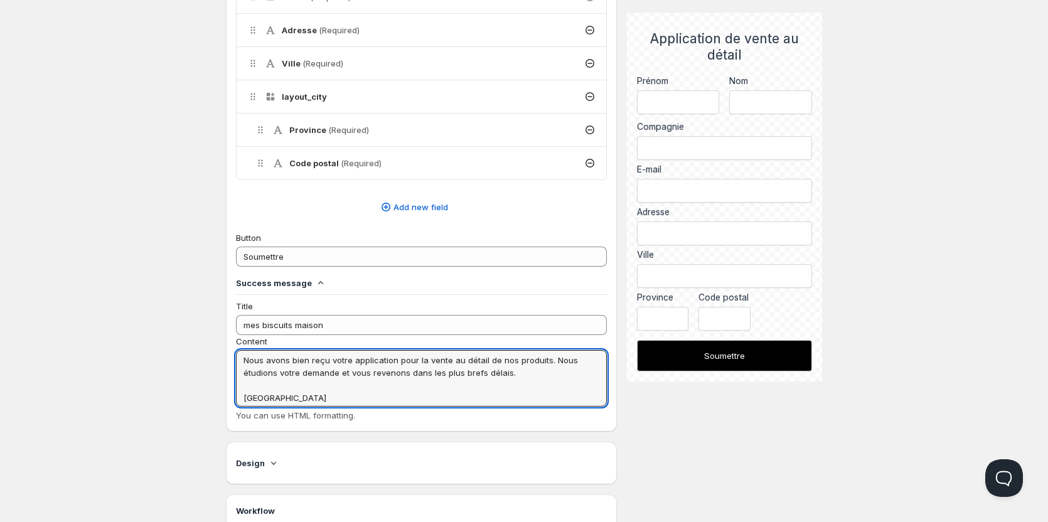
drag, startPoint x: 303, startPoint y: 402, endPoint x: 241, endPoint y: 348, distance: 81.9
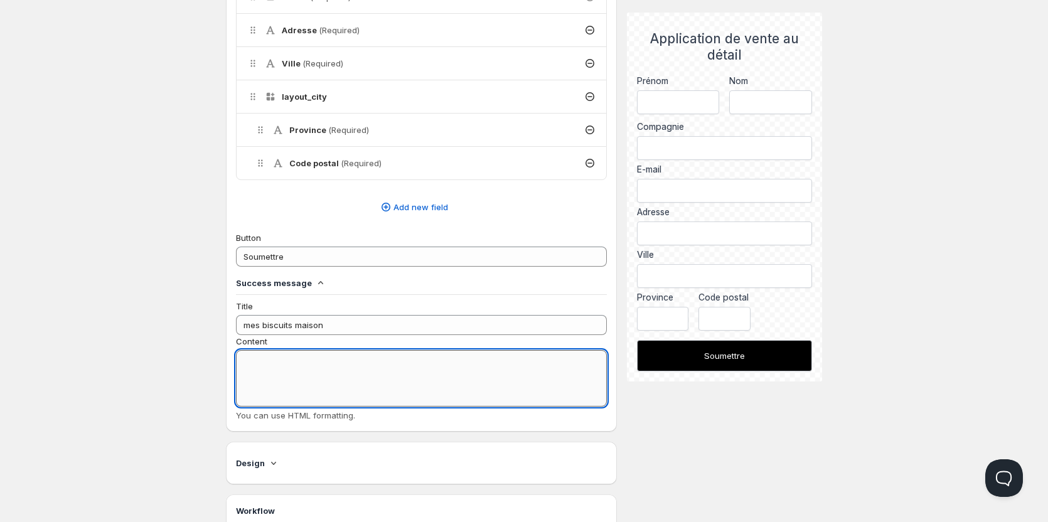
click at [304, 92] on h4 "layout_city" at bounding box center [304, 96] width 45 height 13
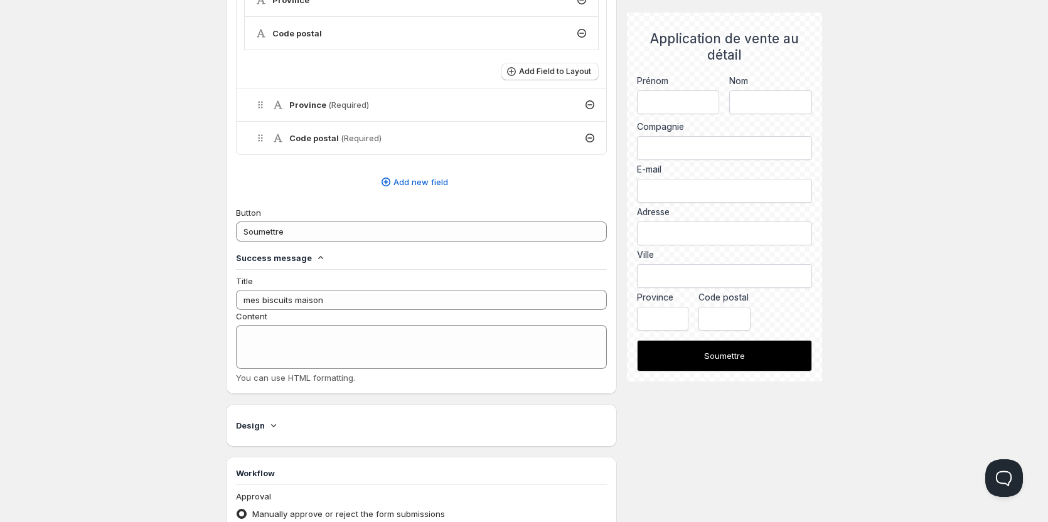
scroll to position [753, 0]
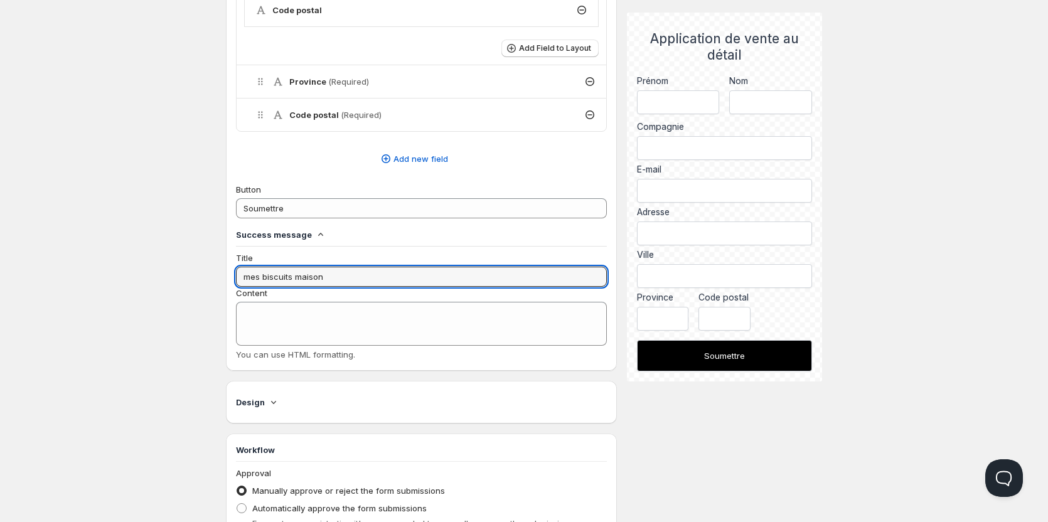
drag, startPoint x: 290, startPoint y: 270, endPoint x: 214, endPoint y: 269, distance: 75.9
paste input "Nous avons bien reçu votre application pour la vente au détail de nos produits.…"
drag, startPoint x: 438, startPoint y: 277, endPoint x: 193, endPoint y: 276, distance: 245.3
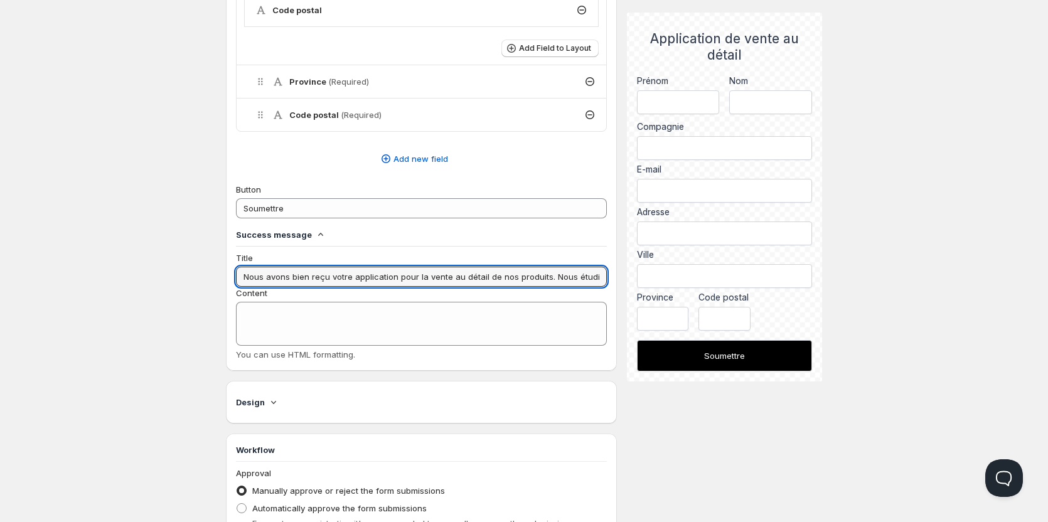
click at [193, 276] on div "Home Pricing Price lists Checkout Forms Submissions Settings Features Plans App…" at bounding box center [524, 0] width 1048 height 1507
click at [322, 274] on input "Nous avons bien reçu votre application pour la vente au détail de nos produits.…" at bounding box center [421, 277] width 371 height 20
drag, startPoint x: 348, startPoint y: 277, endPoint x: 205, endPoint y: 273, distance: 143.1
click at [205, 273] on div "Home Pricing Price lists Checkout Forms Submissions Settings Features Plans App…" at bounding box center [524, 0] width 1048 height 1507
drag, startPoint x: 442, startPoint y: 275, endPoint x: 541, endPoint y: 274, distance: 99.1
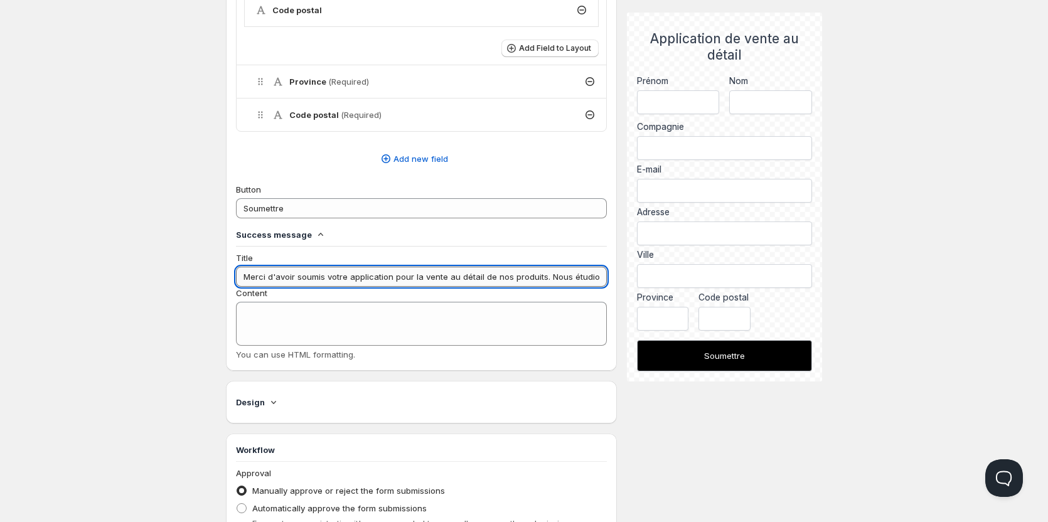
click at [541, 274] on input "Merci d'avoir soumis votre application pour la vente au détail de nos produits.…" at bounding box center [421, 277] width 371 height 20
drag, startPoint x: 469, startPoint y: 279, endPoint x: 573, endPoint y: 279, distance: 103.5
click at [473, 279] on input "Merci d'avoir soumis votre application. Nous étudions votre demande et vous rev…" at bounding box center [421, 277] width 371 height 20
drag, startPoint x: 573, startPoint y: 279, endPoint x: 620, endPoint y: 282, distance: 47.1
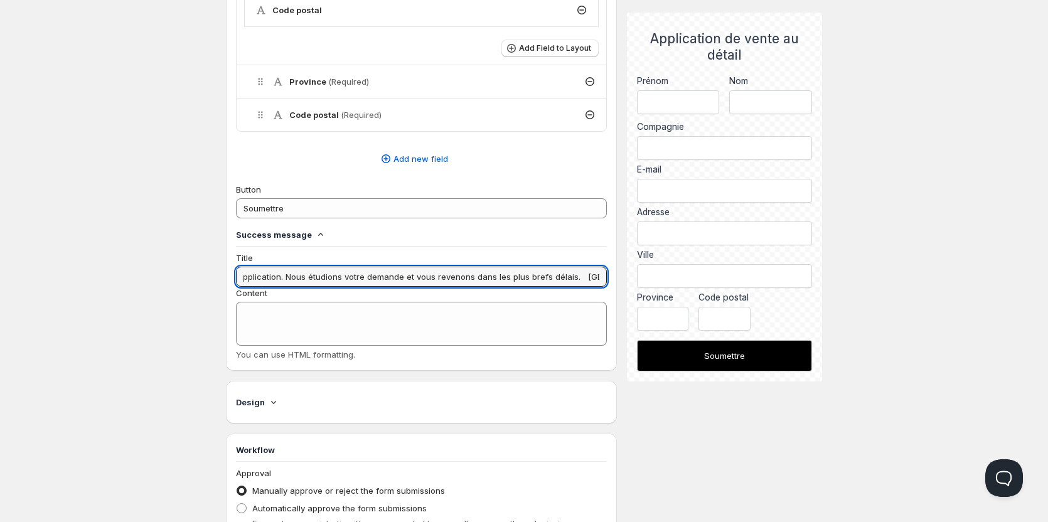
click at [620, 282] on div "Description Application vente au détail 27/50 Handle application-detail Used to…" at bounding box center [524, 9] width 596 height 1428
type input "Merci d'avoir soumis votre application. Nous étudions votre demande et vous rev…"
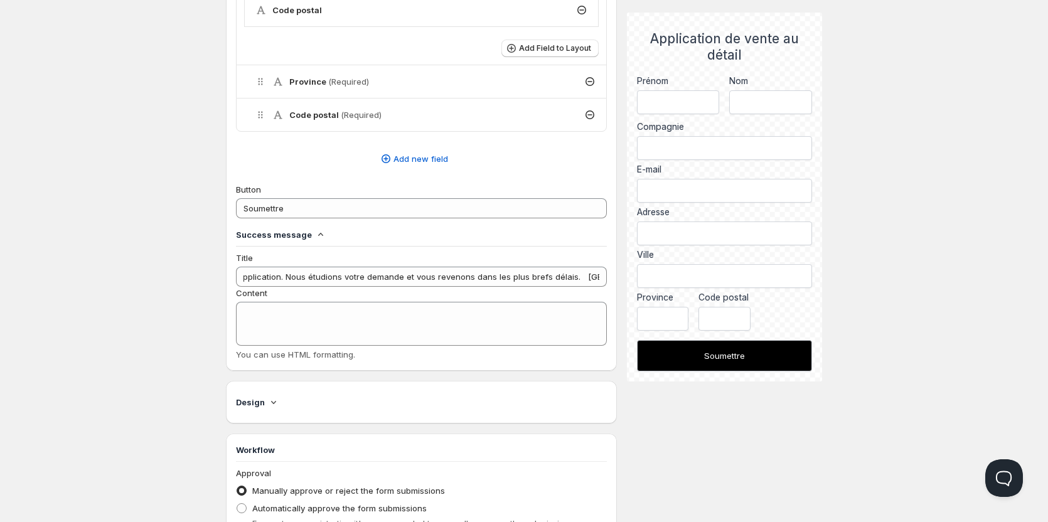
click at [620, 282] on div "Description Application vente au détail 27/50 Handle application-detail Used to…" at bounding box center [524, 9] width 596 height 1428
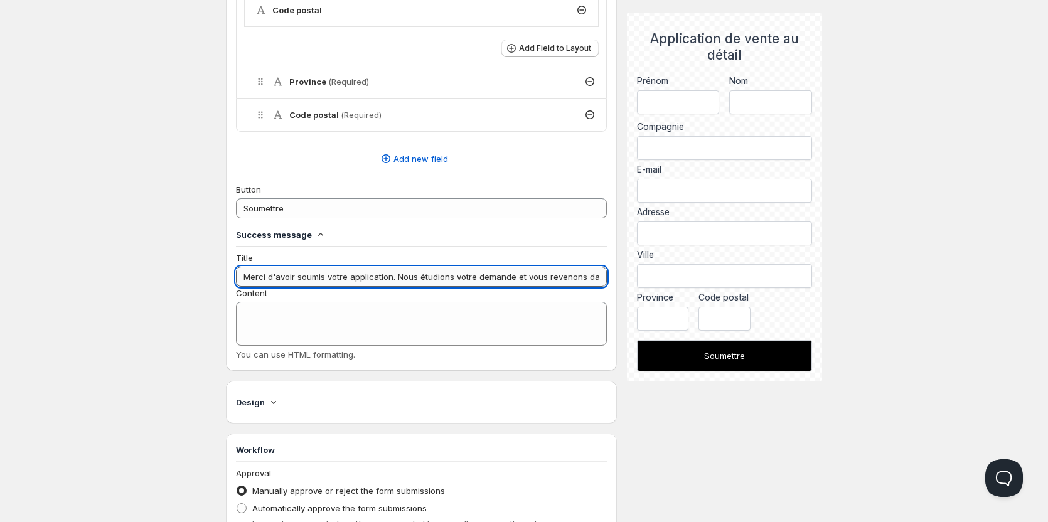
click at [578, 282] on input "Merci d'avoir soumis votre application. Nous étudions votre demande et vous rev…" at bounding box center [421, 277] width 371 height 20
drag, startPoint x: 575, startPoint y: 275, endPoint x: 622, endPoint y: 277, distance: 47.1
click at [622, 277] on div "Description Application vente au détail 27/50 Handle application-detail Used to…" at bounding box center [524, 9] width 596 height 1428
click at [579, 276] on input "Merci d'avoir soumis votre application. Nous étudions votre demande et vous rev…" at bounding box center [421, 277] width 371 height 20
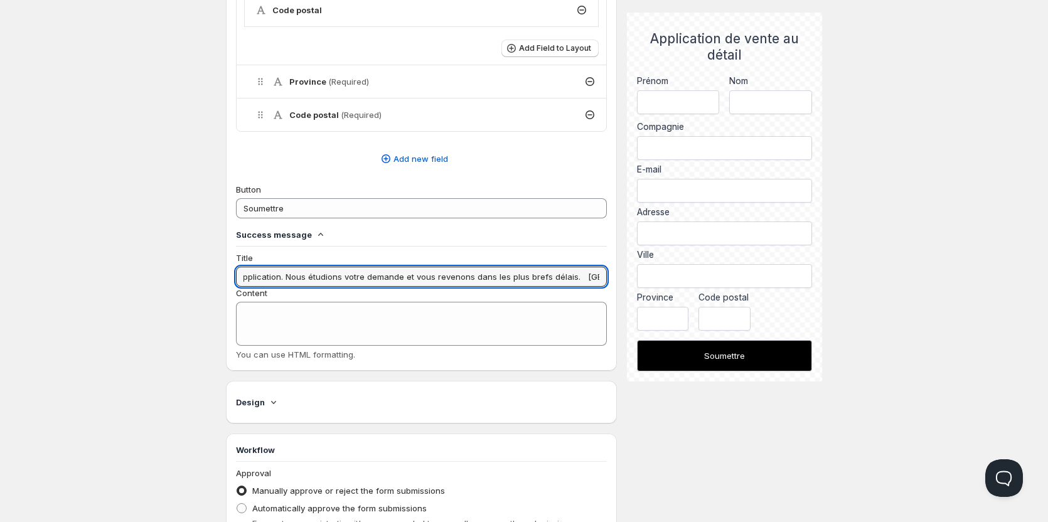
drag, startPoint x: 580, startPoint y: 275, endPoint x: 612, endPoint y: 279, distance: 32.1
click at [393, 276] on input "Merci d'avoir soumis votre application. Nous étudions votre demande et vous rev…" at bounding box center [421, 277] width 371 height 20
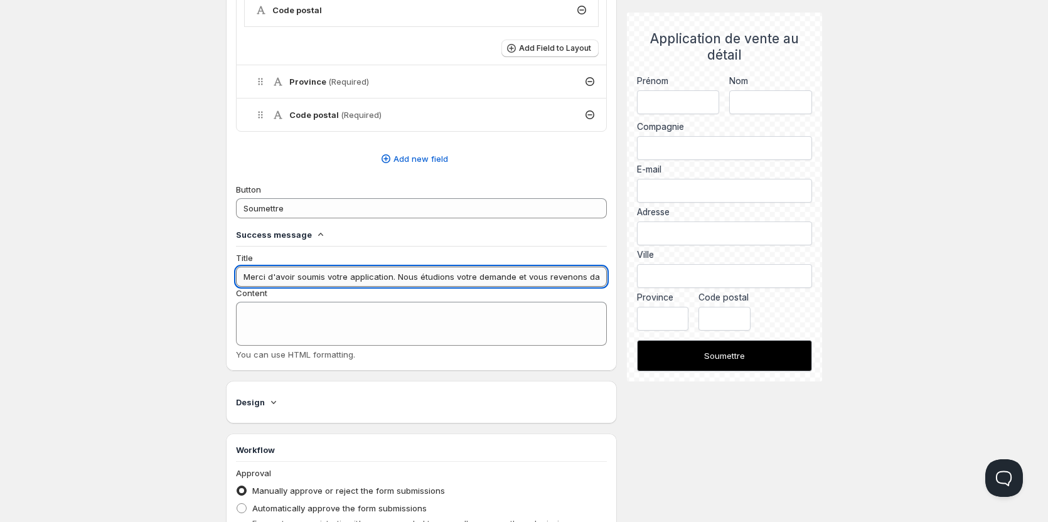
click at [396, 276] on input "Merci d'avoir soumis votre application. Nous étudions votre demande et vous rev…" at bounding box center [421, 277] width 371 height 20
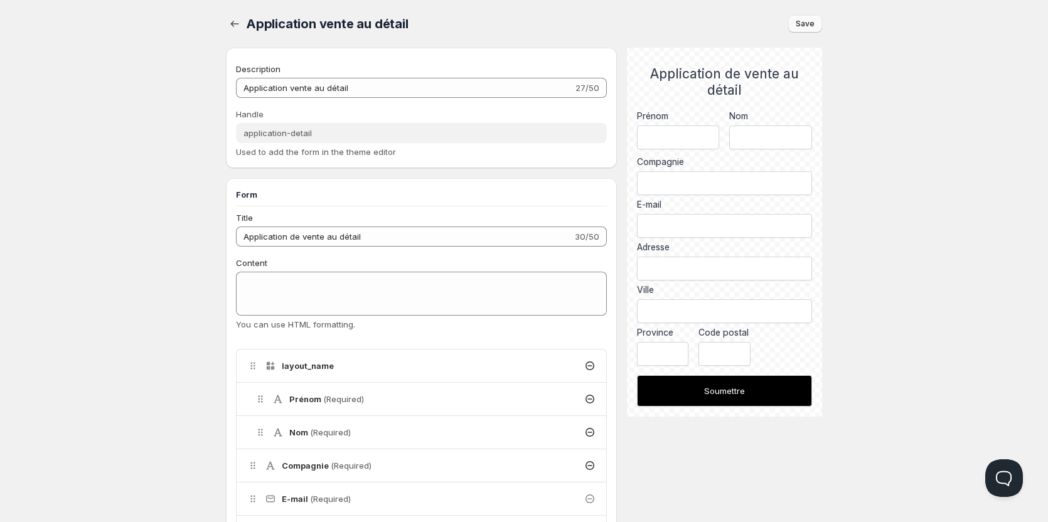
click at [807, 24] on span "Save" at bounding box center [805, 24] width 19 height 10
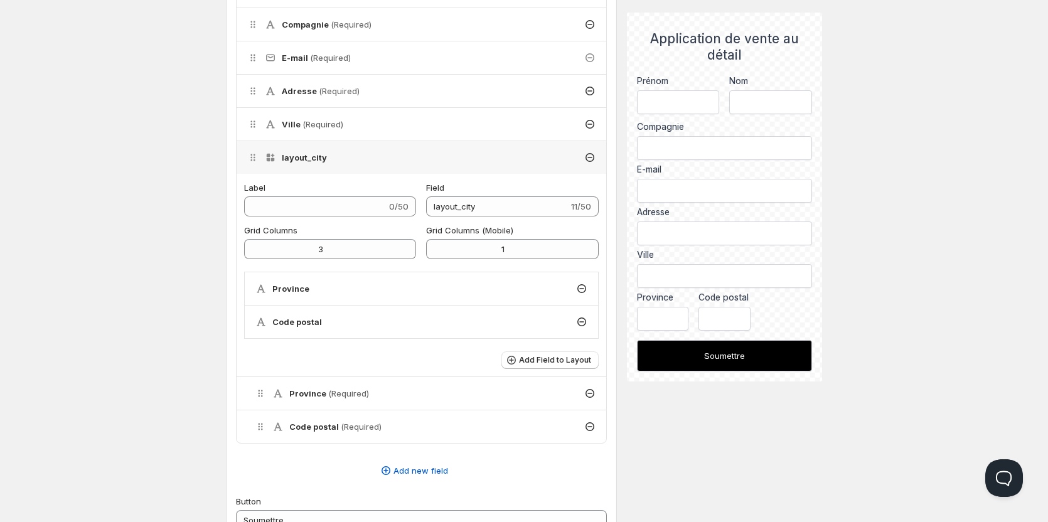
scroll to position [439, 0]
click at [253, 156] on icon at bounding box center [253, 159] width 13 height 13
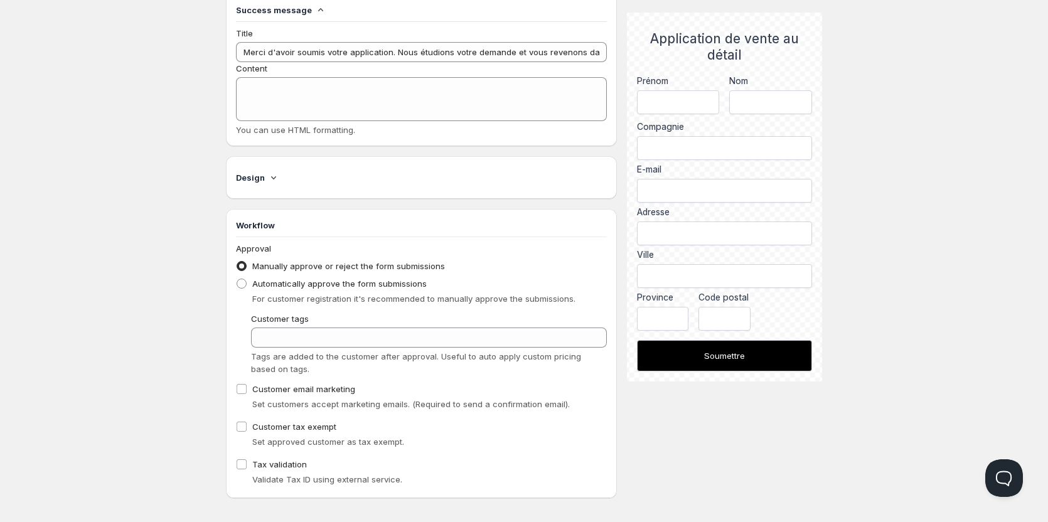
scroll to position [783, 0]
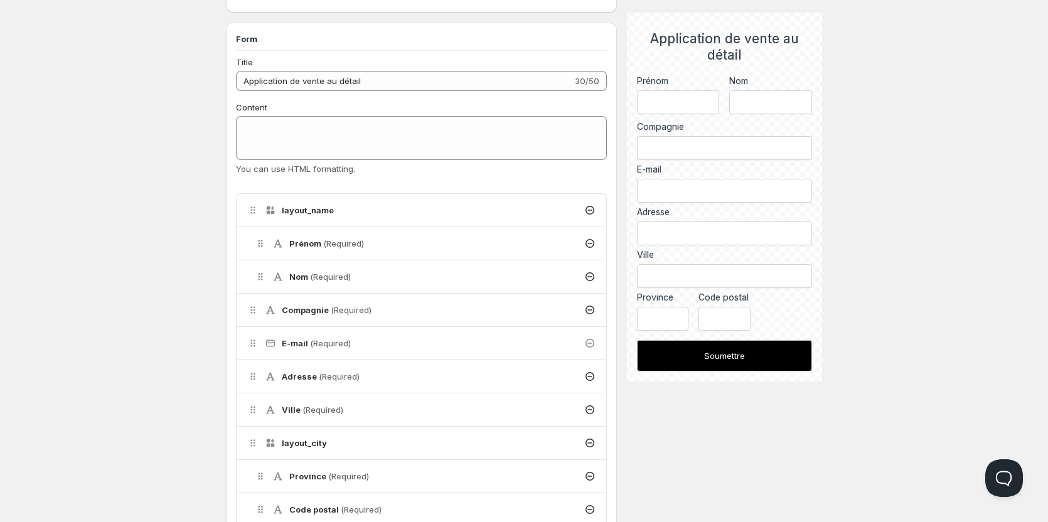
scroll to position [1, 0]
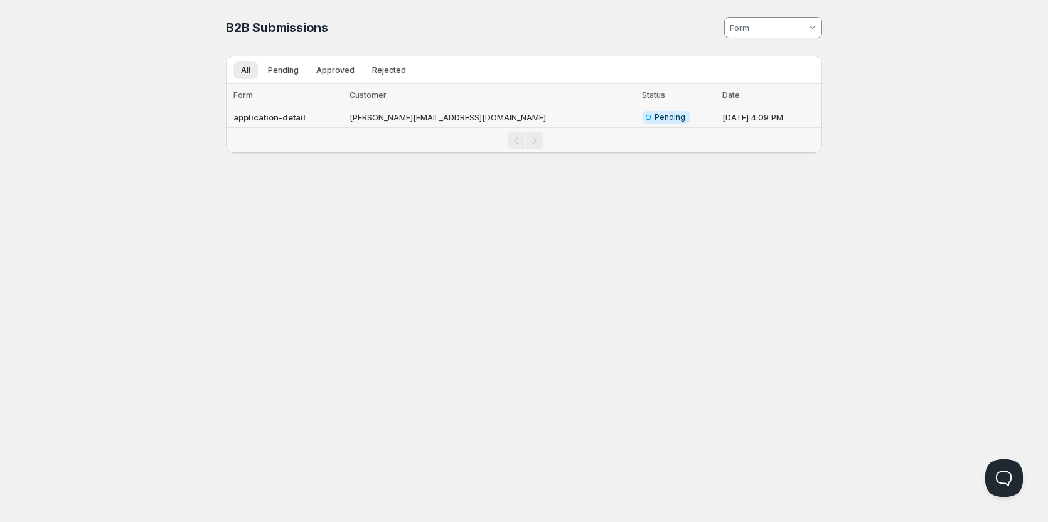
click at [719, 115] on td "Sep 25, 2025, 4:09 PM" at bounding box center [770, 117] width 104 height 21
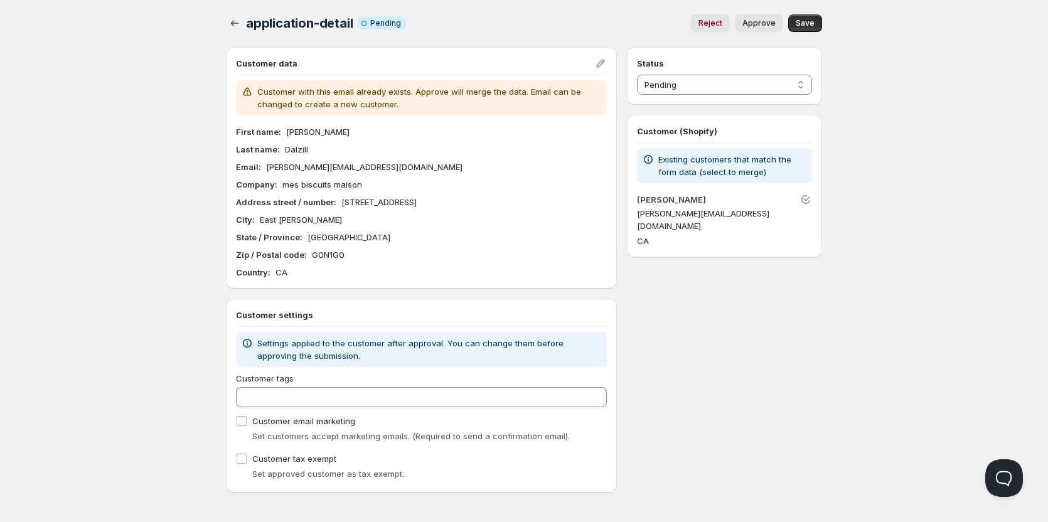
scroll to position [3, 0]
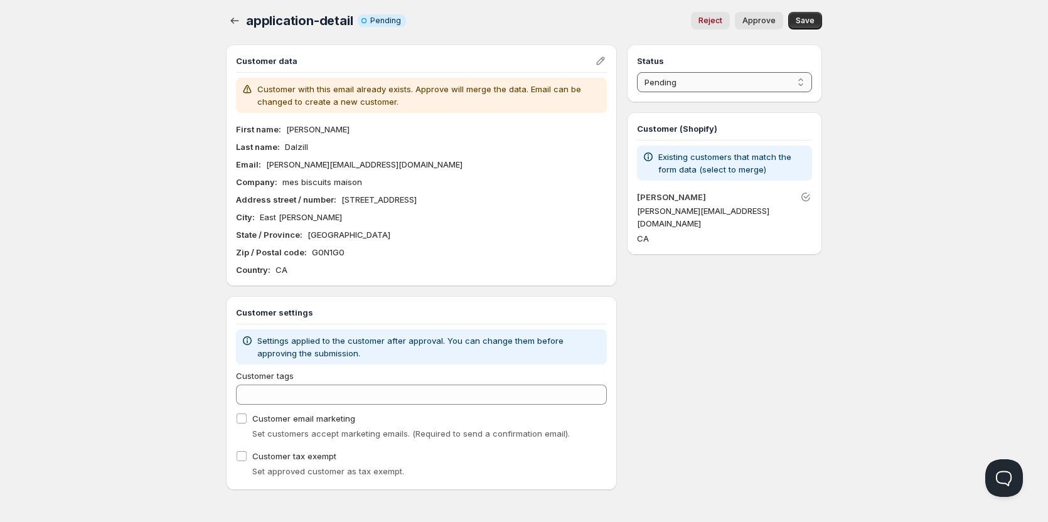
click at [721, 80] on select "Pending Approved Rejected Ignored Spam" at bounding box center [724, 82] width 175 height 20
click at [739, 331] on div "Status Pending Approved Rejected Ignored Spam Pending Customer (Shopify) Existi…" at bounding box center [724, 267] width 195 height 445
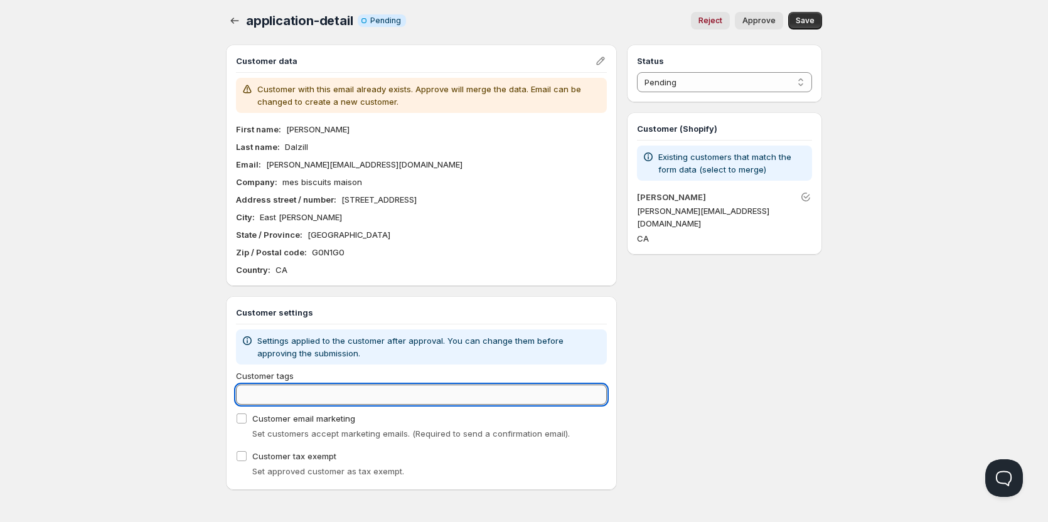
click at [309, 395] on input "Customer tags" at bounding box center [421, 395] width 371 height 20
click at [327, 391] on input "Customer tags" at bounding box center [421, 395] width 371 height 20
click at [388, 398] on input "Customer tags" at bounding box center [421, 395] width 371 height 20
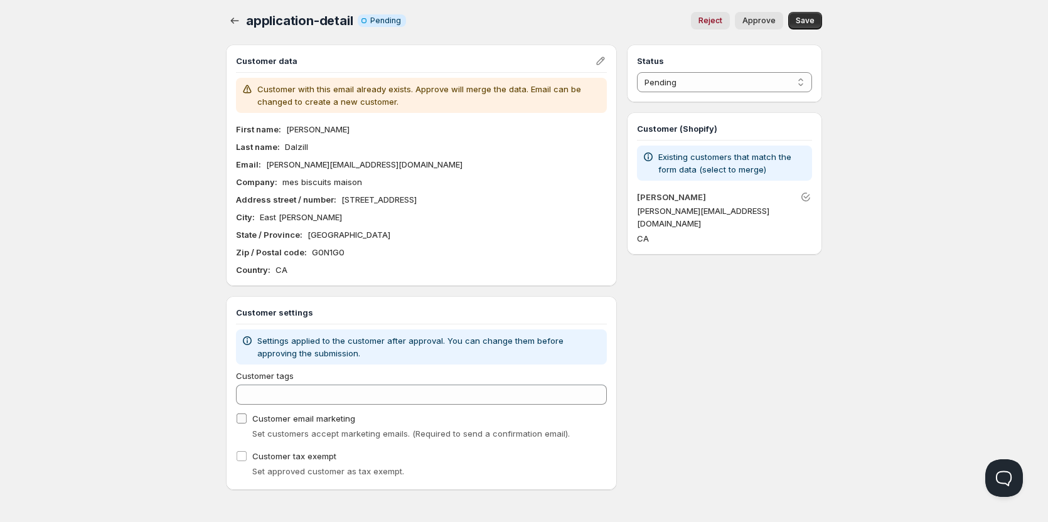
click at [320, 422] on span "Customer email marketing" at bounding box center [303, 418] width 103 height 10
click at [247, 422] on input "Customer email marketing" at bounding box center [242, 418] width 10 height 10
checkbox input "true"
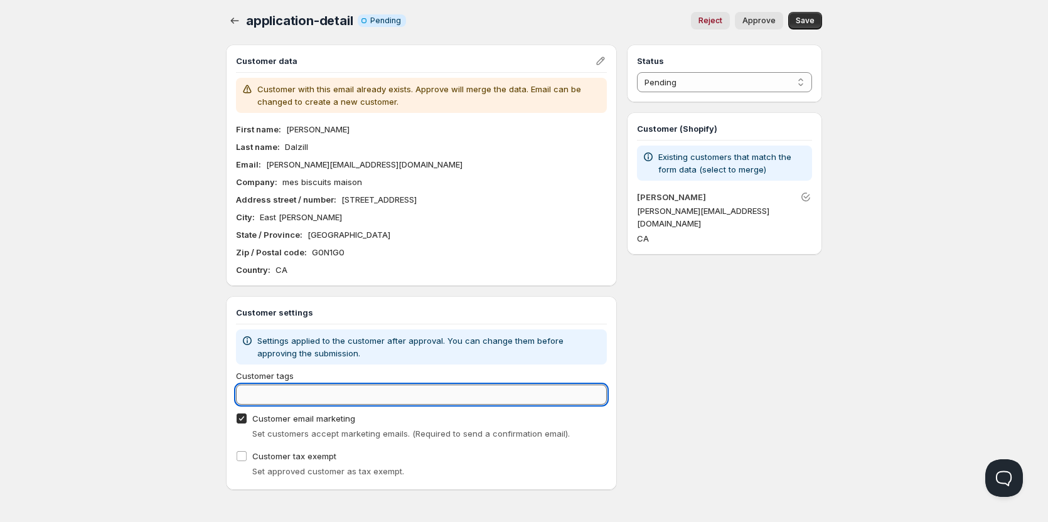
click at [304, 393] on input "Customer tags" at bounding box center [421, 395] width 371 height 20
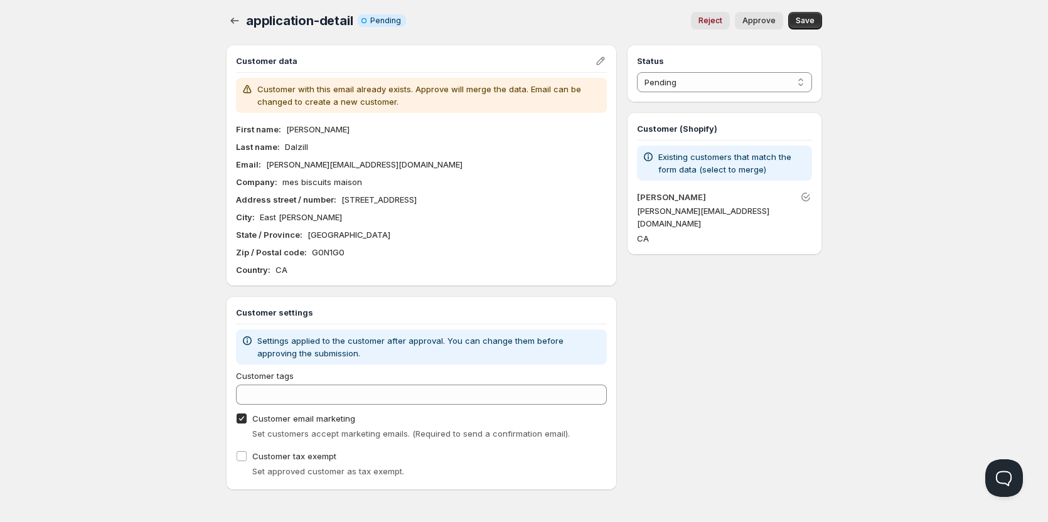
drag, startPoint x: 412, startPoint y: 104, endPoint x: 455, endPoint y: 107, distance: 43.5
click at [455, 107] on p "Customer with this email already exists. Approve will merge the data. Email can…" at bounding box center [429, 95] width 344 height 25
drag, startPoint x: 455, startPoint y: 107, endPoint x: 499, endPoint y: 108, distance: 44.5
click at [499, 108] on div "Customer with this email already exists. Approve will merge the data. Email can…" at bounding box center [421, 95] width 371 height 35
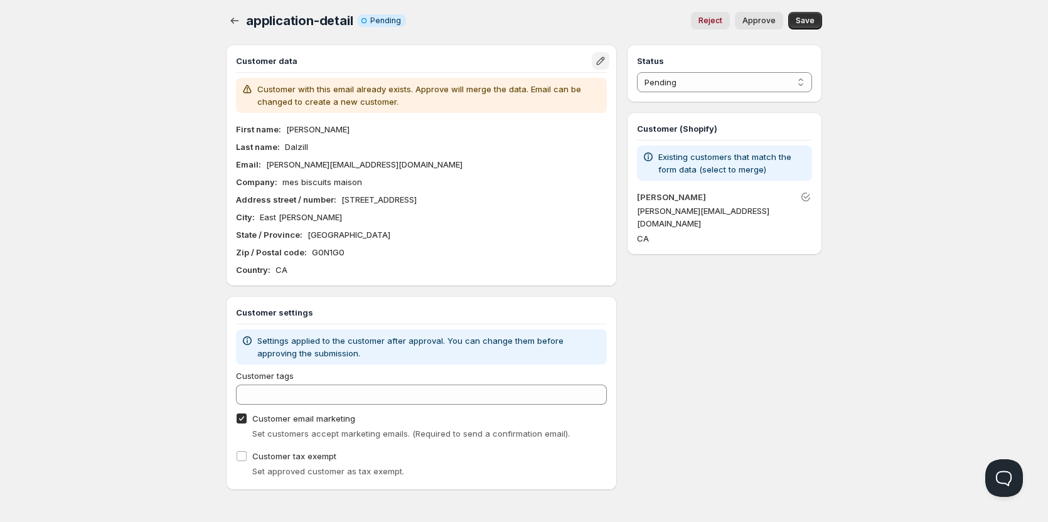
click at [599, 56] on icon "Edit" at bounding box center [600, 61] width 13 height 13
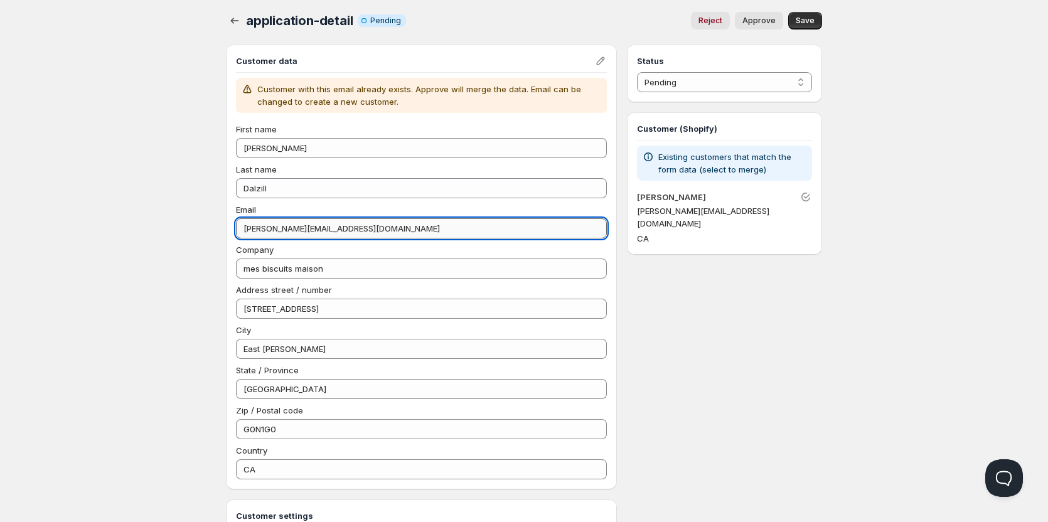
click at [407, 225] on input "alexandre.dalzill@inovasource.com" at bounding box center [421, 228] width 371 height 20
click at [403, 226] on input "alexandre.dalzill@inovasource.com" at bounding box center [421, 228] width 371 height 20
drag, startPoint x: 391, startPoint y: 226, endPoint x: 356, endPoint y: 226, distance: 34.5
click at [356, 226] on input "alexandre.dalzill@inovasource.com" at bounding box center [421, 228] width 371 height 20
click at [387, 230] on input "alexandre.dalzill@inovasource.com" at bounding box center [421, 228] width 371 height 20
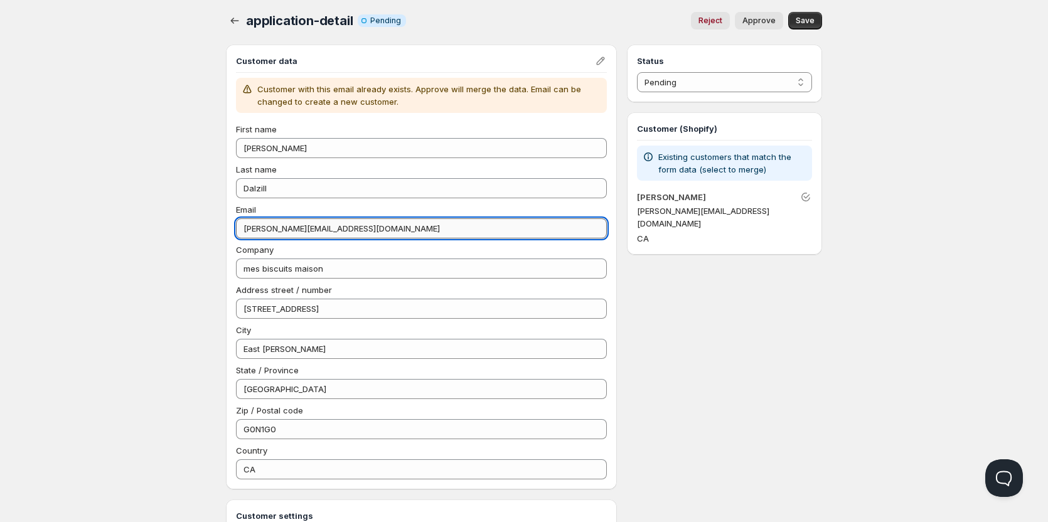
drag, startPoint x: 401, startPoint y: 230, endPoint x: 311, endPoint y: 233, distance: 90.4
click at [311, 233] on input "alexandre.dalzill@inovasource.com" at bounding box center [421, 228] width 371 height 20
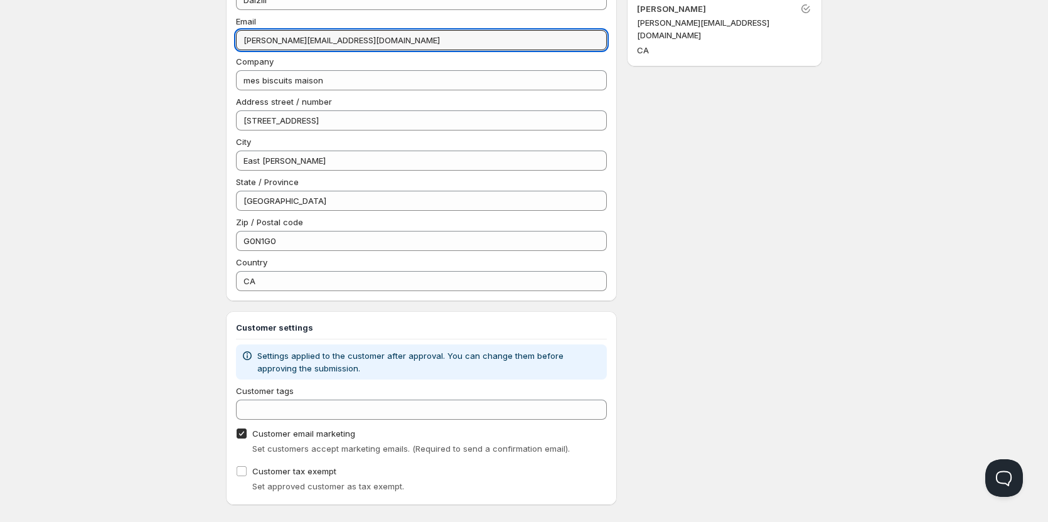
type input "alexandre.dalzill@gmail.com"
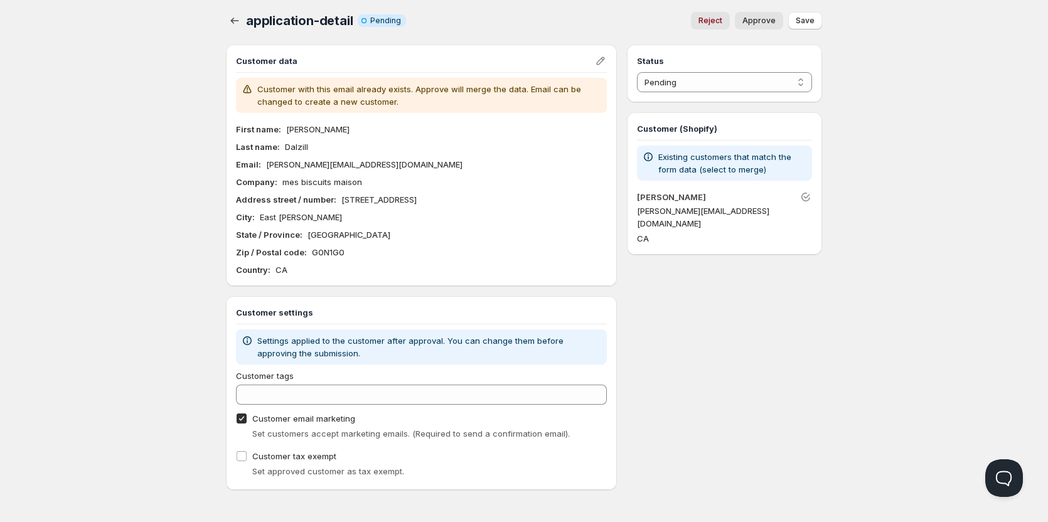
click at [358, 163] on p "alexandre.dalzill@gmail.com" at bounding box center [364, 164] width 196 height 13
click at [599, 63] on icon "Edit" at bounding box center [600, 61] width 13 height 13
click at [602, 58] on icon "Edit" at bounding box center [600, 61] width 8 height 8
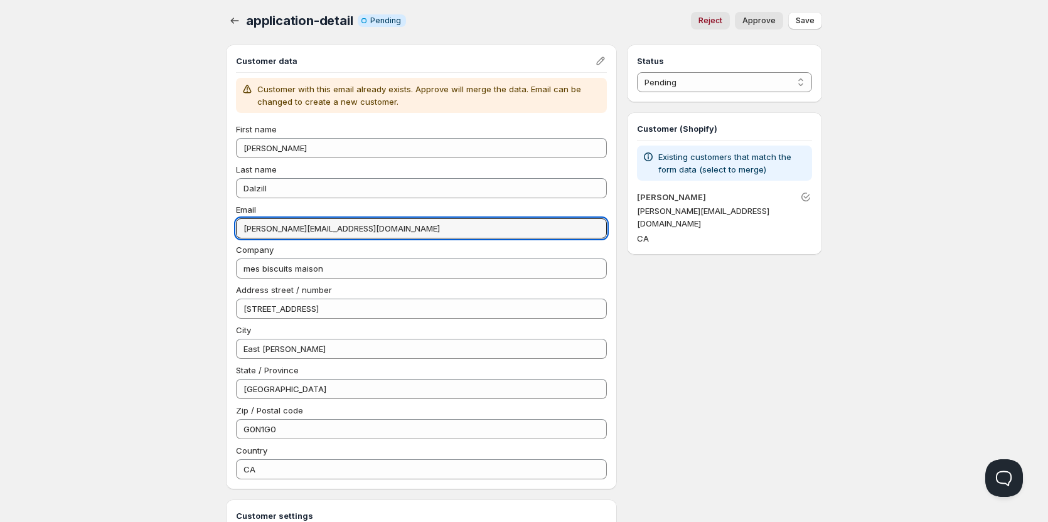
drag, startPoint x: 370, startPoint y: 231, endPoint x: 222, endPoint y: 230, distance: 147.4
click at [222, 232] on div "application-detail. This page is ready application-detail Info Incomplete Pendi…" at bounding box center [524, 345] width 626 height 696
type input "[EMAIL_ADDRESS][DOMAIN_NAME]"
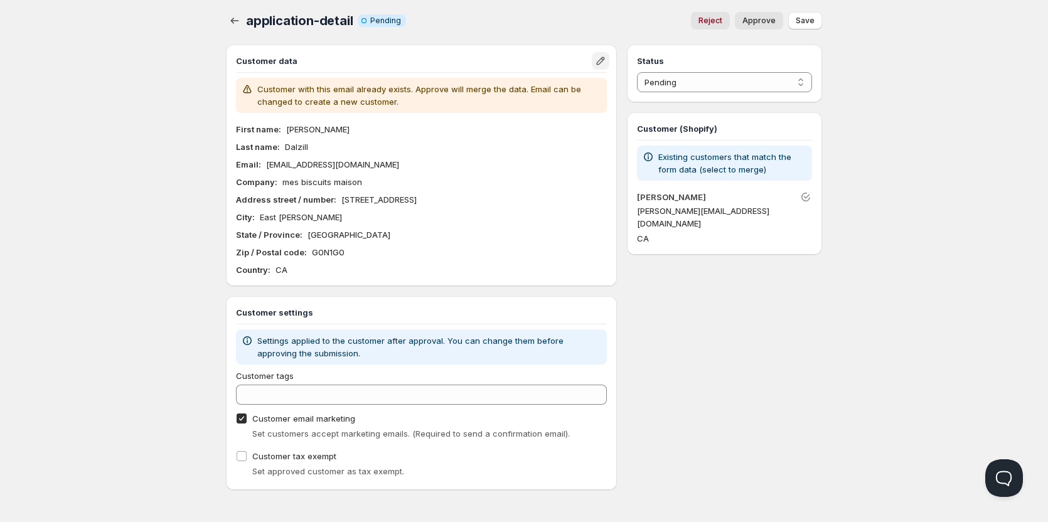
click at [599, 56] on icon "Edit" at bounding box center [600, 61] width 13 height 13
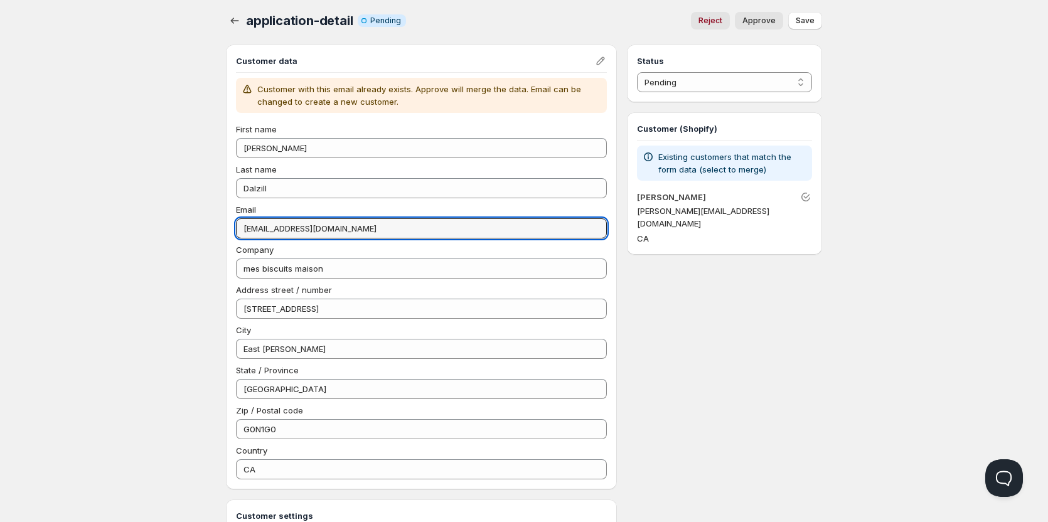
drag, startPoint x: 346, startPoint y: 232, endPoint x: 213, endPoint y: 231, distance: 132.4
click at [225, 232] on div "application-detail. This page is ready application-detail Info Incomplete Pendi…" at bounding box center [524, 345] width 626 height 696
type input "alexandre.dalzill@gmail.com"
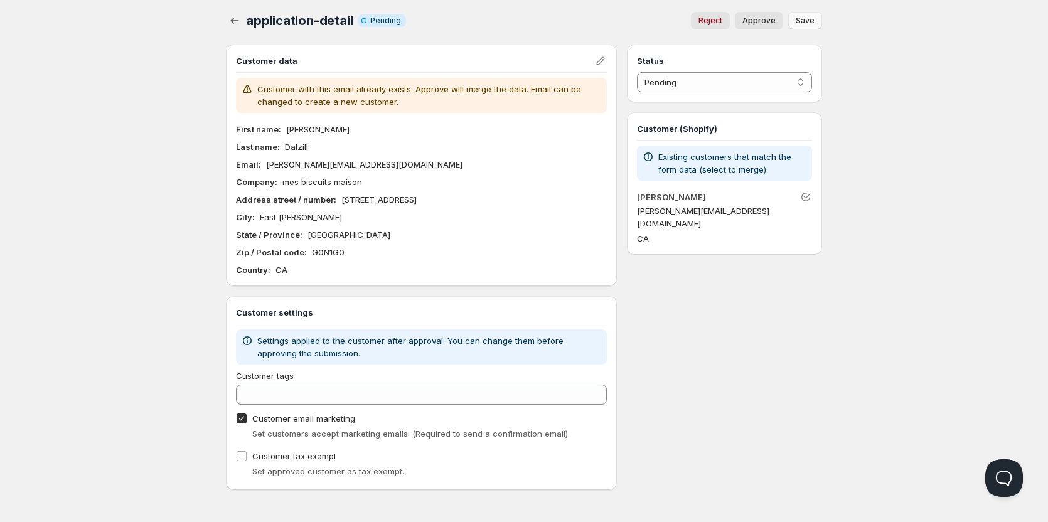
click at [808, 19] on span "Save" at bounding box center [805, 21] width 19 height 10
click at [238, 24] on icon "button" at bounding box center [234, 20] width 13 height 13
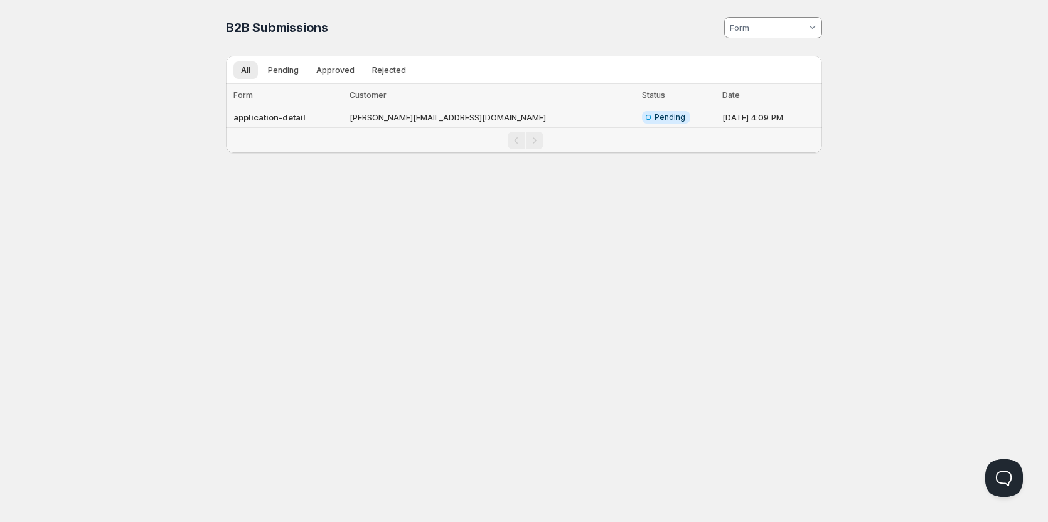
click at [718, 117] on td "Sep 25, 2025, 4:09 PM" at bounding box center [770, 117] width 104 height 21
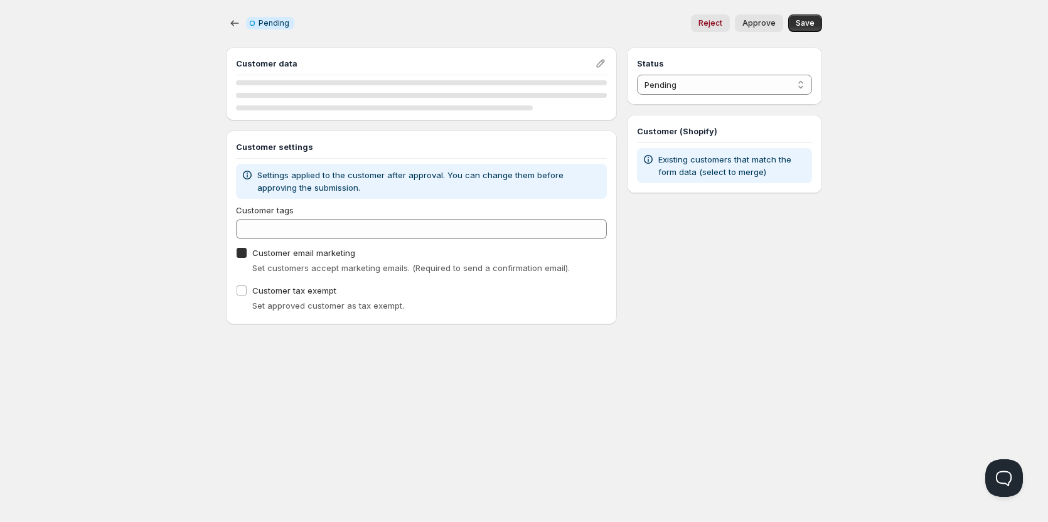
checkbox input "true"
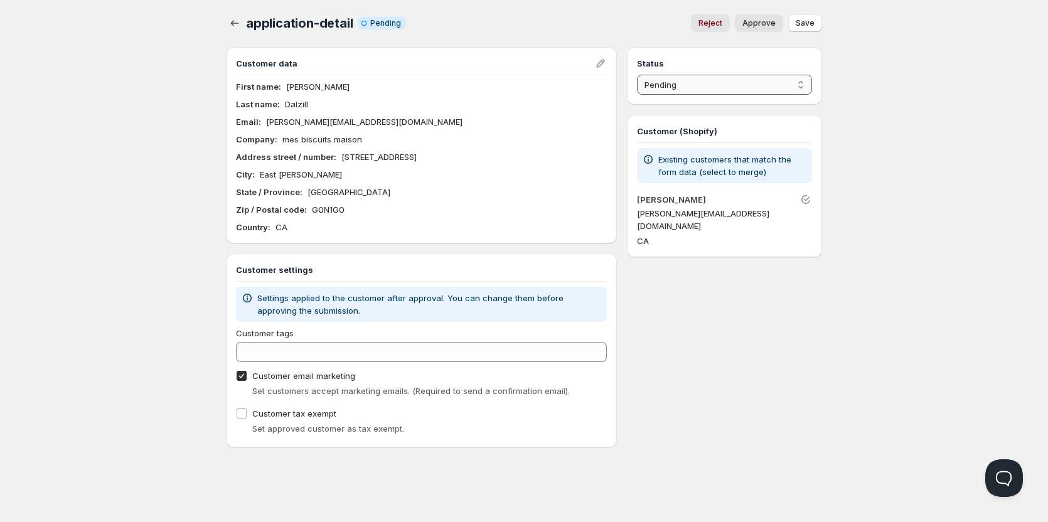
click at [703, 82] on select "Pending Approved Rejected Ignored Spam" at bounding box center [724, 85] width 175 height 20
click at [637, 75] on select "Pending Approved Rejected Ignored Spam" at bounding box center [724, 85] width 175 height 20
click at [706, 117] on div "Customer (Shopify) Existing customers that match the form data (select to merge…" at bounding box center [724, 186] width 195 height 142
click at [767, 28] on span "Approve" at bounding box center [758, 23] width 33 height 10
select select "0"
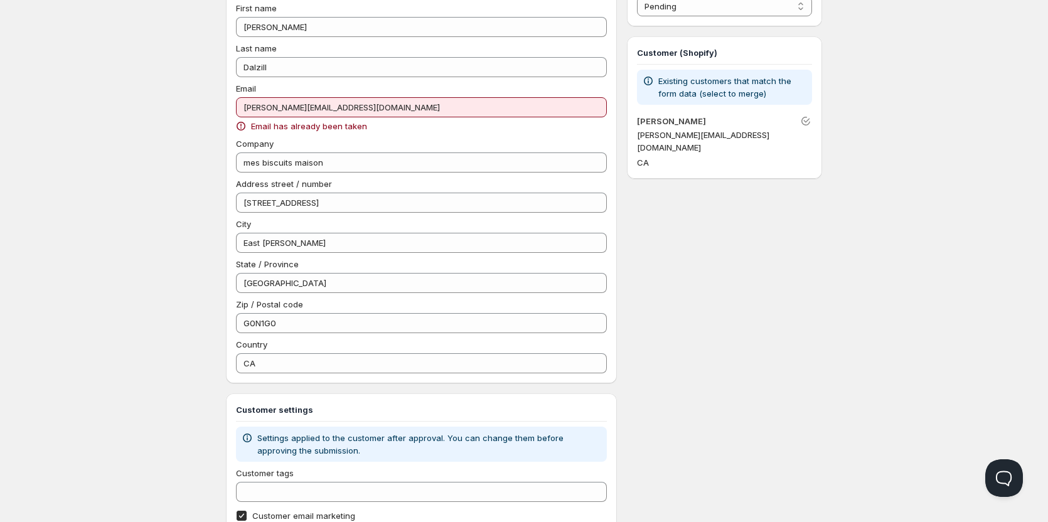
scroll to position [1, 0]
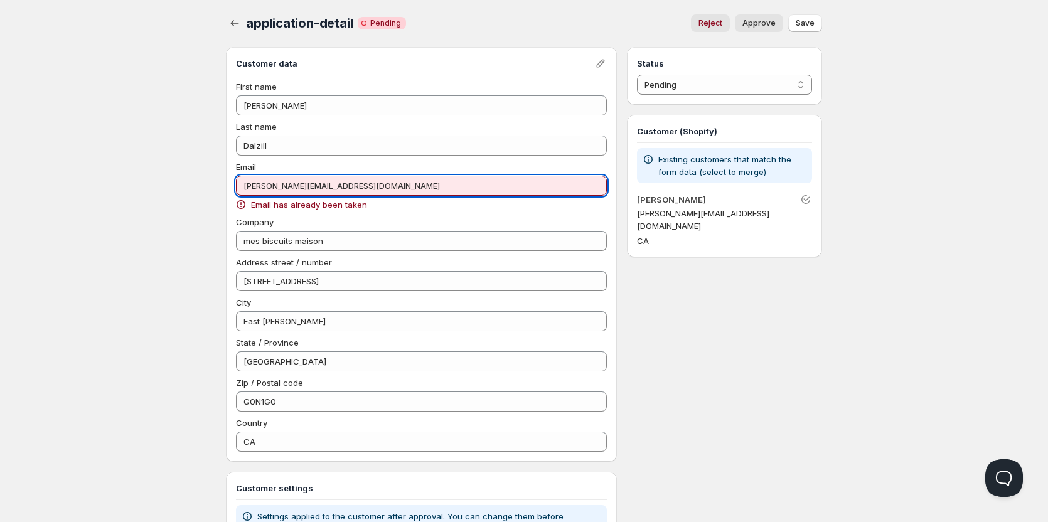
drag, startPoint x: 353, startPoint y: 188, endPoint x: 322, endPoint y: 183, distance: 31.3
click at [322, 183] on input "alexandre.dalzill@gmail.com" at bounding box center [421, 186] width 371 height 20
drag, startPoint x: 309, startPoint y: 186, endPoint x: 351, endPoint y: 186, distance: 41.4
click at [351, 186] on input "alexandre.dalzill@gmail.com" at bounding box center [421, 186] width 371 height 20
click at [391, 179] on input "alexandre.dalzill@inovasource.com" at bounding box center [421, 186] width 371 height 20
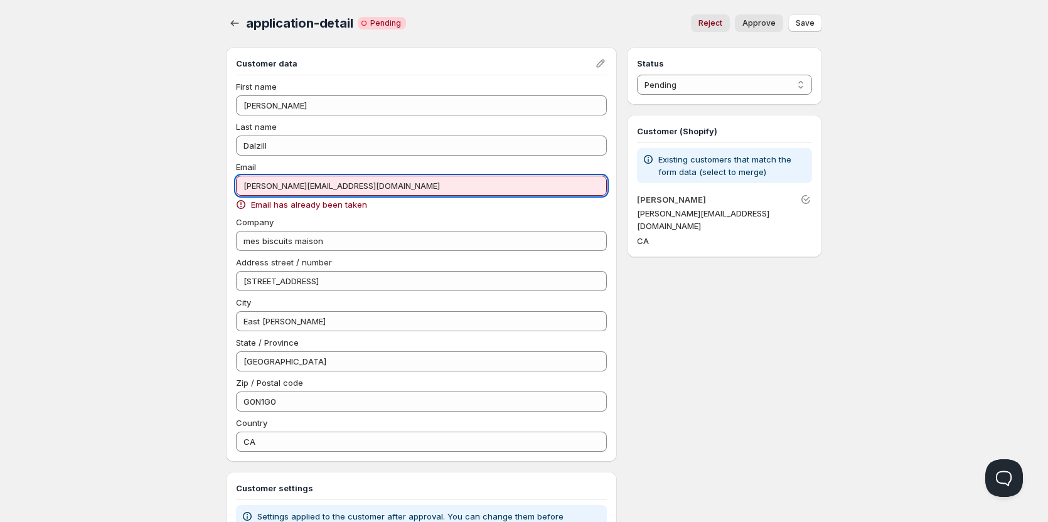
drag, startPoint x: 310, startPoint y: 181, endPoint x: 263, endPoint y: 181, distance: 47.1
click at [263, 181] on input "alexandre.dalzill@inovasource.com" at bounding box center [421, 186] width 371 height 20
click at [285, 188] on input "alexandre.dalzill@inovasource.com" at bounding box center [421, 186] width 371 height 20
drag, startPoint x: 307, startPoint y: 189, endPoint x: 220, endPoint y: 193, distance: 87.3
click at [220, 193] on div "application-detail. This page is ready application-detail Critical Incomplete P…" at bounding box center [524, 332] width 626 height 666
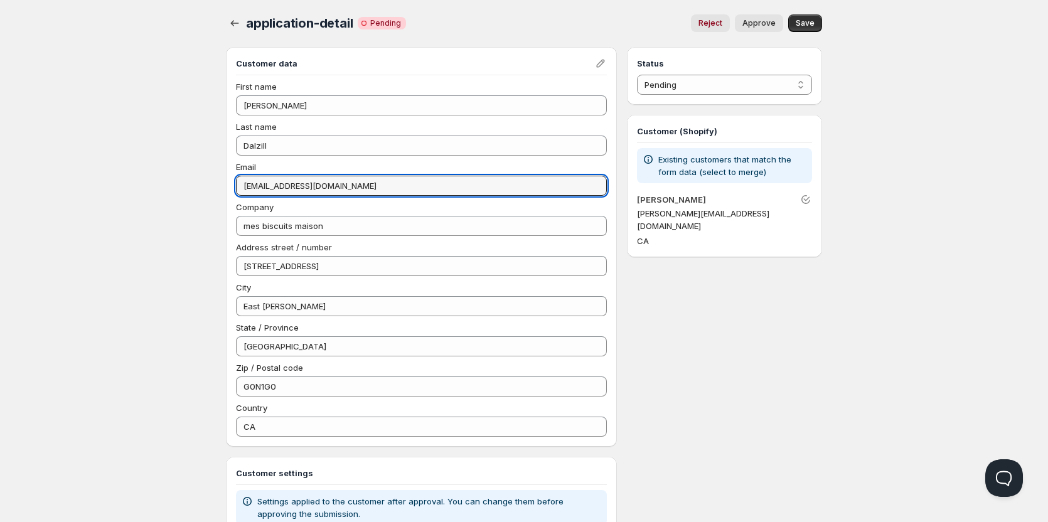
type input "[EMAIL_ADDRESS][DOMAIN_NAME]"
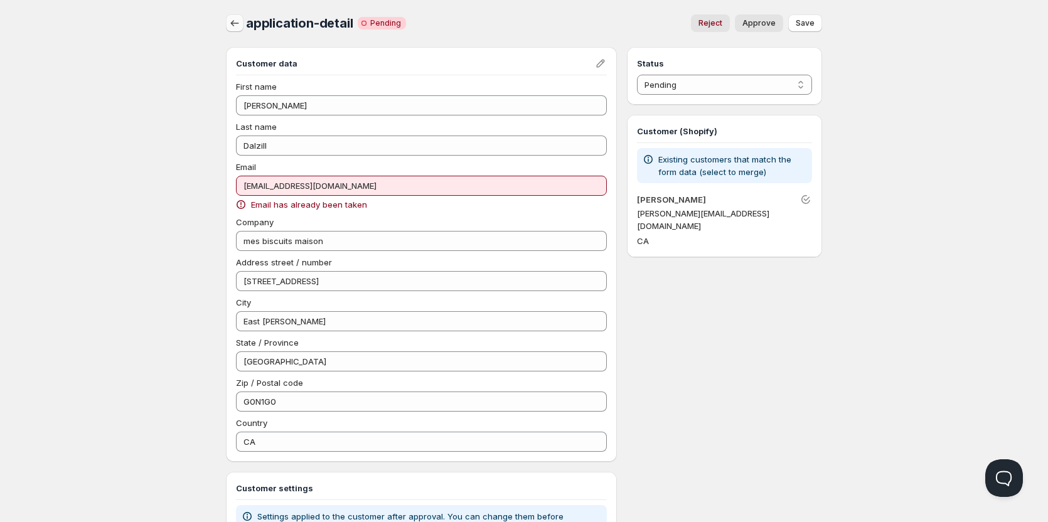
click at [235, 23] on icon "button" at bounding box center [234, 23] width 13 height 13
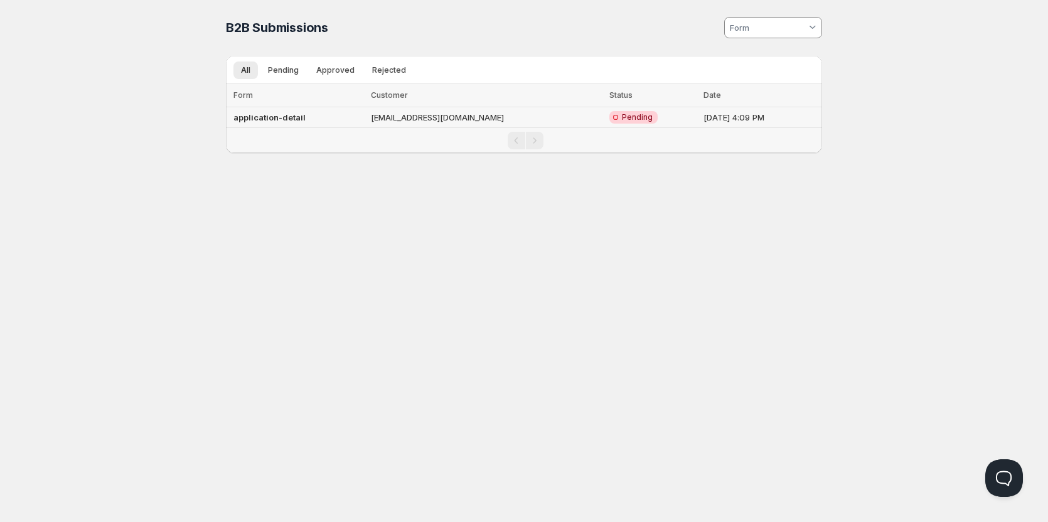
click at [605, 117] on td "Critical Incomplete Pending" at bounding box center [652, 117] width 95 height 21
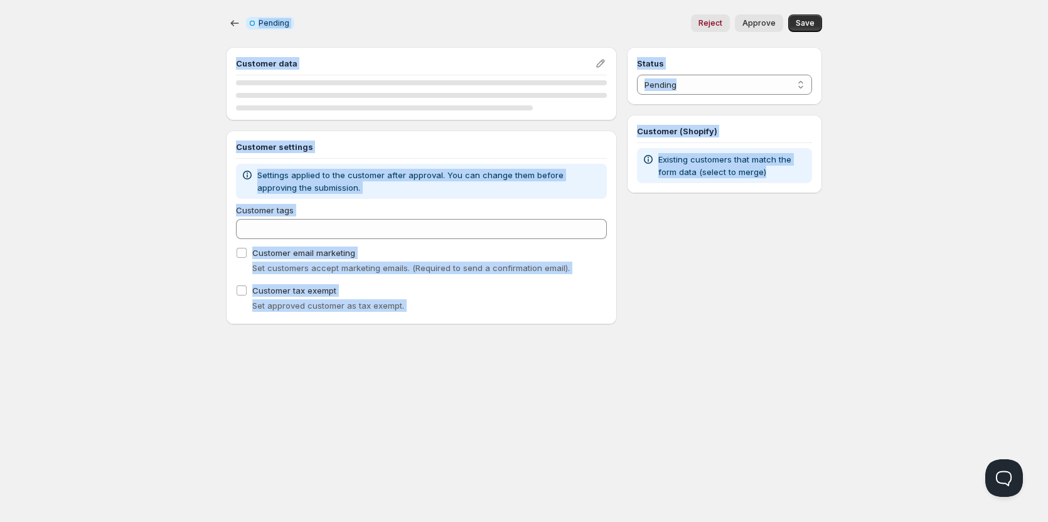
click at [601, 117] on div "Customer data" at bounding box center [421, 83] width 391 height 73
checkbox input "true"
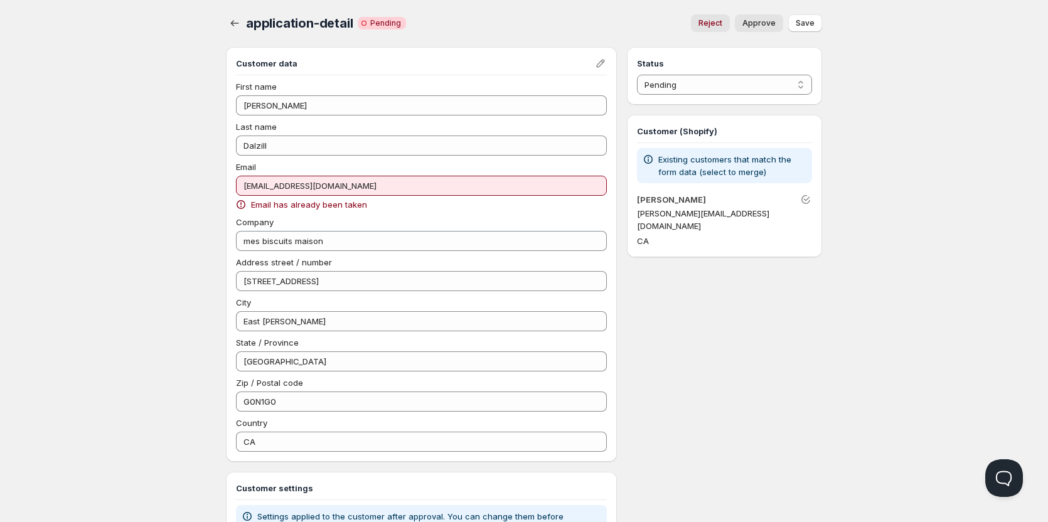
click at [710, 369] on div "Status Pending Approved Rejected Ignored Spam Pending Customer (Shopify) Existi…" at bounding box center [724, 356] width 195 height 619
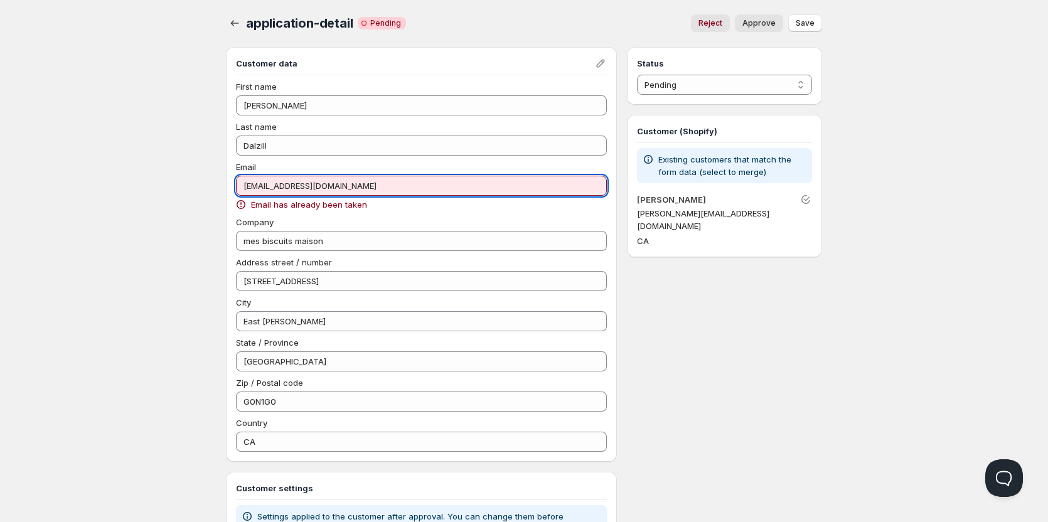
click at [595, 184] on input "[EMAIL_ADDRESS][DOMAIN_NAME]" at bounding box center [421, 186] width 371 height 20
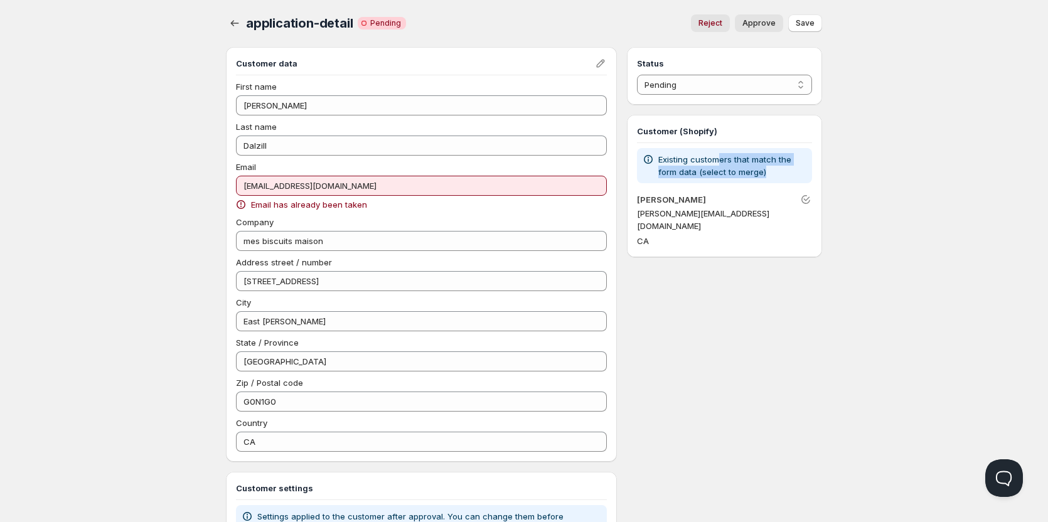
drag, startPoint x: 767, startPoint y: 174, endPoint x: 671, endPoint y: 164, distance: 97.1
click at [690, 164] on p "Existing customers that match the form data (select to merge)" at bounding box center [732, 165] width 149 height 25
drag, startPoint x: 665, startPoint y: 163, endPoint x: 774, endPoint y: 178, distance: 109.5
click at [774, 178] on p "Existing customers that match the form data (select to merge)" at bounding box center [732, 165] width 149 height 25
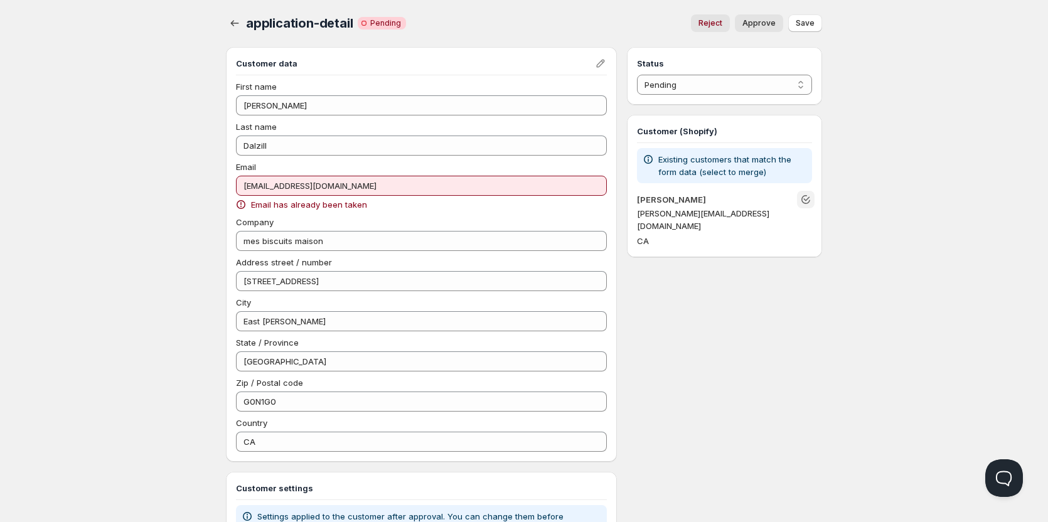
click at [811, 198] on icon "Unlink" at bounding box center [805, 199] width 13 height 13
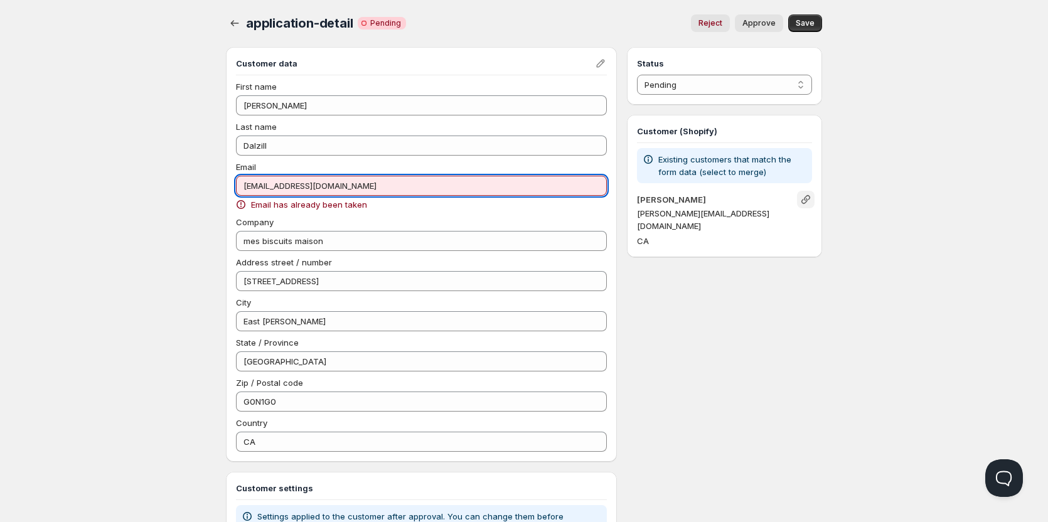
drag, startPoint x: 370, startPoint y: 191, endPoint x: 290, endPoint y: 183, distance: 80.7
click at [290, 184] on input "[EMAIL_ADDRESS][DOMAIN_NAME]" at bounding box center [421, 186] width 371 height 20
click at [263, 184] on input "[EMAIL_ADDRESS][DOMAIN_NAME]" at bounding box center [421, 186] width 371 height 20
drag, startPoint x: 257, startPoint y: 188, endPoint x: 181, endPoint y: 189, distance: 75.9
click at [181, 189] on div "Home Pricing Price lists Checkout Forms Submissions Settings Features Plans app…" at bounding box center [524, 348] width 1048 height 698
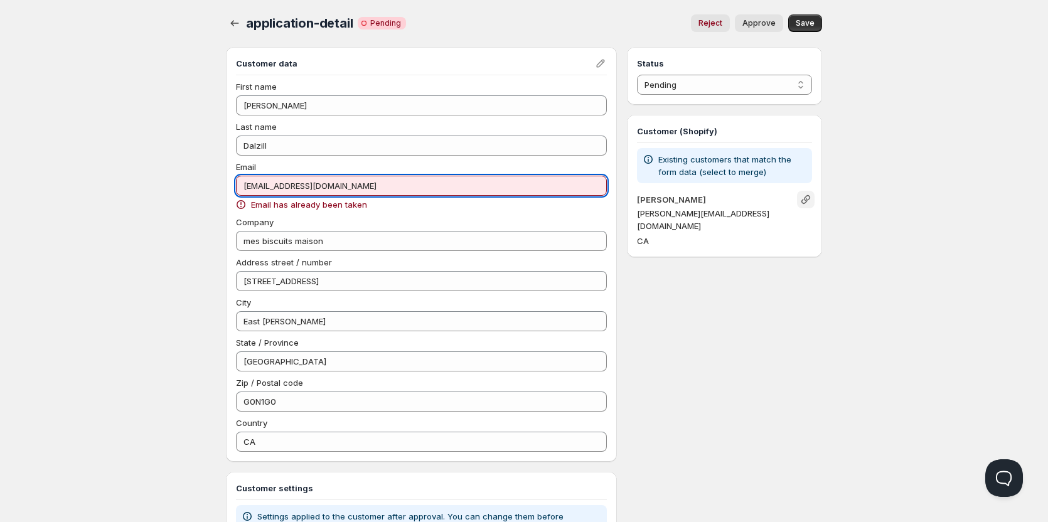
click at [181, 189] on div "Home Pricing Price lists Checkout Forms Submissions Settings Features Plans app…" at bounding box center [524, 348] width 1048 height 698
click at [249, 183] on input "[EMAIL_ADDRESS][DOMAIN_NAME]" at bounding box center [421, 186] width 371 height 20
drag, startPoint x: 256, startPoint y: 184, endPoint x: 216, endPoint y: 184, distance: 39.5
click at [219, 184] on div "application-detail. This page is ready application-detail Critical Incomplete P…" at bounding box center [524, 332] width 626 height 666
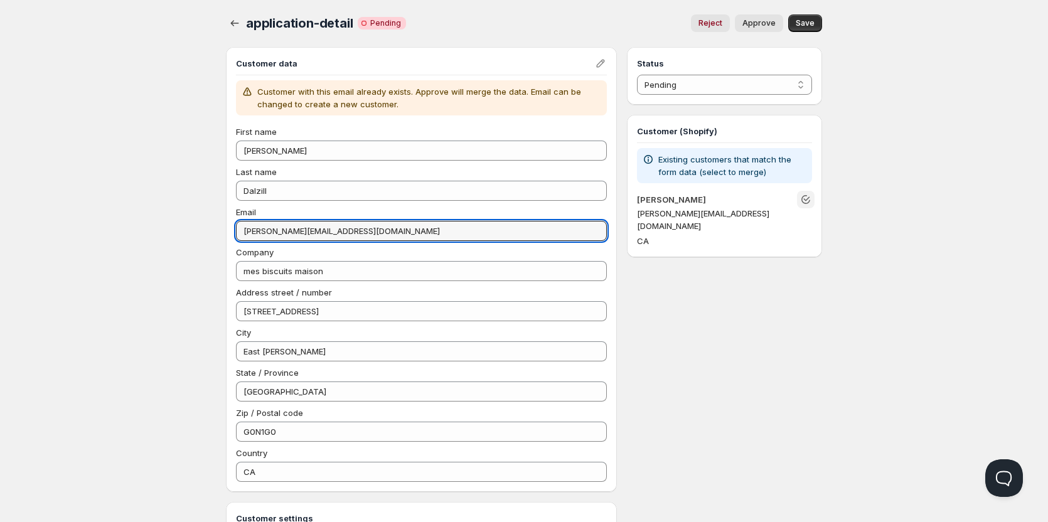
type input "alexandre.dalzill@inovasource.com"
click at [809, 203] on icon "Unlink" at bounding box center [805, 199] width 13 height 13
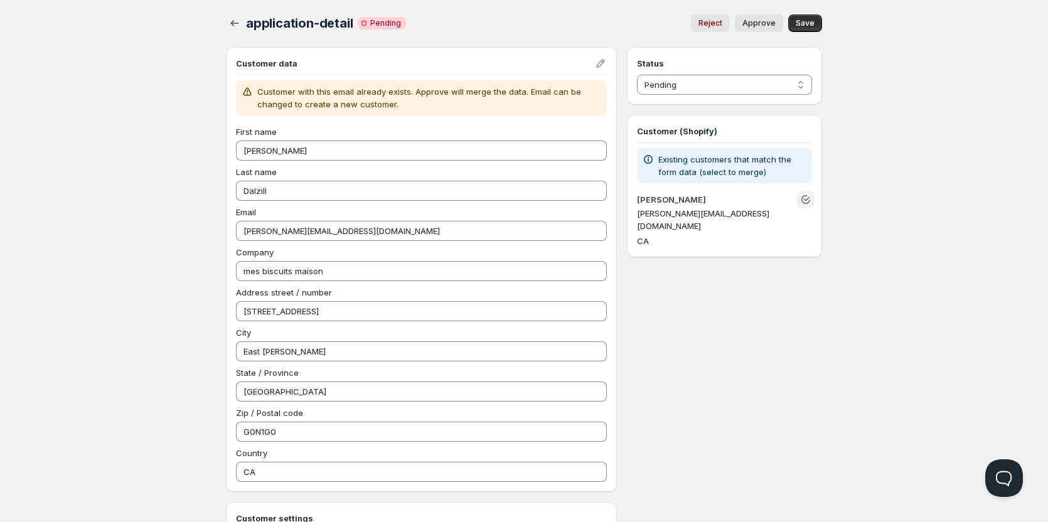
click at [808, 198] on icon "Unlink" at bounding box center [807, 199] width 6 height 4
click at [807, 19] on span "Save" at bounding box center [805, 23] width 19 height 10
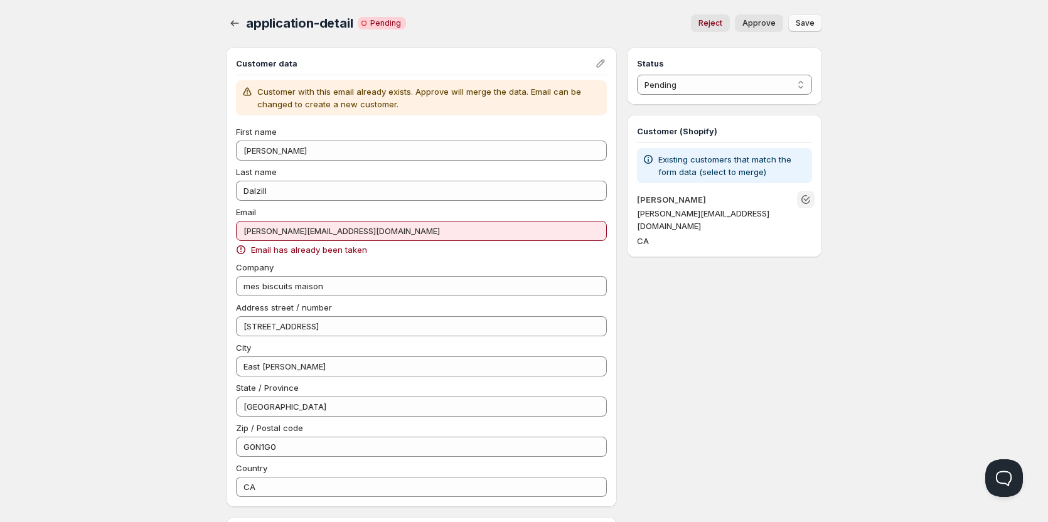
click at [801, 203] on icon "Unlink" at bounding box center [805, 199] width 13 height 13
click at [774, 24] on span "Approve" at bounding box center [758, 23] width 33 height 10
select select "1"
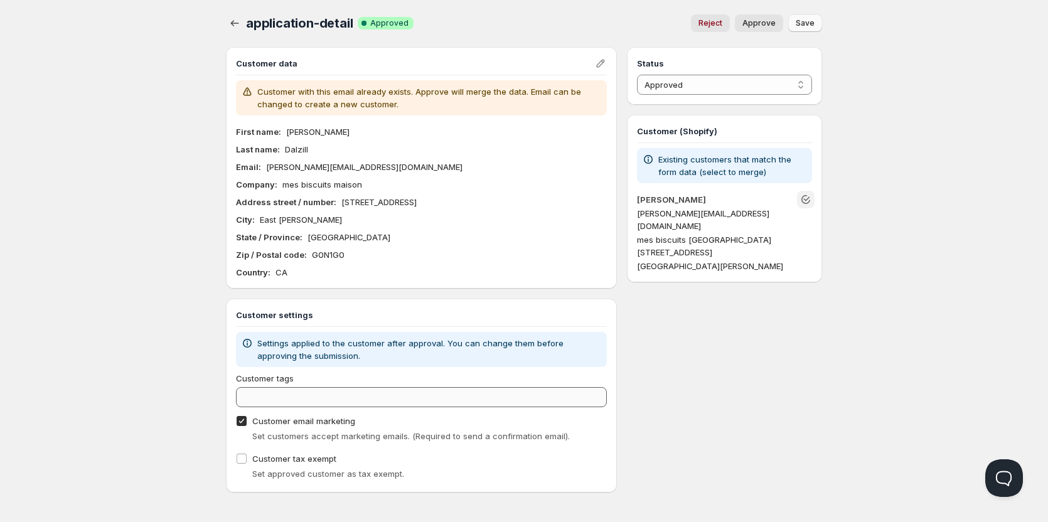
scroll to position [3, 0]
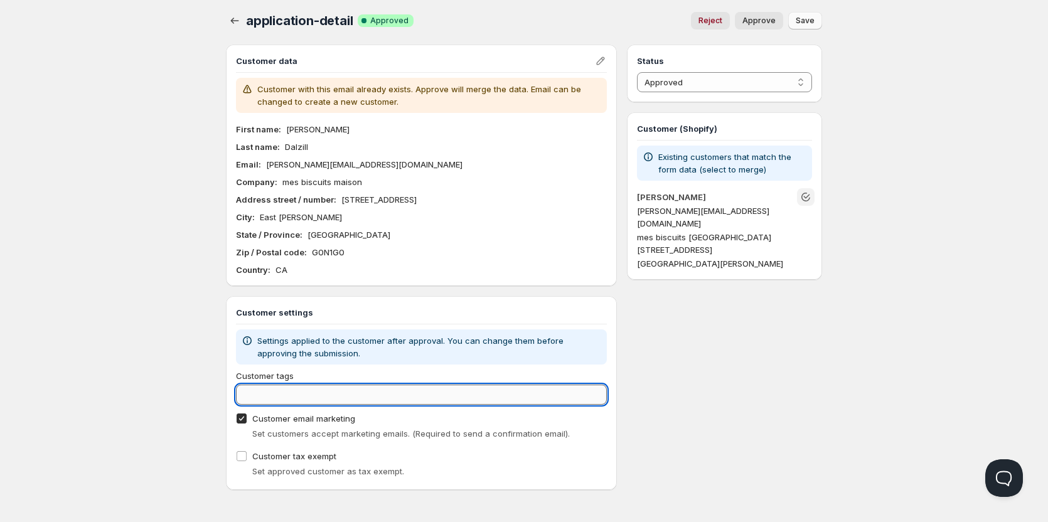
click at [349, 392] on input "Customer tags" at bounding box center [421, 395] width 371 height 20
click at [371, 398] on input "Customer tags" at bounding box center [421, 395] width 371 height 20
type input "B2B Kumo"
drag, startPoint x: 400, startPoint y: 390, endPoint x: 396, endPoint y: 384, distance: 7.3
click at [398, 389] on input "B2B Kumo" at bounding box center [410, 395] width 348 height 20
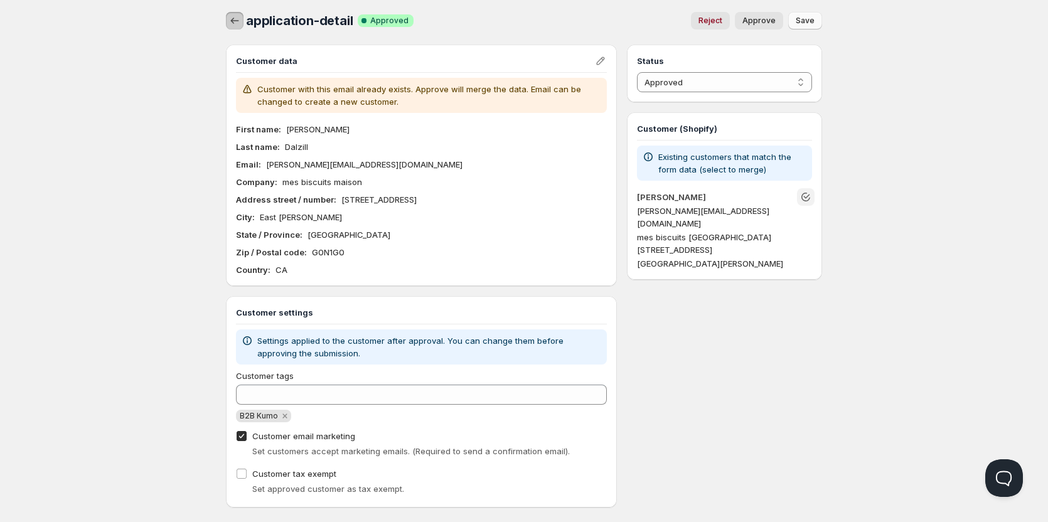
click at [239, 23] on icon "button" at bounding box center [234, 20] width 13 height 13
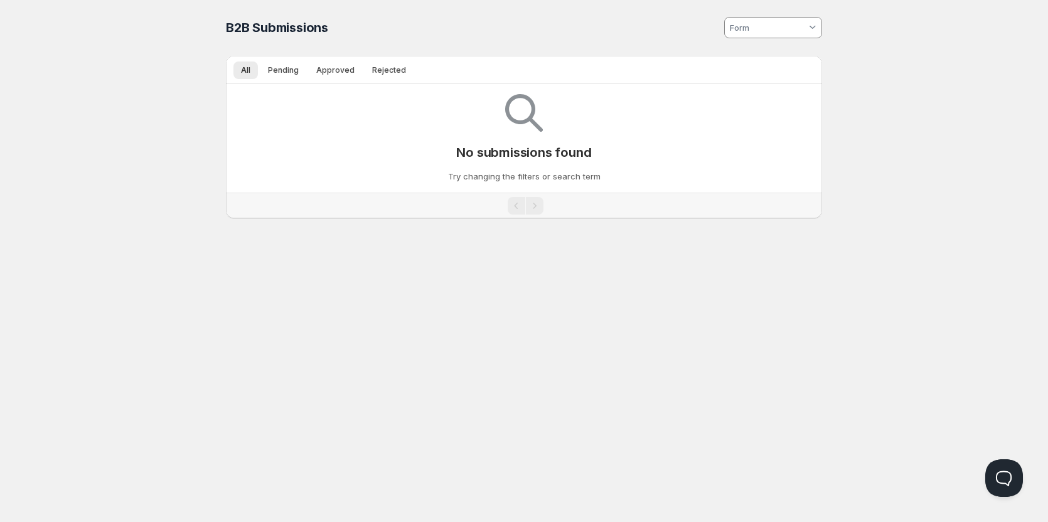
scroll to position [1, 0]
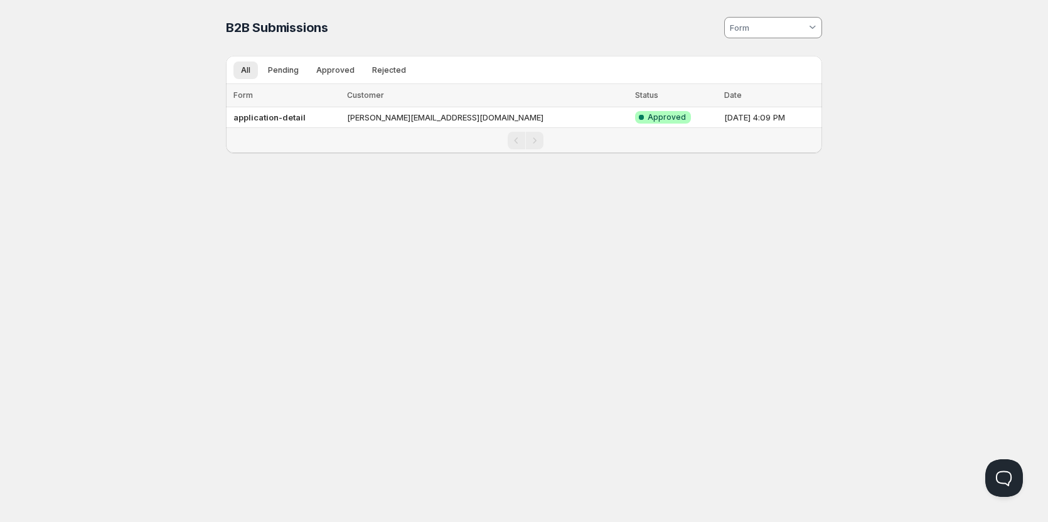
click at [720, 124] on td "Sep 25, 2025, 4:09 PM" at bounding box center [771, 117] width 102 height 21
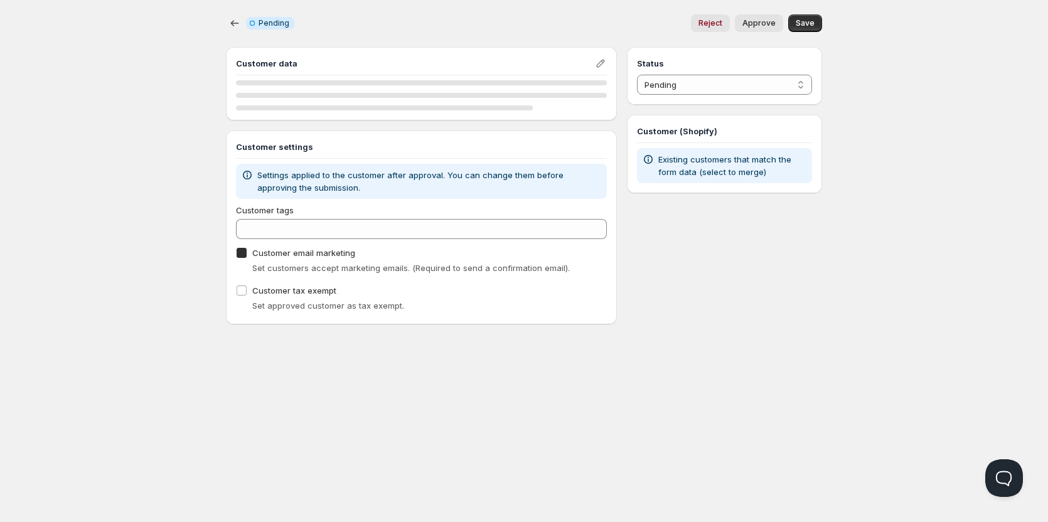
checkbox input "true"
select select "1"
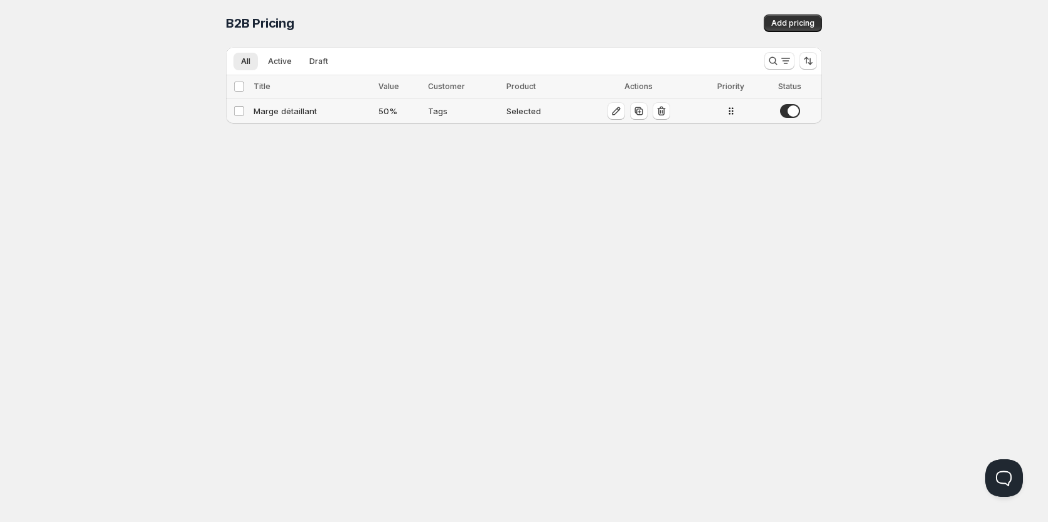
click at [515, 107] on div "Selected" at bounding box center [539, 111] width 67 height 13
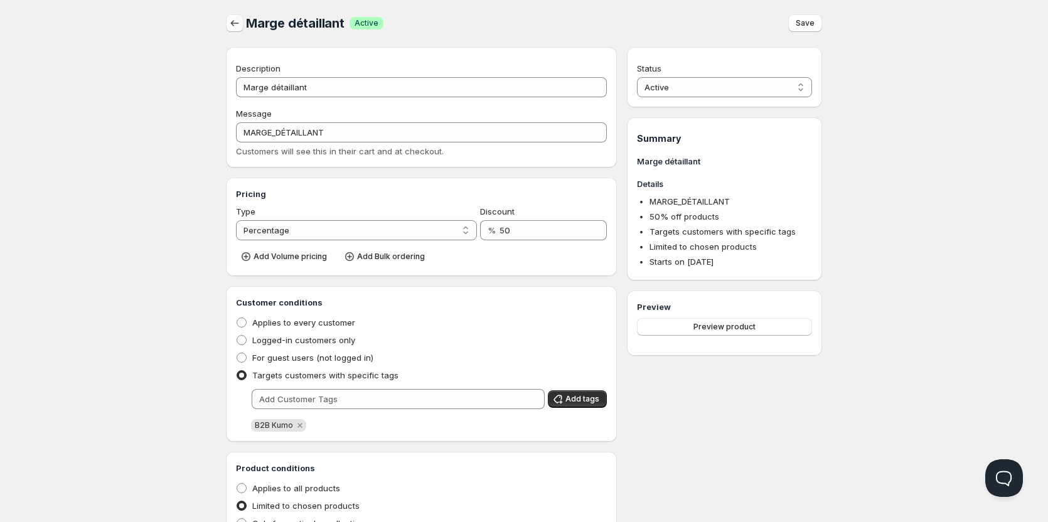
click at [237, 30] on button "button" at bounding box center [235, 23] width 18 height 18
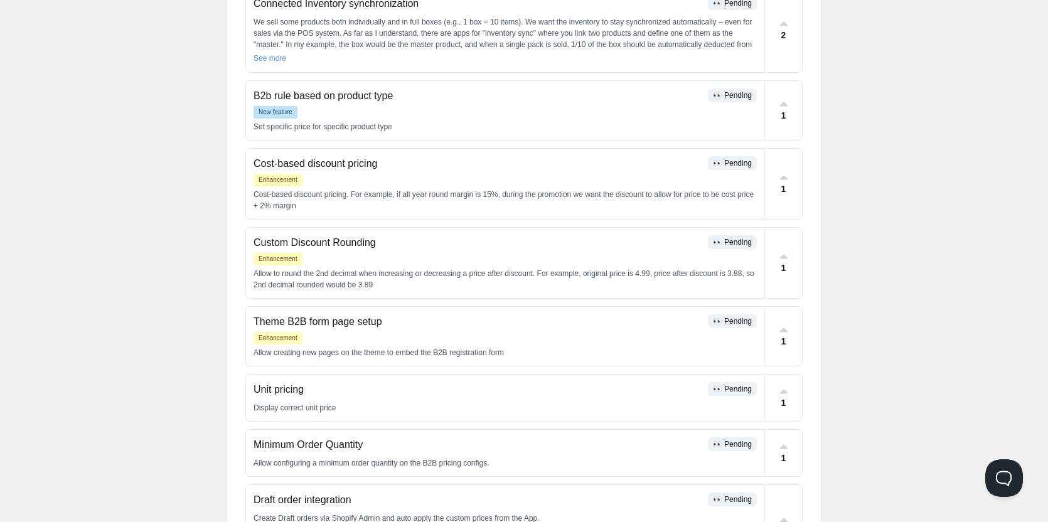
scroll to position [377, 0]
